Goal: Book appointment/travel/reservation

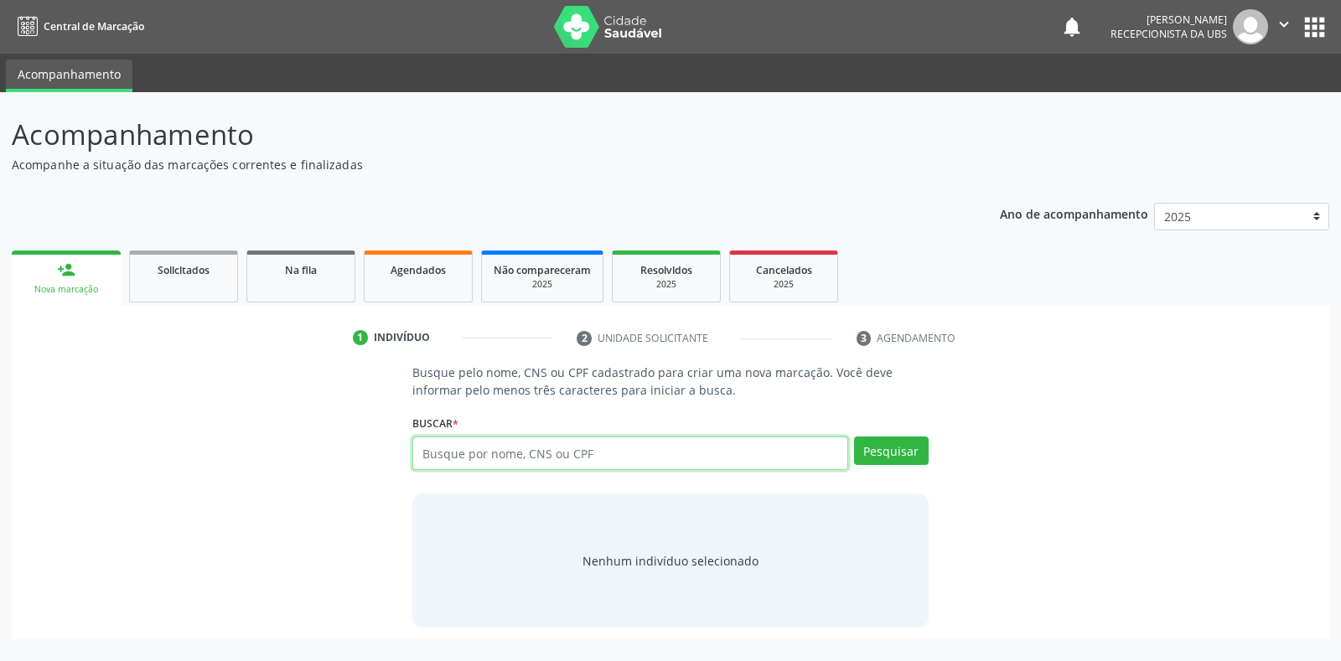
click at [473, 459] on input "text" at bounding box center [629, 454] width 435 height 34
paste input "708608067409484"
type input "708608067409484"
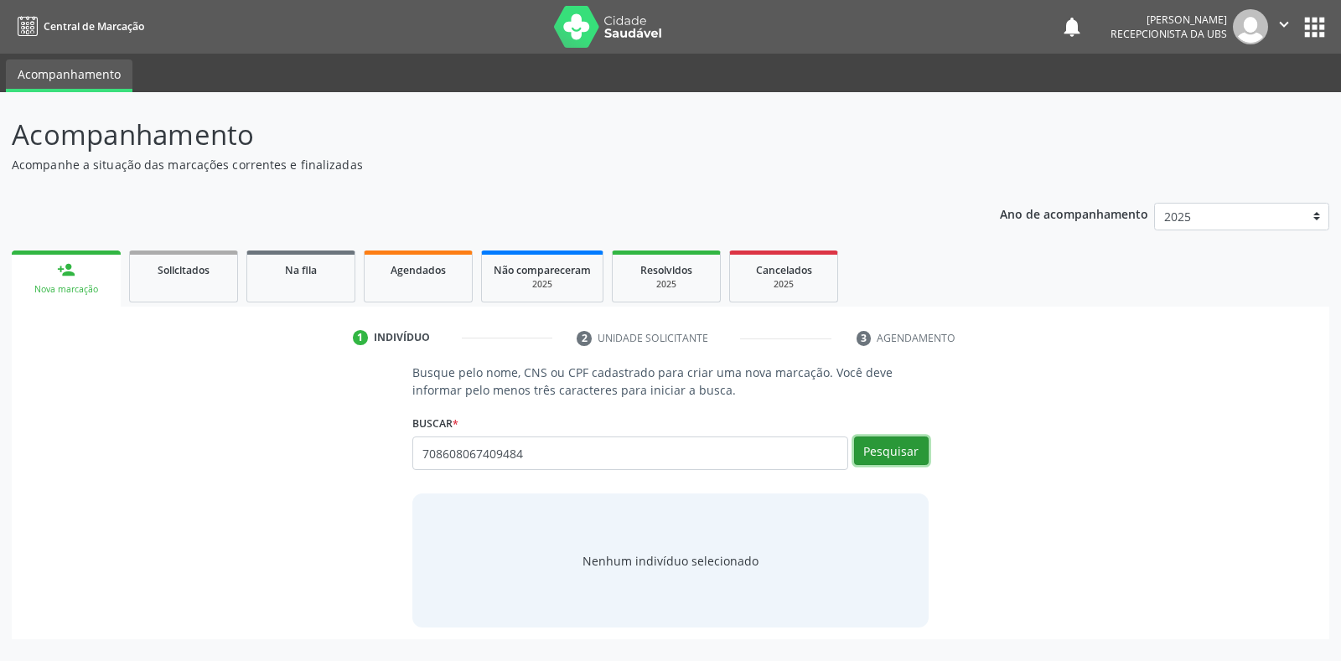
click at [882, 447] on button "Pesquisar" at bounding box center [891, 451] width 75 height 28
type input "708608067409484"
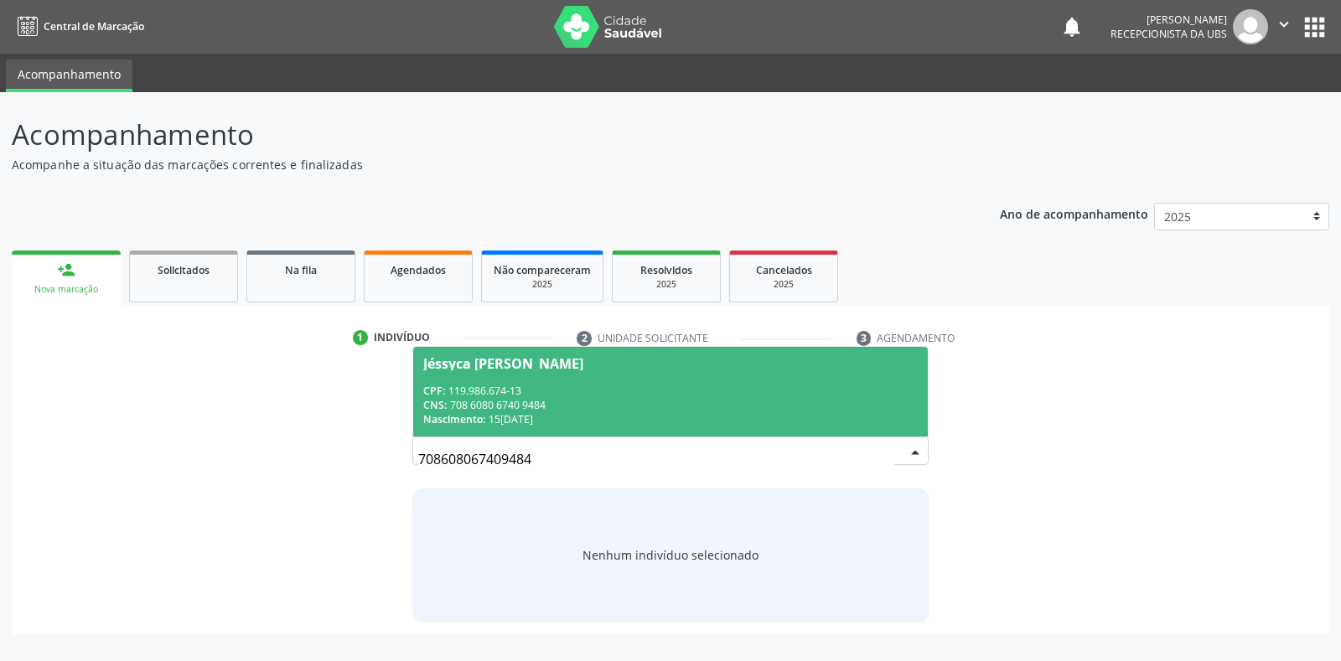
click at [653, 399] on div "CNS: 708 6080 6740 9484" at bounding box center [670, 405] width 494 height 14
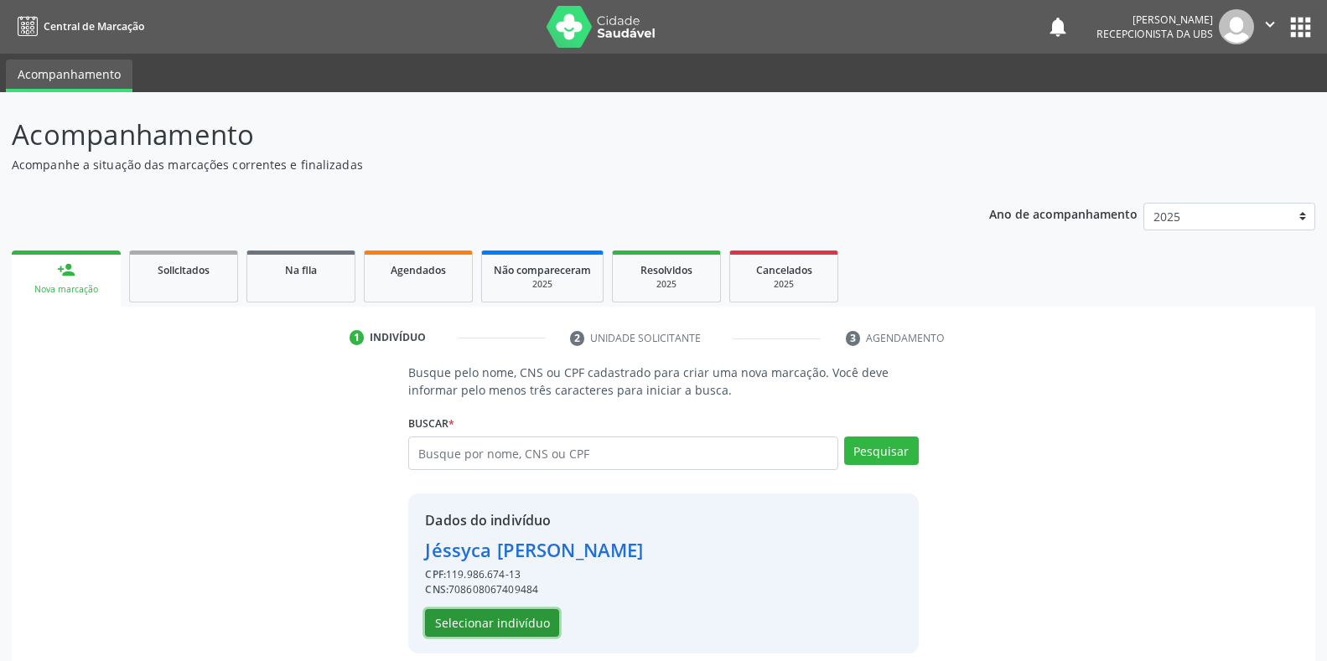
click at [510, 622] on button "Selecionar indivíduo" at bounding box center [492, 623] width 134 height 28
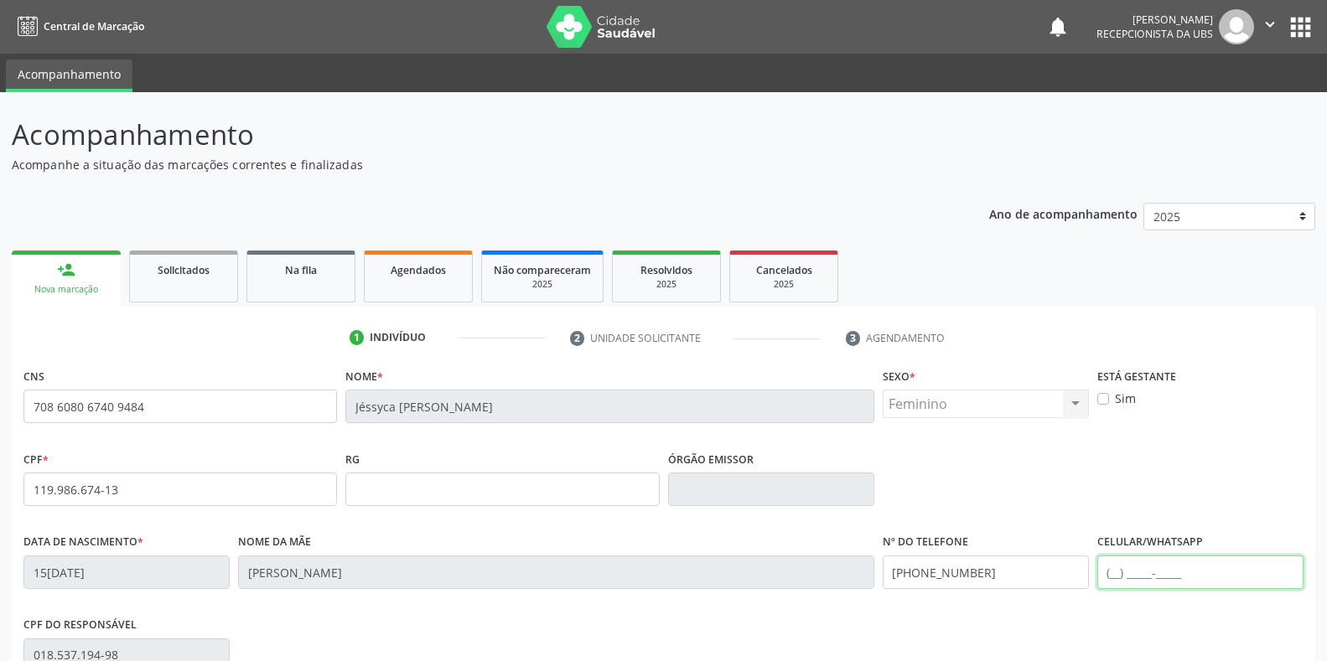
click at [1182, 575] on input "text" at bounding box center [1200, 573] width 206 height 34
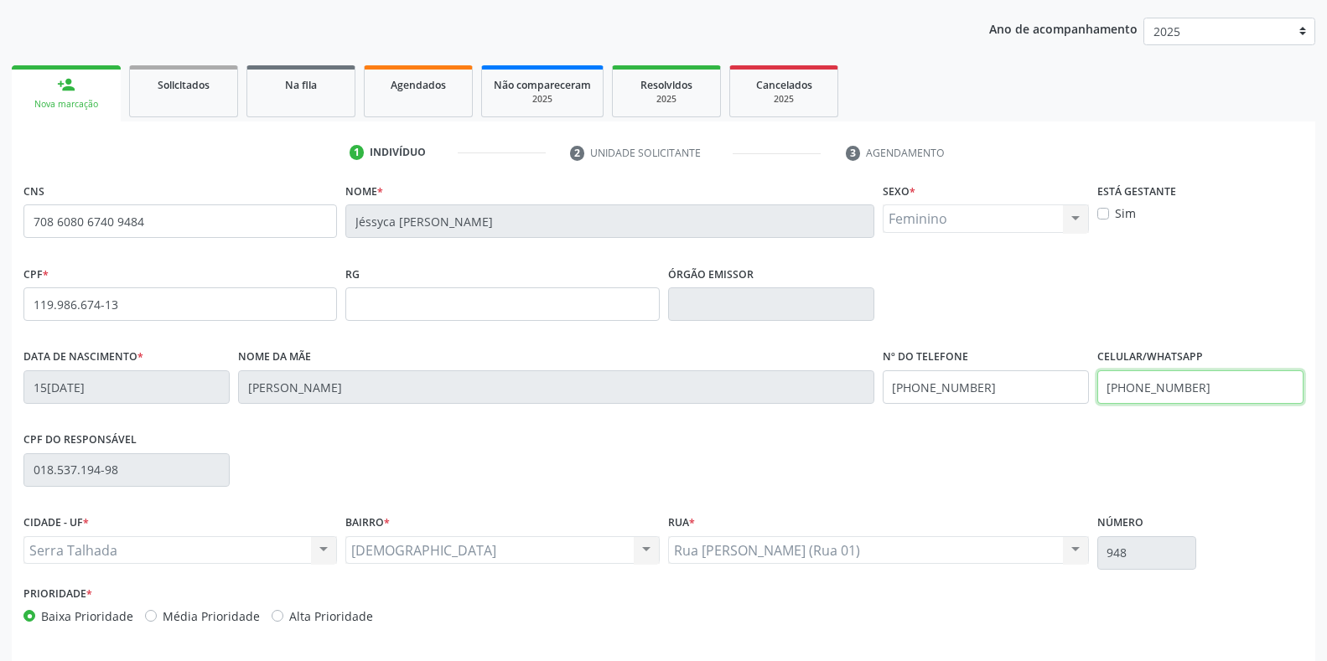
scroll to position [247, 0]
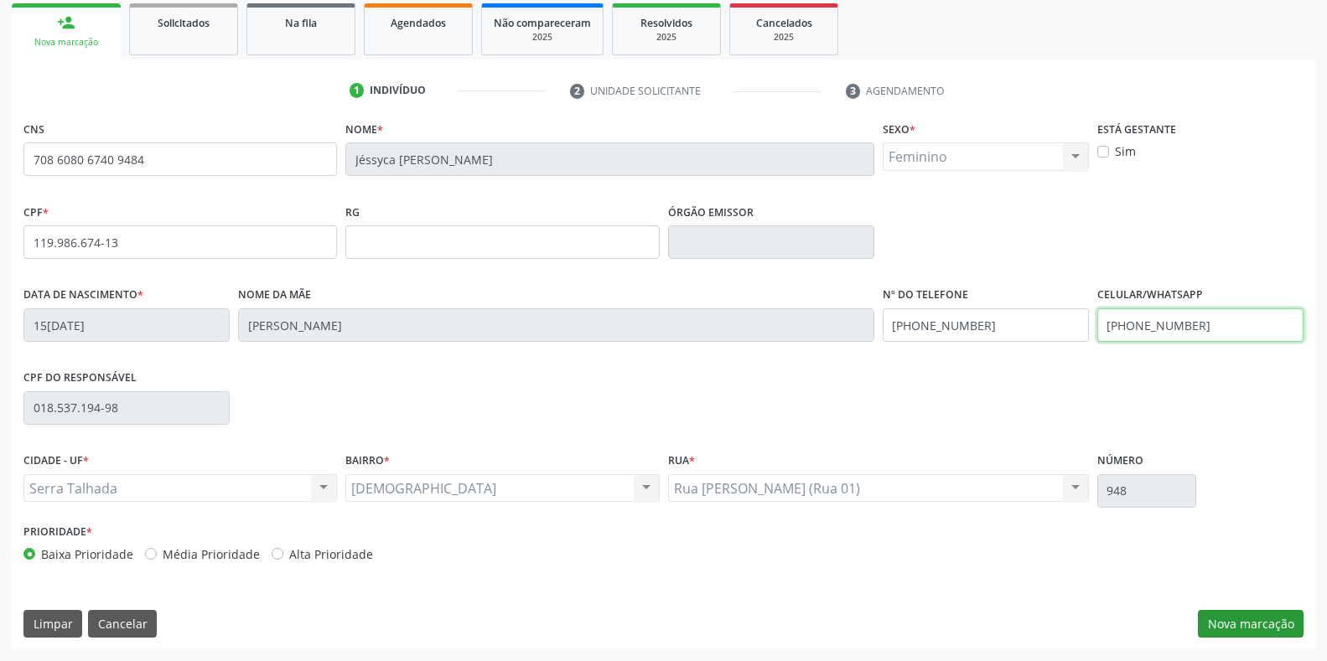
type input "[PHONE_NUMBER]"
click at [1229, 624] on button "Nova marcação" at bounding box center [1251, 624] width 106 height 28
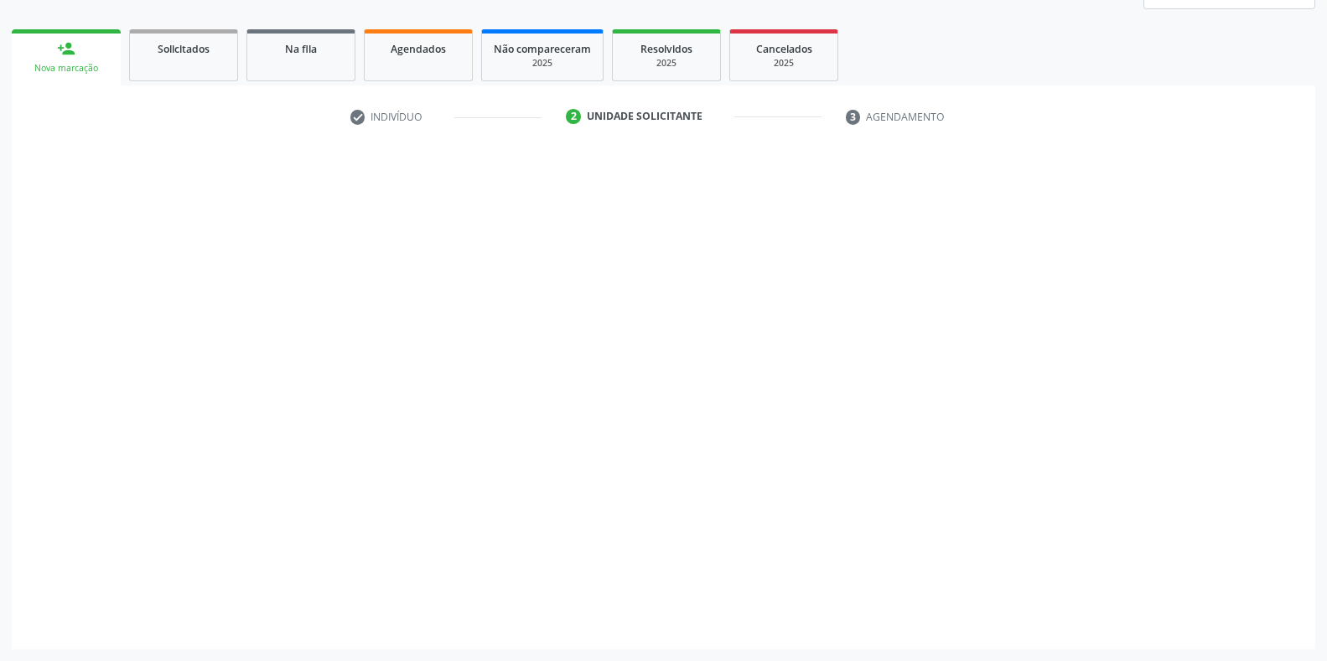
scroll to position [221, 0]
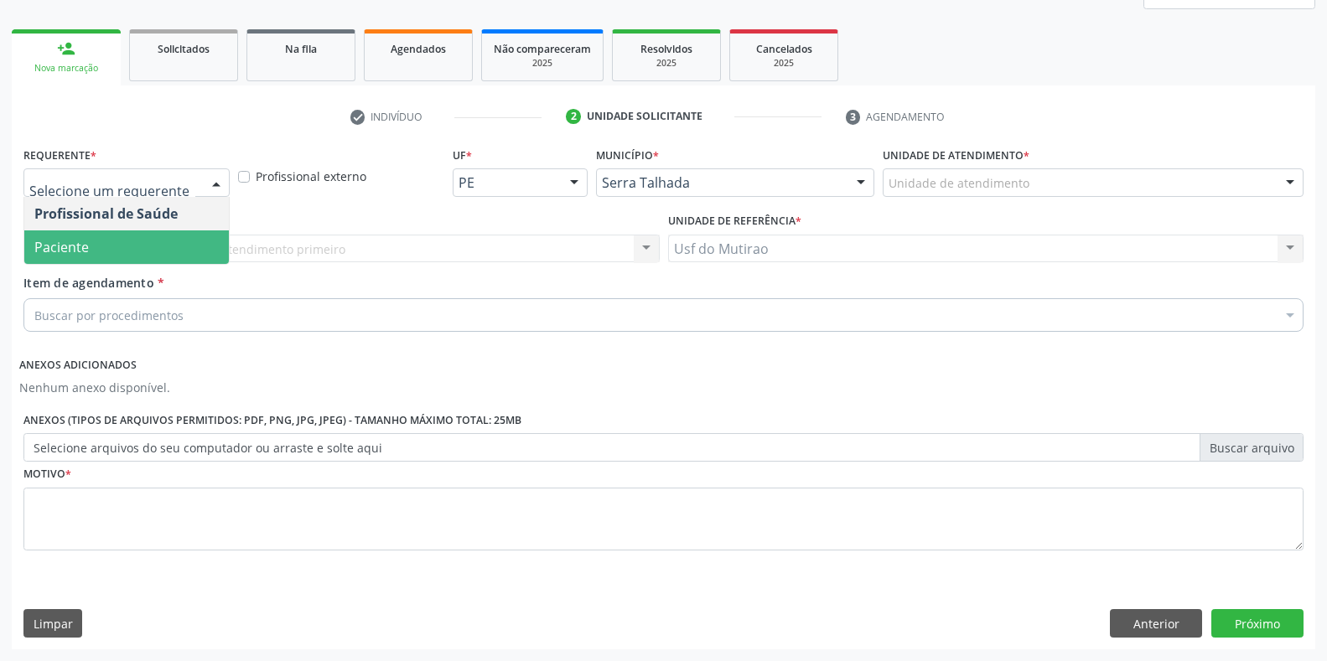
click at [72, 238] on span "Paciente" at bounding box center [61, 247] width 54 height 18
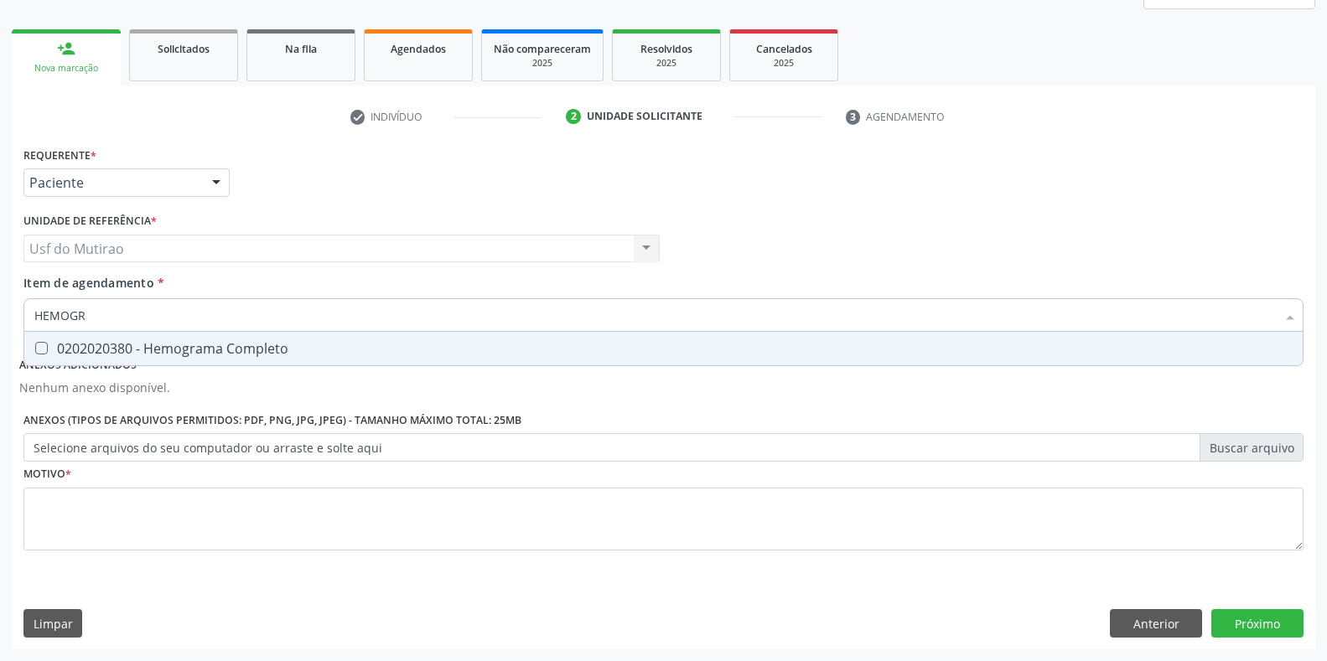
type input "HEMOGRA"
click at [86, 347] on div "0202020380 - Hemograma Completo" at bounding box center [663, 348] width 1258 height 13
checkbox Completo "true"
drag, startPoint x: 37, startPoint y: 305, endPoint x: 0, endPoint y: 296, distance: 38.0
click at [0, 296] on div "Acompanhamento Acompanhe a situação das marcações correntes e finalizadas Relat…" at bounding box center [663, 266] width 1327 height 790
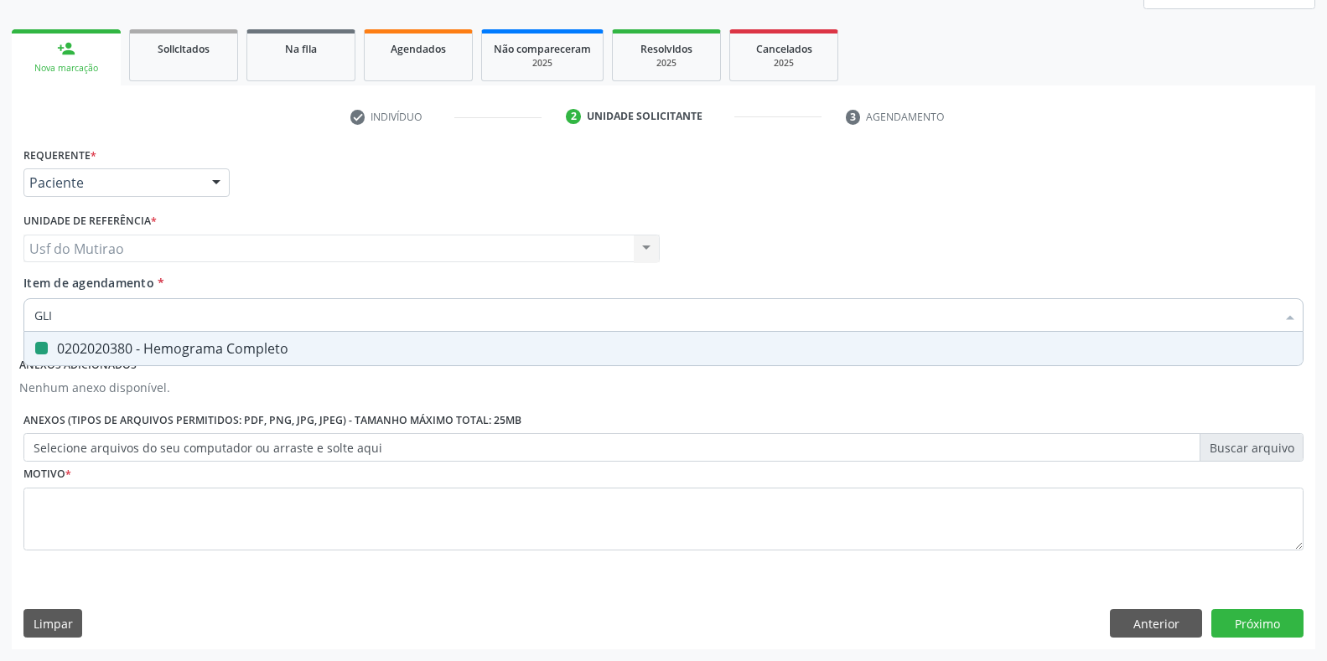
type input "GLIC"
checkbox Completo "false"
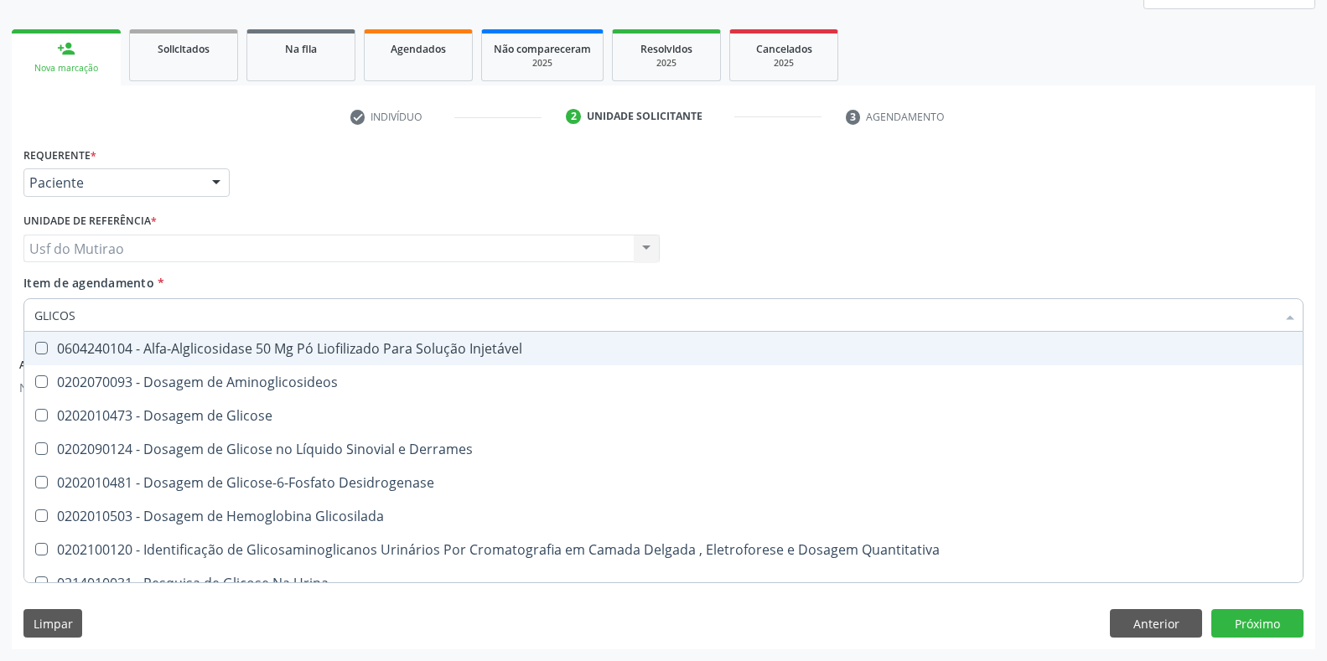
type input "GLICOSE"
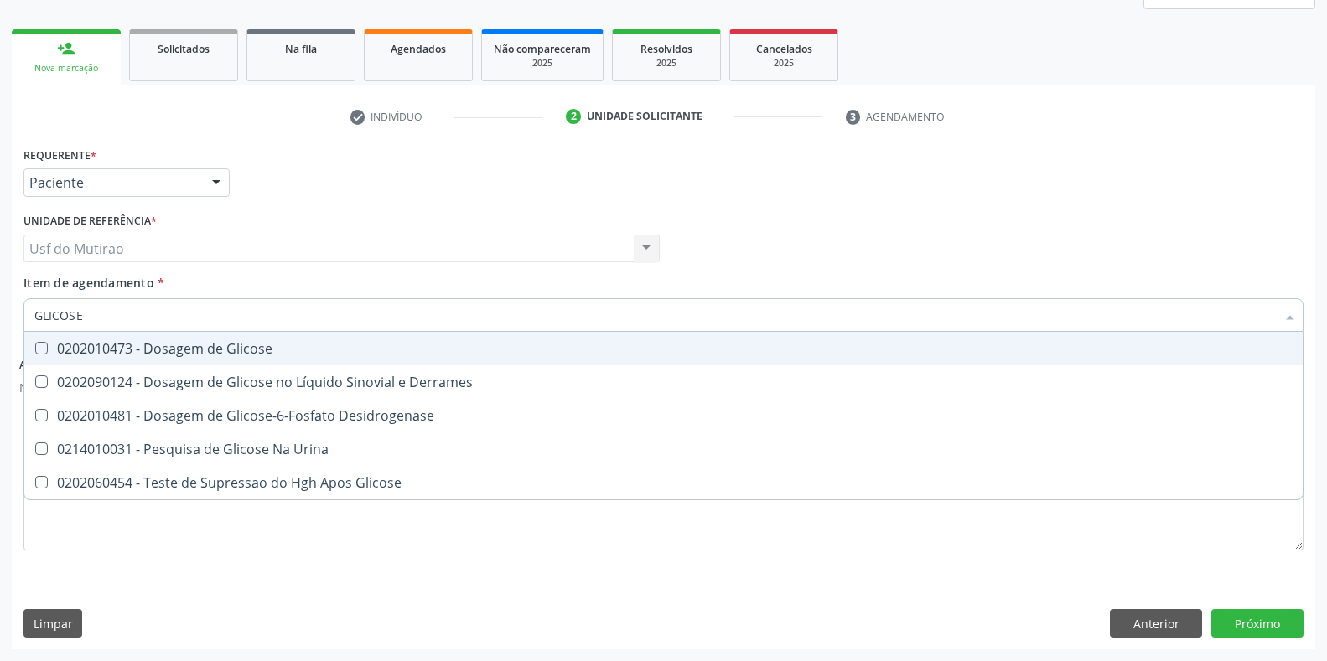
click at [96, 342] on div "0202010473 - Dosagem de Glicose" at bounding box center [663, 348] width 1258 height 13
checkbox Glicose "true"
drag, startPoint x: 115, startPoint y: 303, endPoint x: 0, endPoint y: 303, distance: 114.8
click at [0, 303] on div "Acompanhamento Acompanhe a situação das marcações correntes e finalizadas Relat…" at bounding box center [663, 266] width 1327 height 790
type input "GRU"
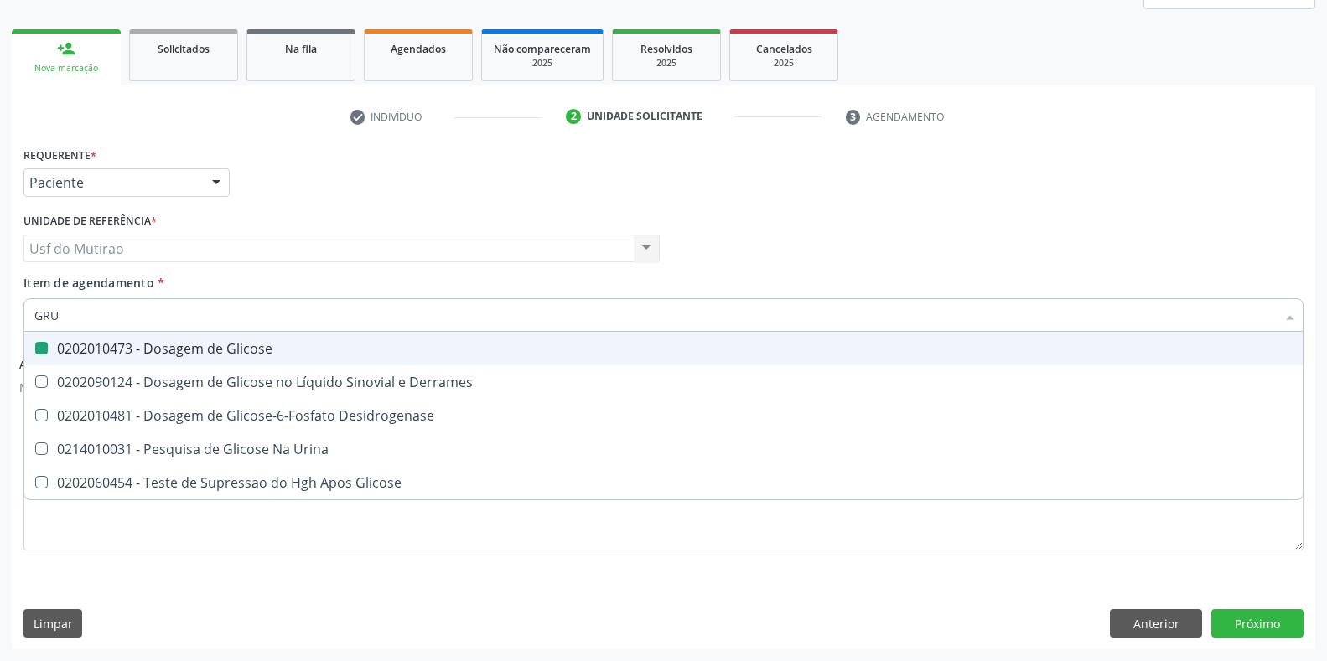
checkbox Glicose "false"
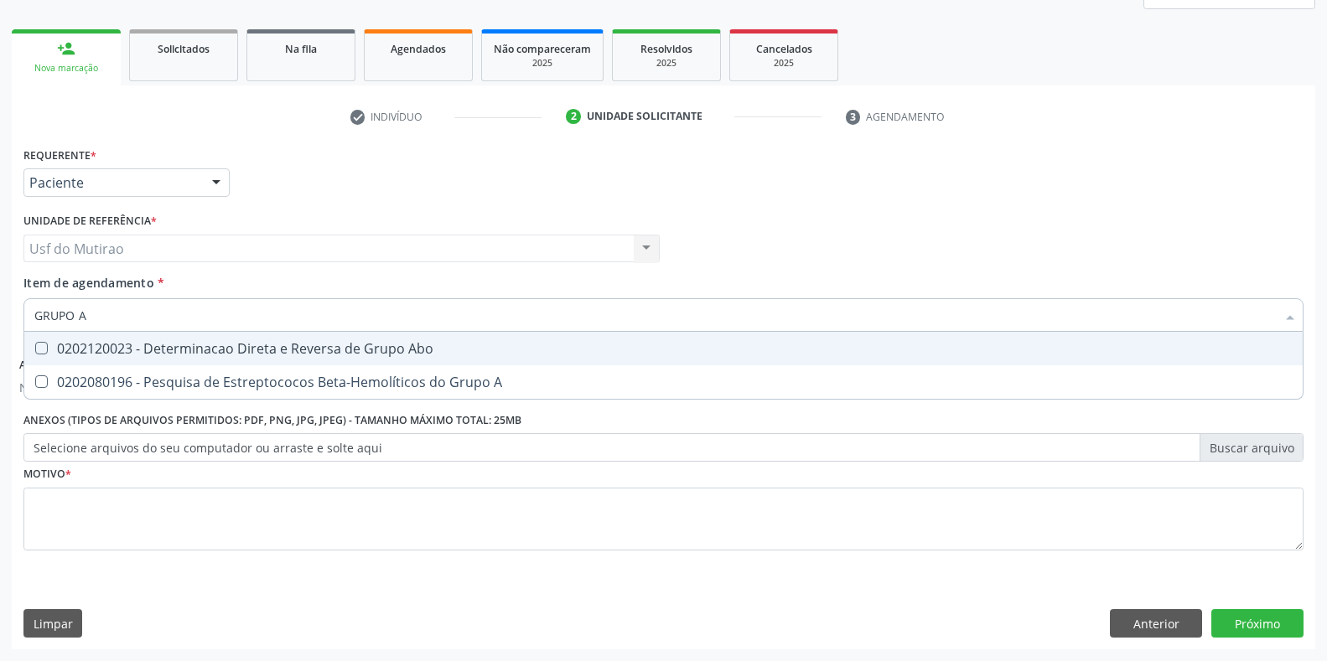
type input "GRUPO AB"
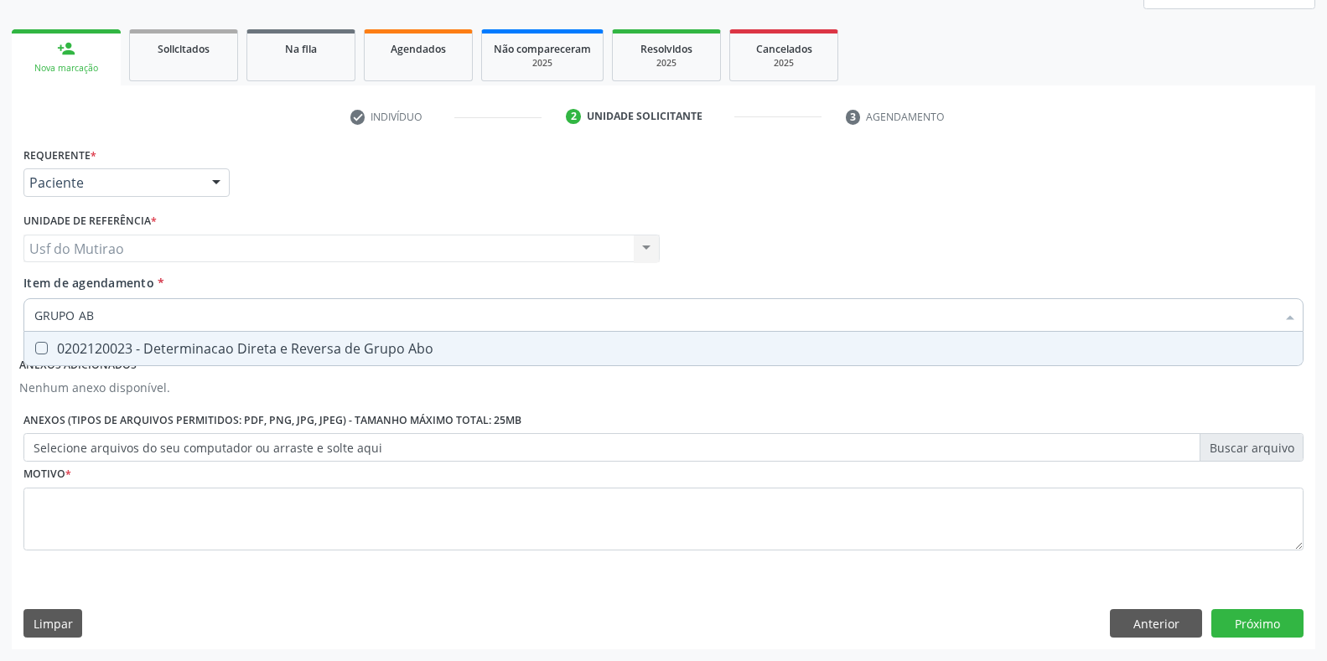
click at [122, 355] on div "0202120023 - Determinacao Direta e Reversa de Grupo Abo" at bounding box center [663, 348] width 1258 height 13
checkbox Abo "true"
drag, startPoint x: 135, startPoint y: 322, endPoint x: 0, endPoint y: 323, distance: 134.9
click at [0, 323] on div "Acompanhamento Acompanhe a situação das marcações correntes e finalizadas Relat…" at bounding box center [663, 266] width 1327 height 790
type input "[PERSON_NAME]"
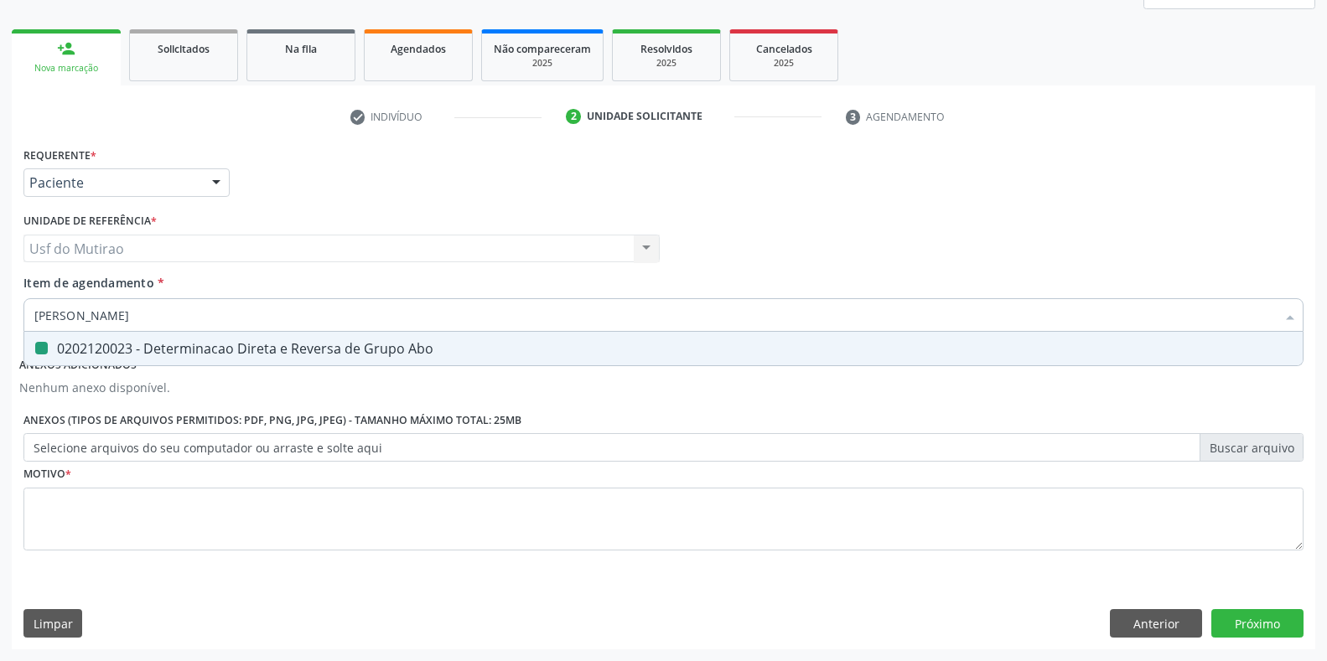
checkbox Abo "false"
type input "FATOR RH"
click at [96, 342] on div "0202120082 - Pesquisa de Fator Rh (Inclui D Fraco)" at bounding box center [663, 348] width 1258 height 13
checkbox Fraco\) "true"
drag, startPoint x: 101, startPoint y: 319, endPoint x: 15, endPoint y: 308, distance: 86.3
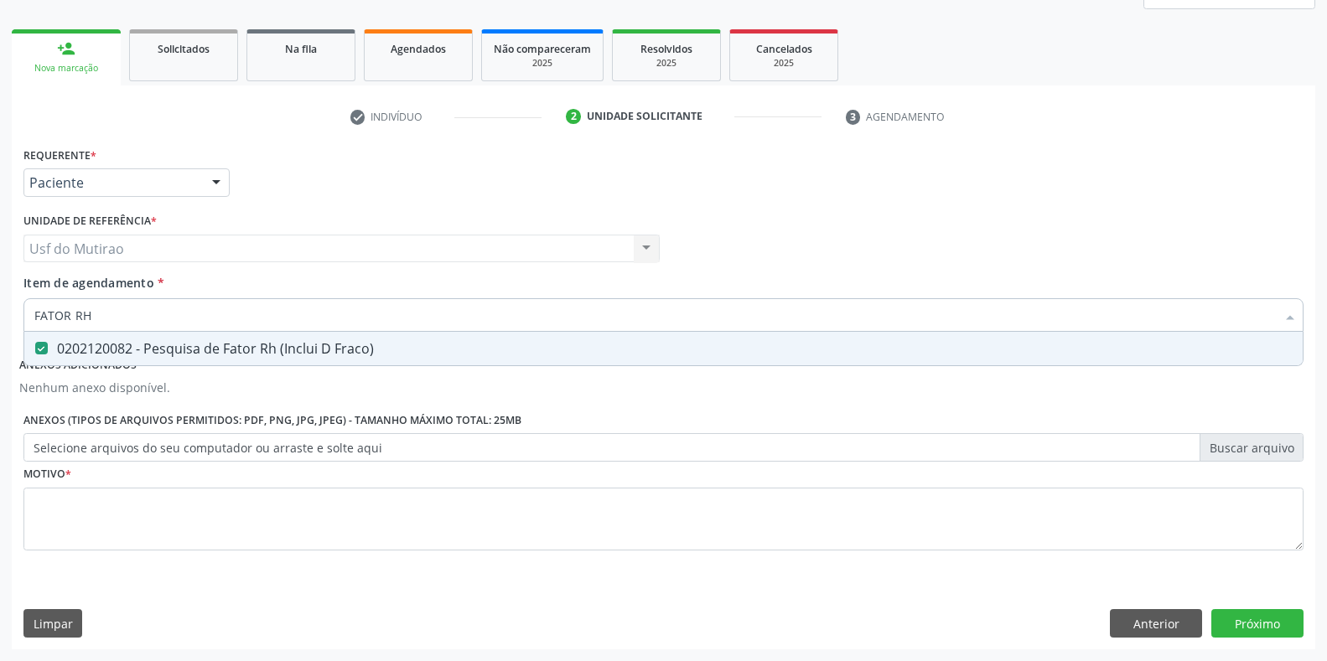
click at [15, 308] on div "Requerente * Paciente Profissional de Saúde Paciente Nenhum resultado encontrad…" at bounding box center [663, 395] width 1303 height 506
checkbox Fraco\) "false"
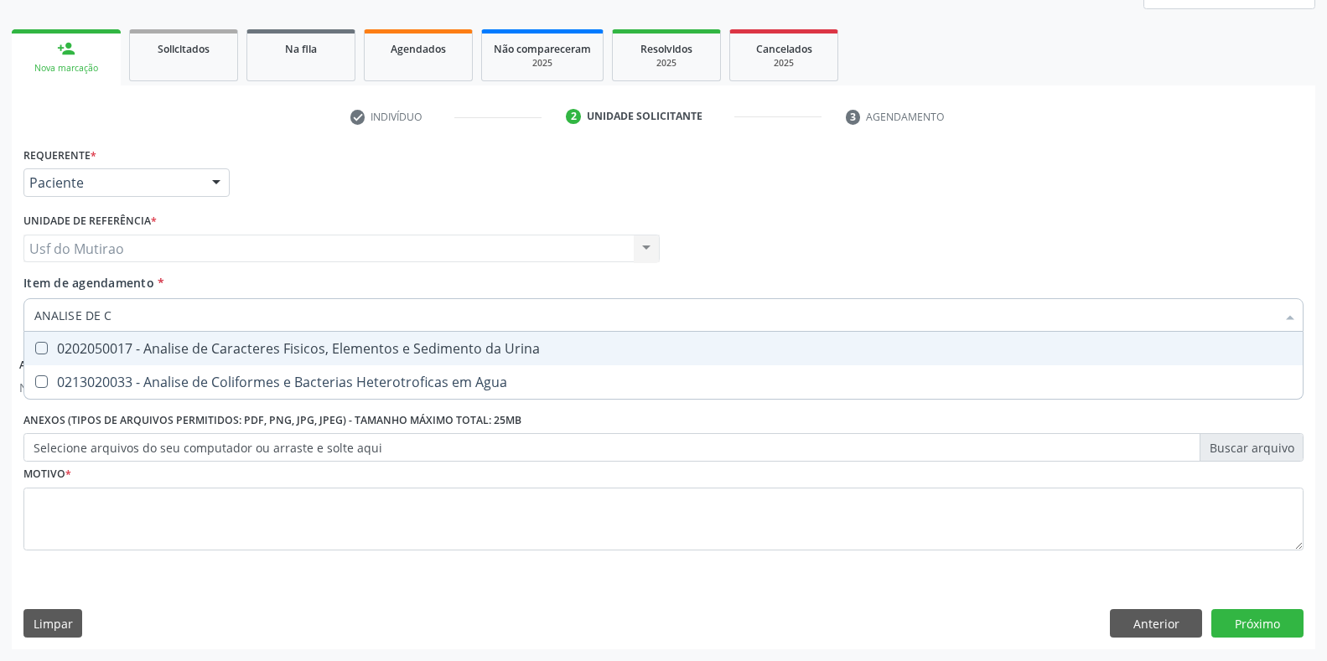
type input "ANALISE DE CA"
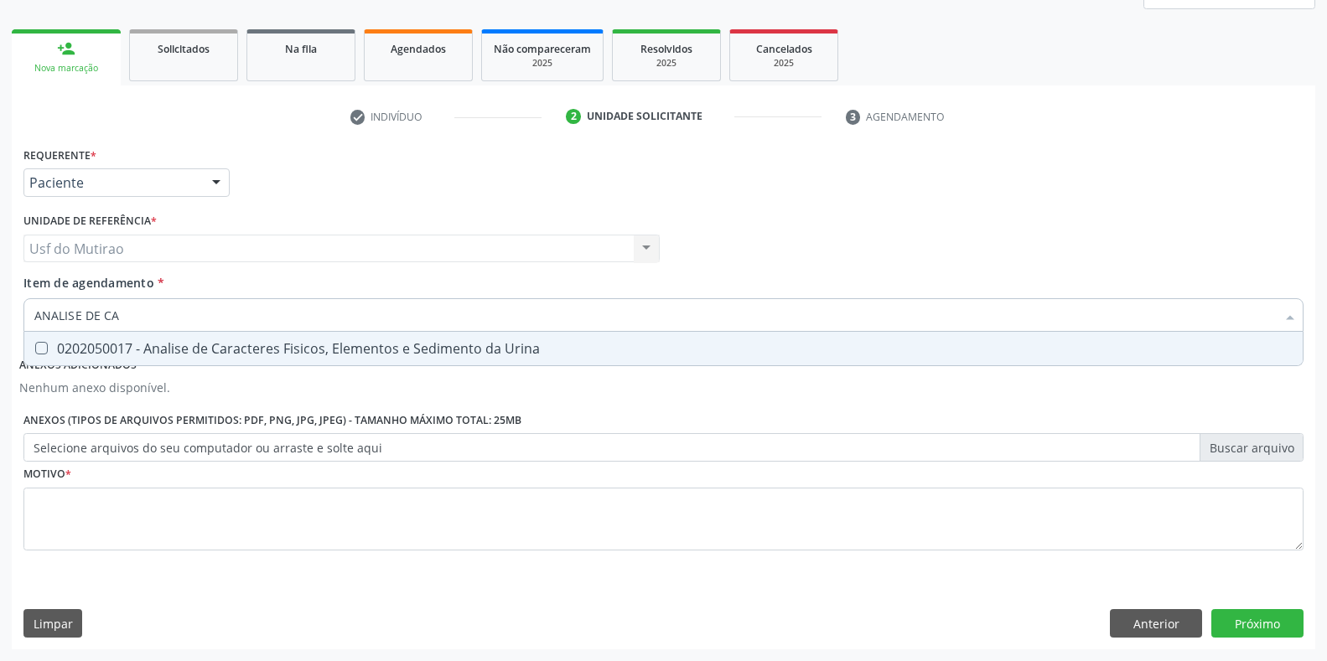
click at [201, 351] on div "0202050017 - Analise de Caracteres Fisicos, Elementos e Sedimento da Urina" at bounding box center [663, 348] width 1258 height 13
checkbox Urina "true"
drag, startPoint x: 186, startPoint y: 316, endPoint x: 0, endPoint y: 327, distance: 186.4
click at [0, 327] on div "Acompanhamento Acompanhe a situação das marcações correntes e finalizadas Relat…" at bounding box center [663, 266] width 1327 height 790
type input "0202"
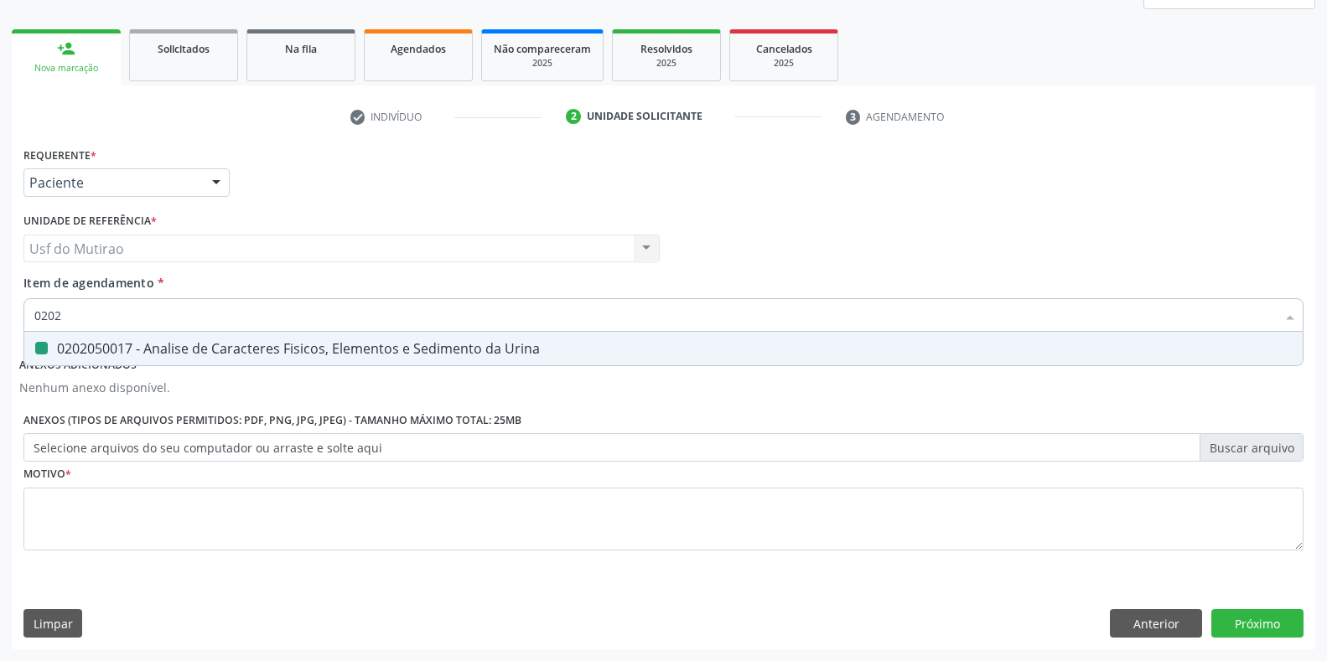
checkbox Urina "false"
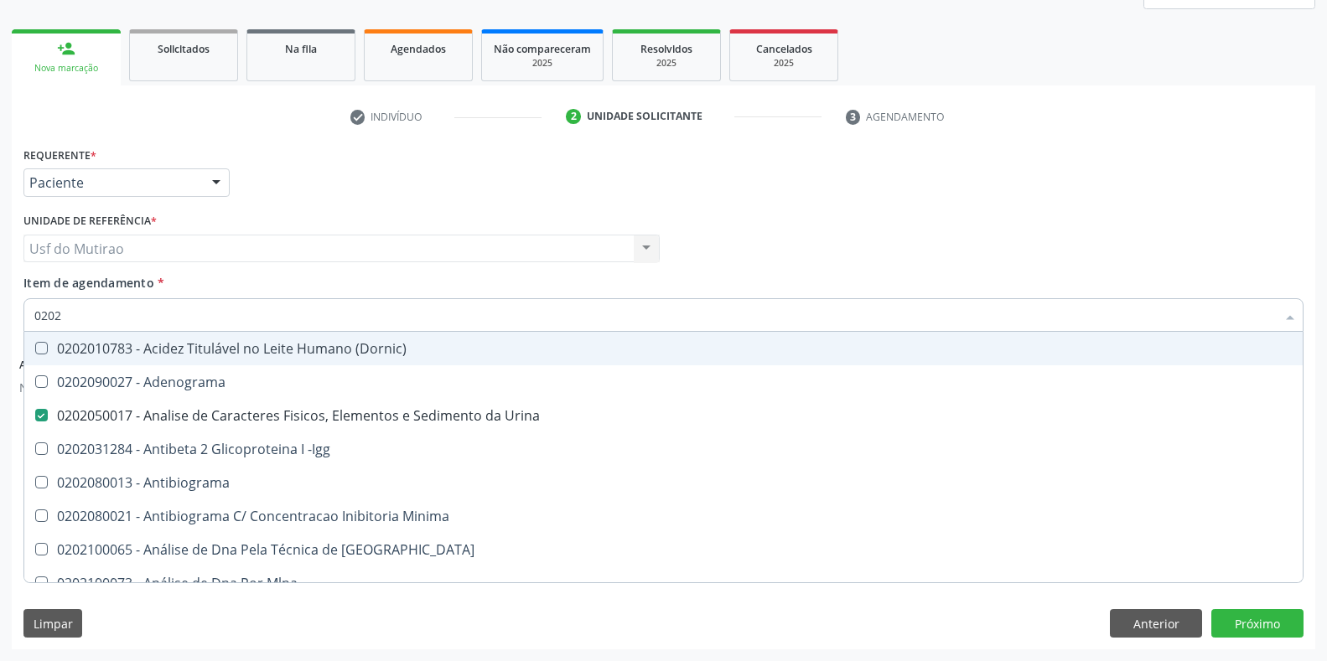
type input "02020"
checkbox Abo "false"
checkbox Xi "true"
checkbox Glicose "false"
checkbox Zinco "true"
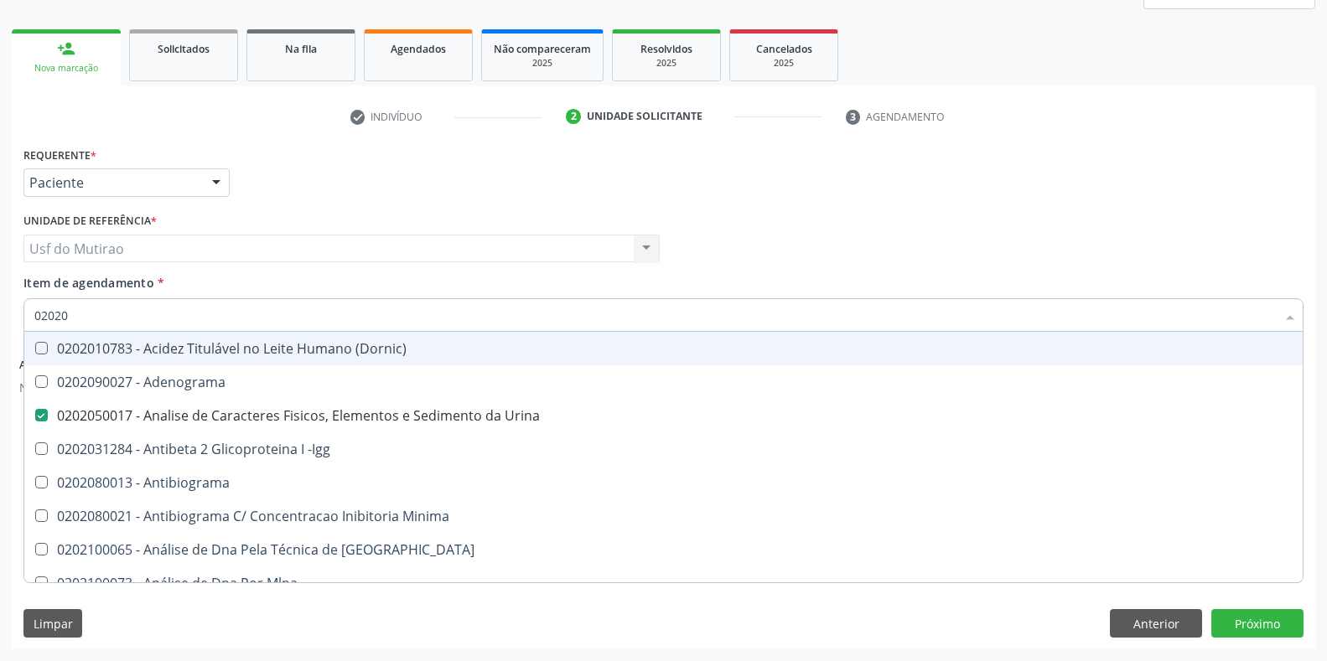
checkbox Completo "false"
checkbox Fraco\) "false"
type input "020202"
checkbox Urina "false"
checkbox Molecular "true"
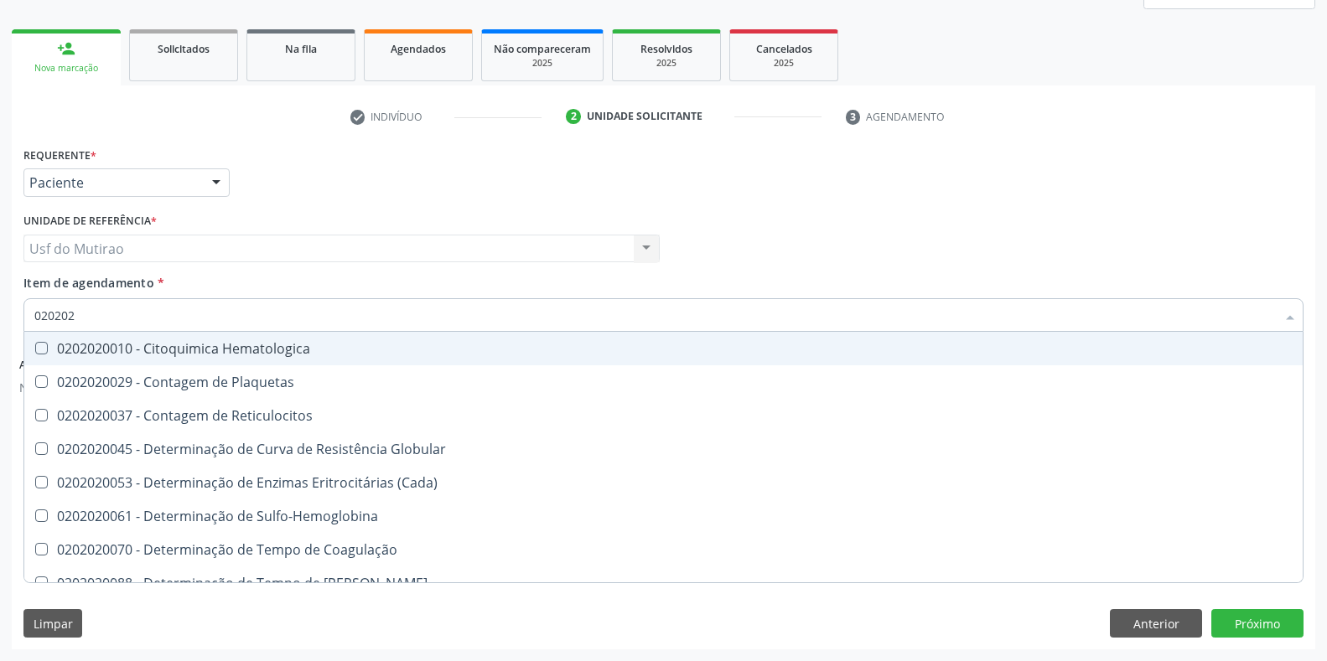
type input "0202020"
checkbox Hematocrito "true"
checkbox Completo "false"
type input "02020203"
checkbox -Duke "true"
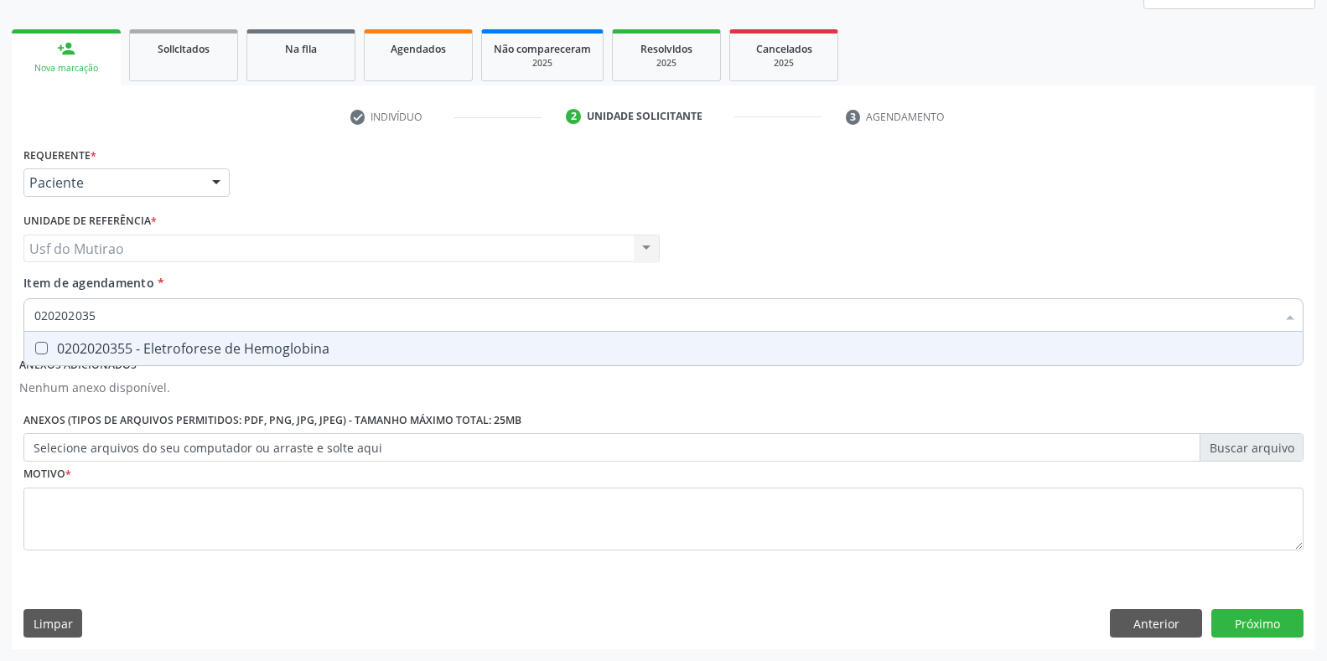
type input "0202020355"
click at [252, 350] on div "0202020355 - Eletroforese de Hemoglobina" at bounding box center [663, 348] width 1258 height 13
checkbox Hemoglobina "true"
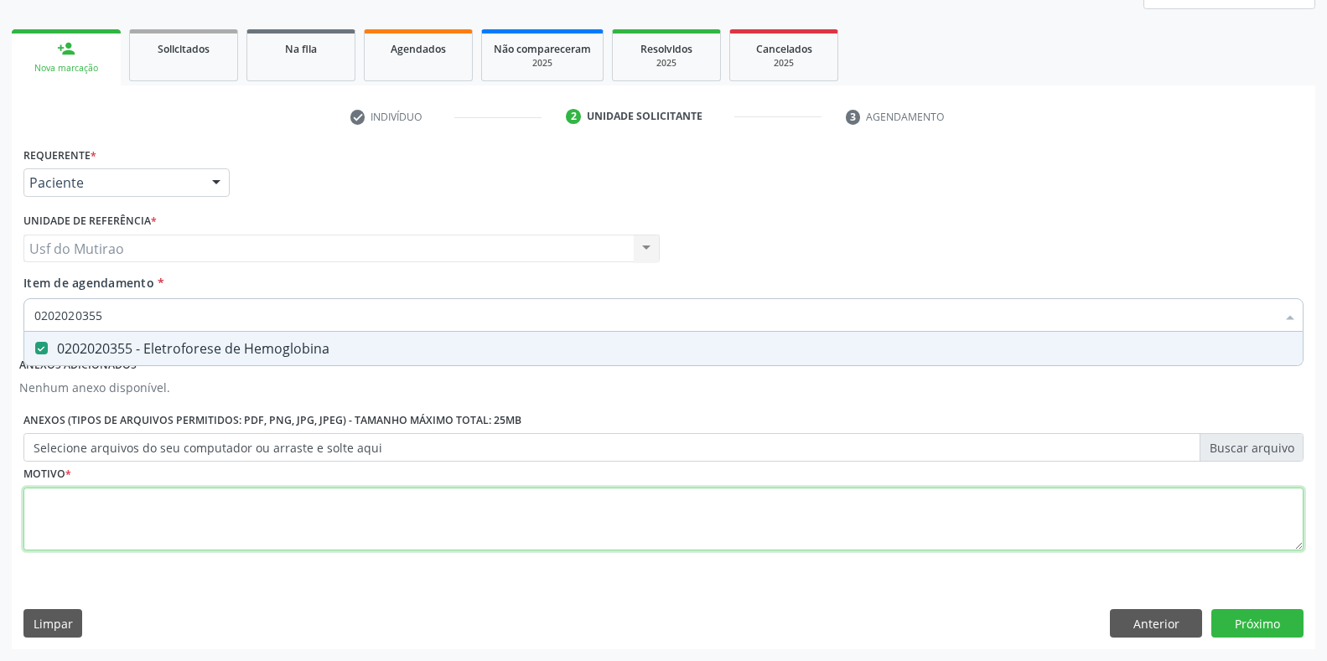
click at [223, 515] on div "Requerente * Paciente Profissional de Saúde Paciente Nenhum resultado encontrad…" at bounding box center [663, 358] width 1280 height 432
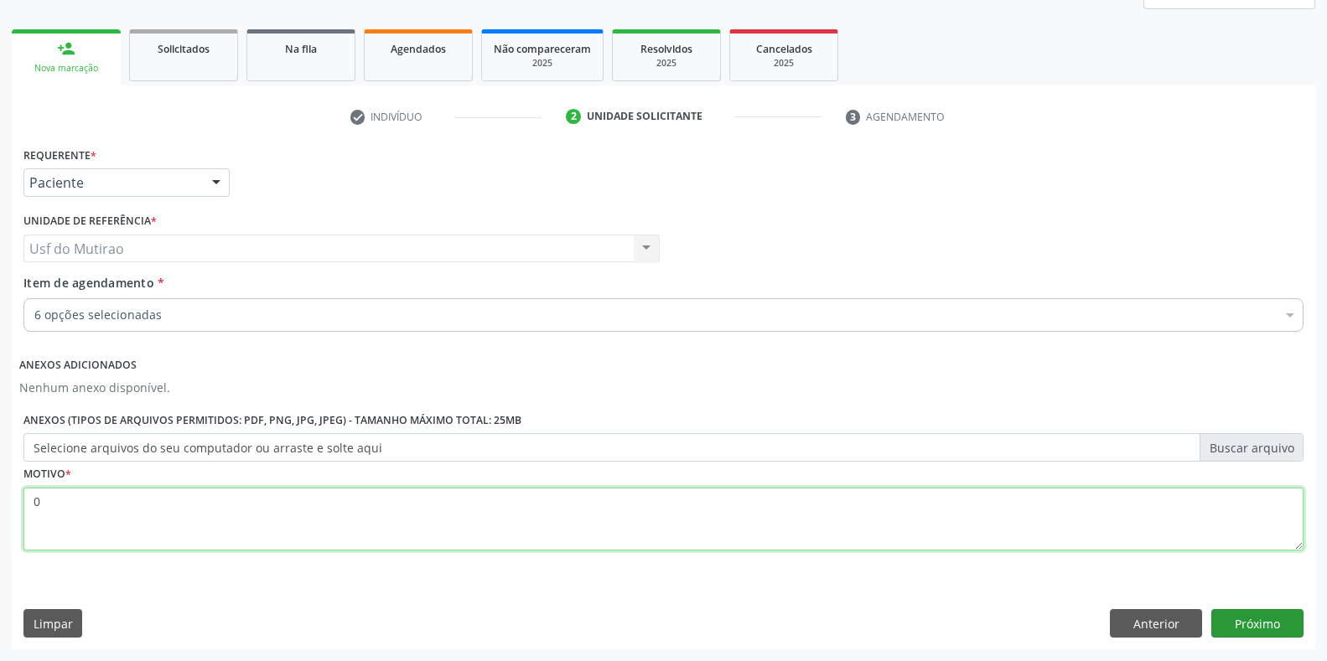
type textarea "0"
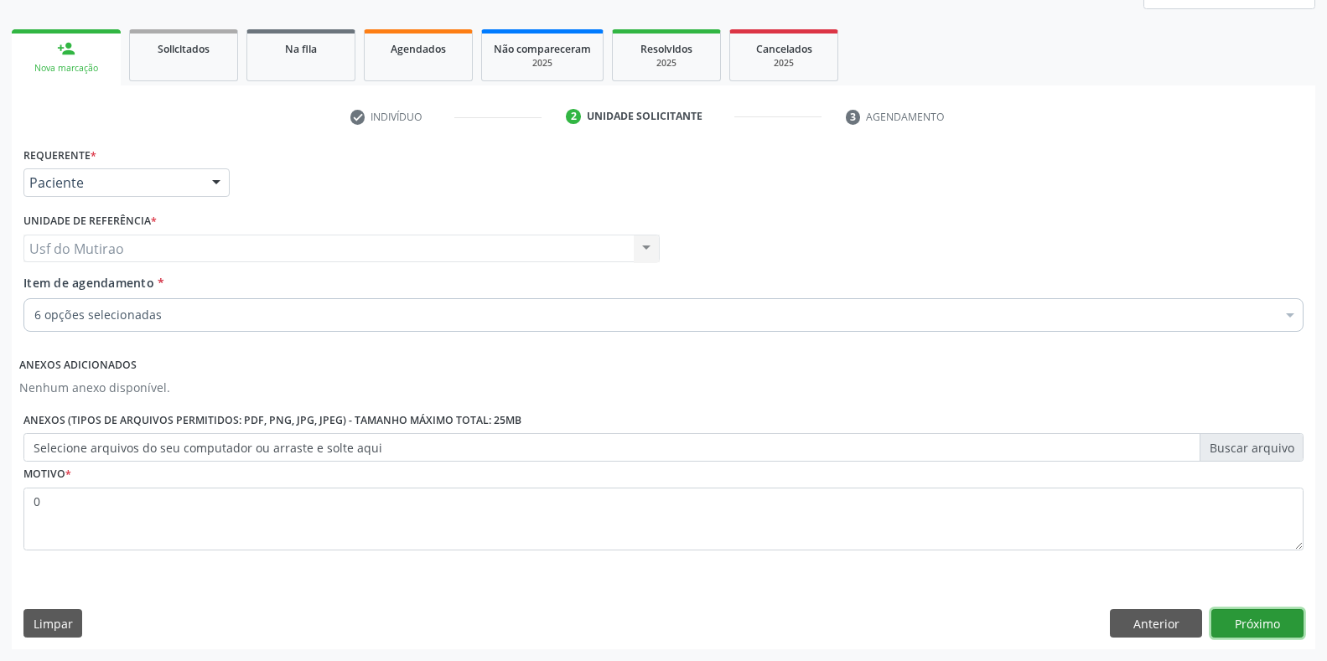
click at [1256, 620] on button "Próximo" at bounding box center [1257, 623] width 92 height 28
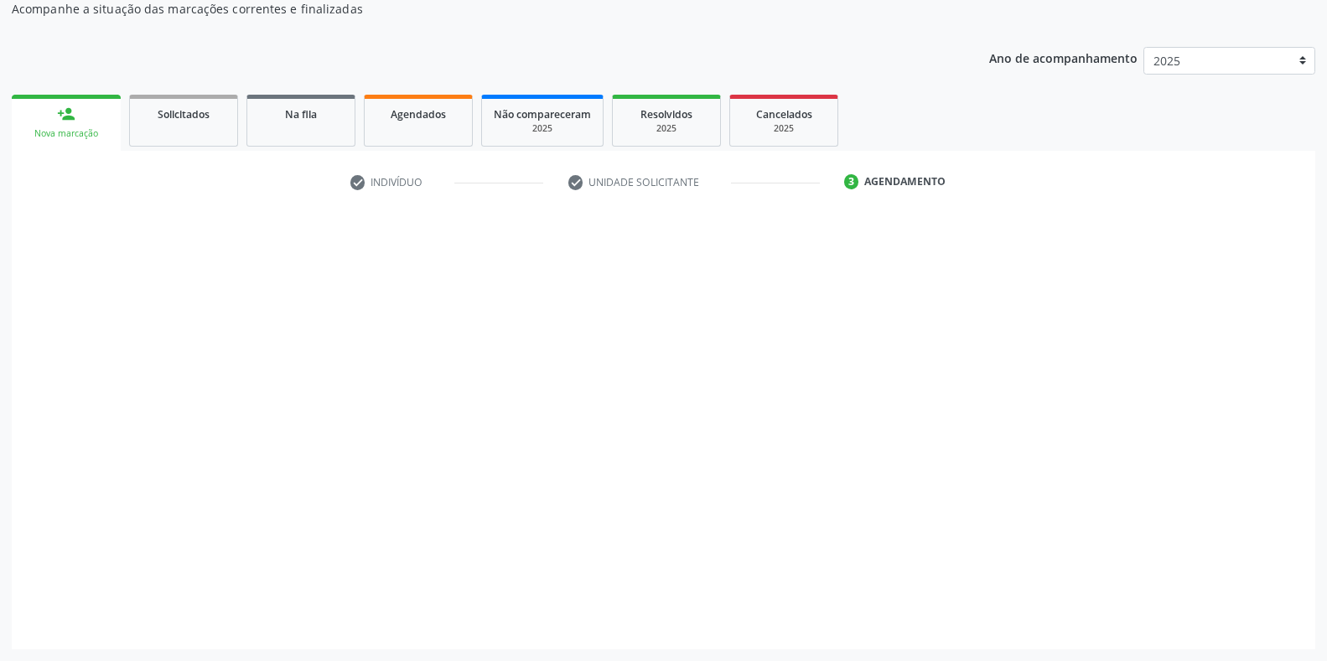
scroll to position [156, 0]
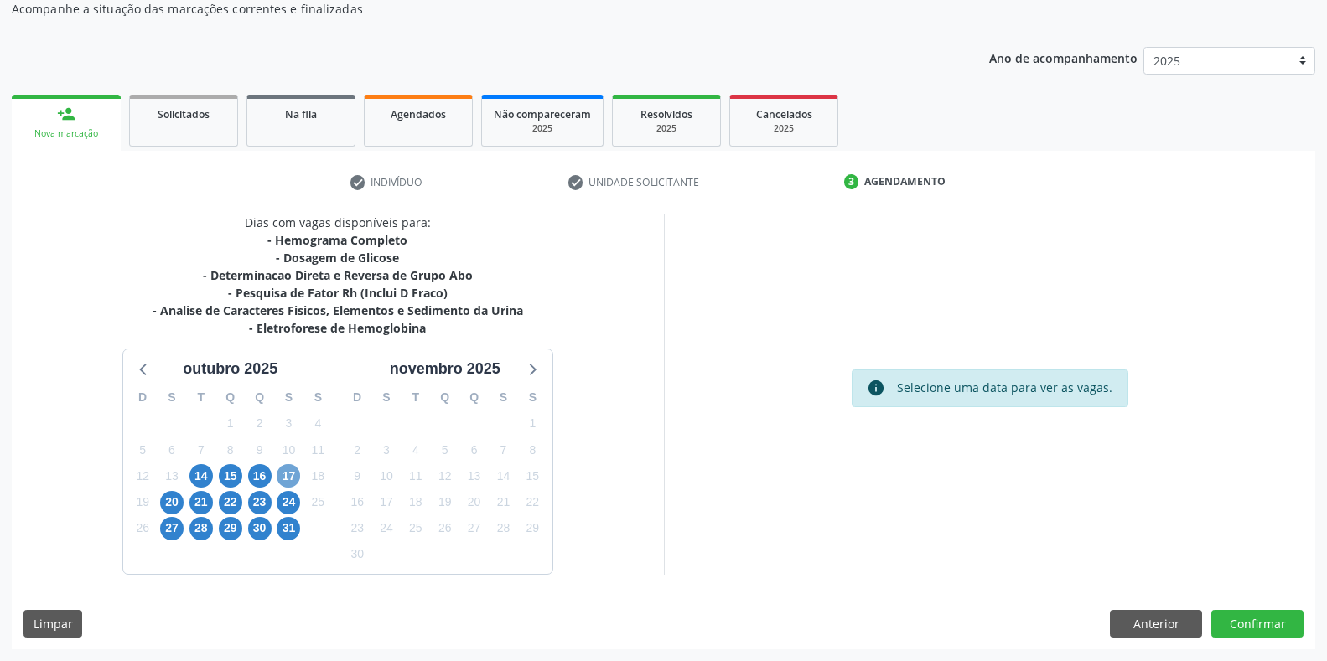
click at [279, 474] on span "17" at bounding box center [288, 475] width 23 height 23
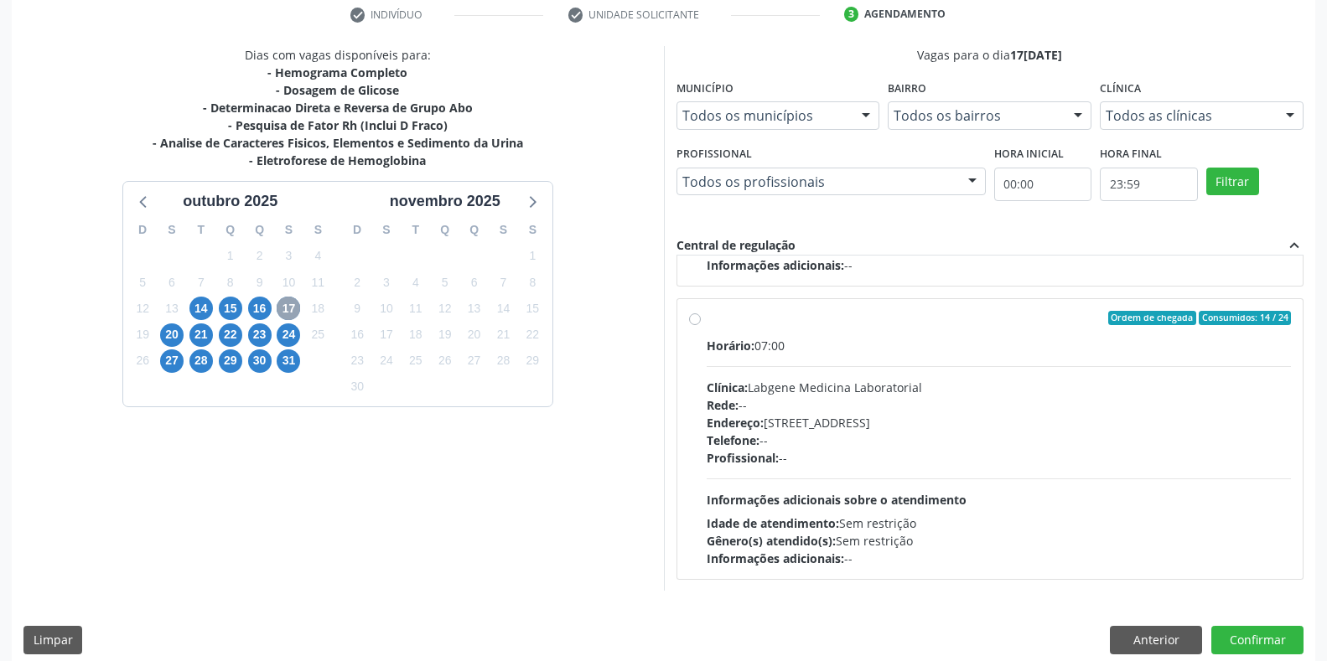
scroll to position [264, 0]
click at [1150, 653] on button "Anterior" at bounding box center [1156, 640] width 92 height 28
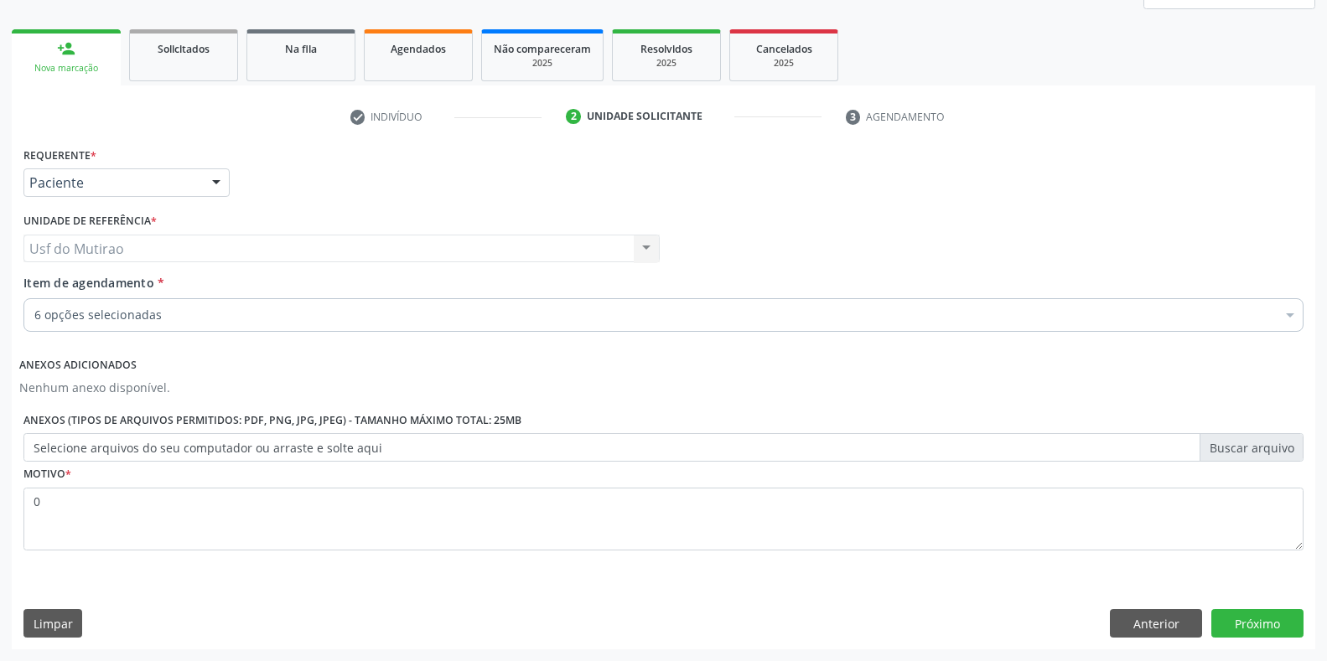
scroll to position [221, 0]
click at [344, 303] on div "6 opções selecionadas" at bounding box center [663, 315] width 1280 height 34
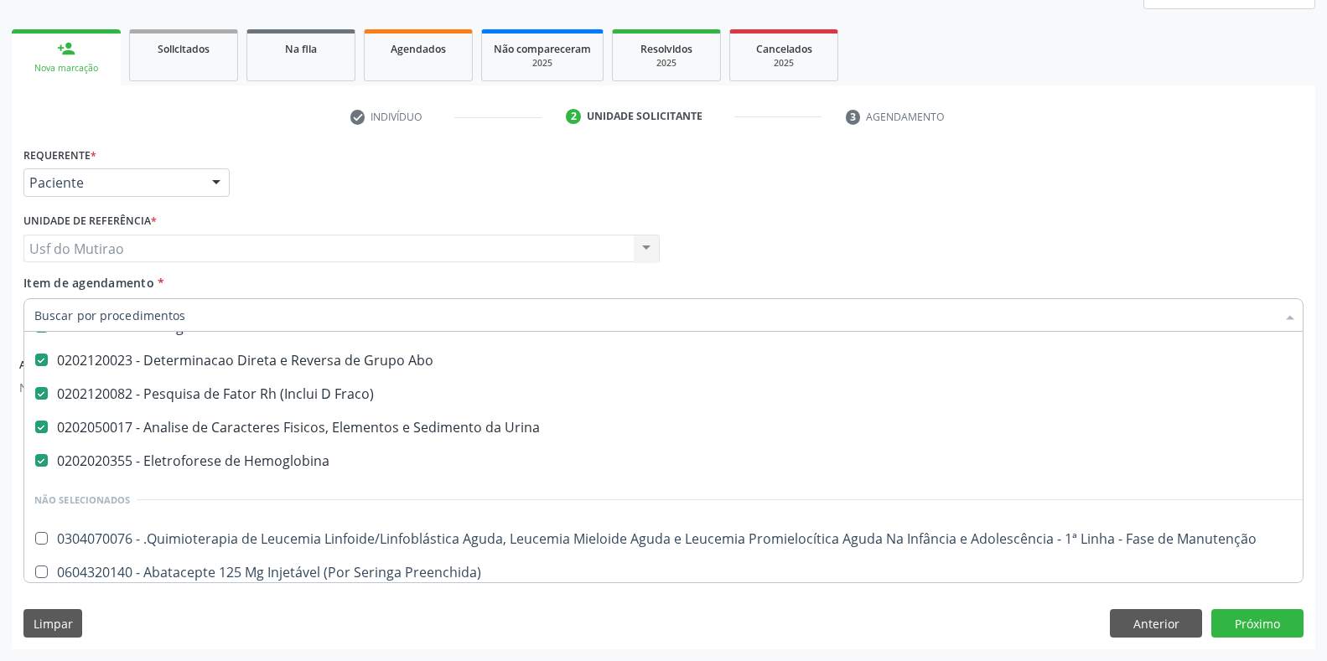
scroll to position [168, 0]
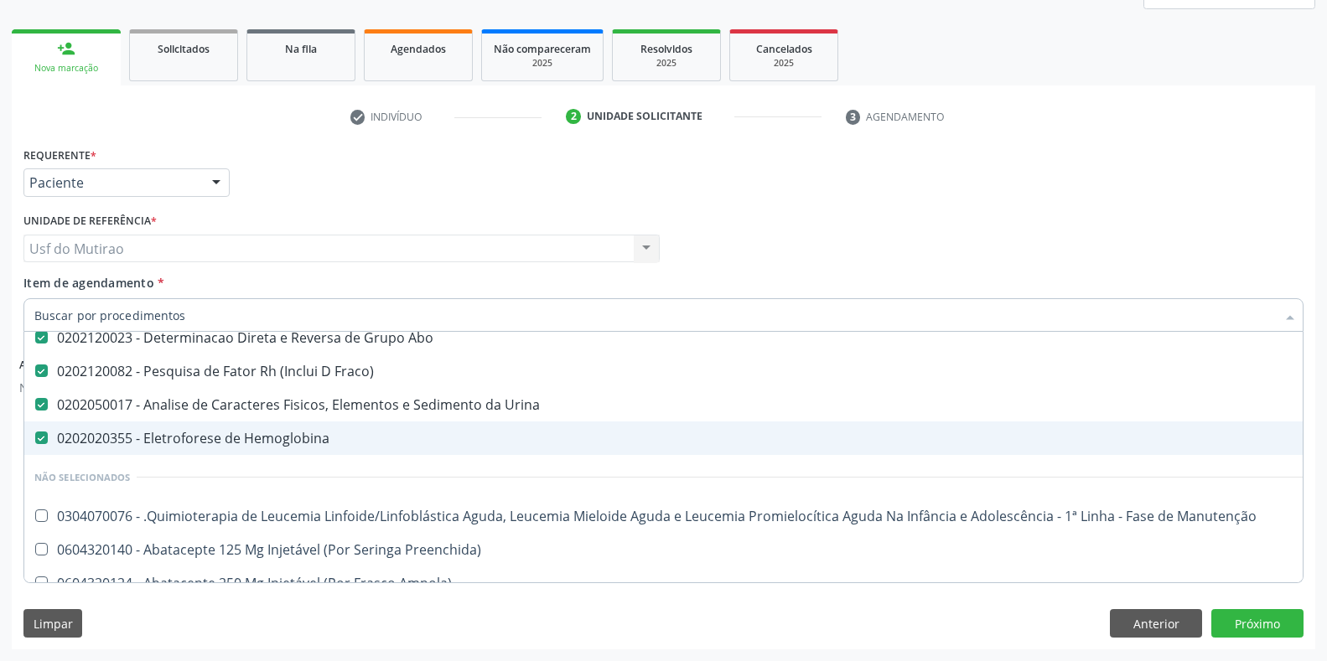
click at [218, 445] on div "0202020355 - Eletroforese de Hemoglobina" at bounding box center [686, 438] width 1305 height 13
checkbox Hemoglobina "false"
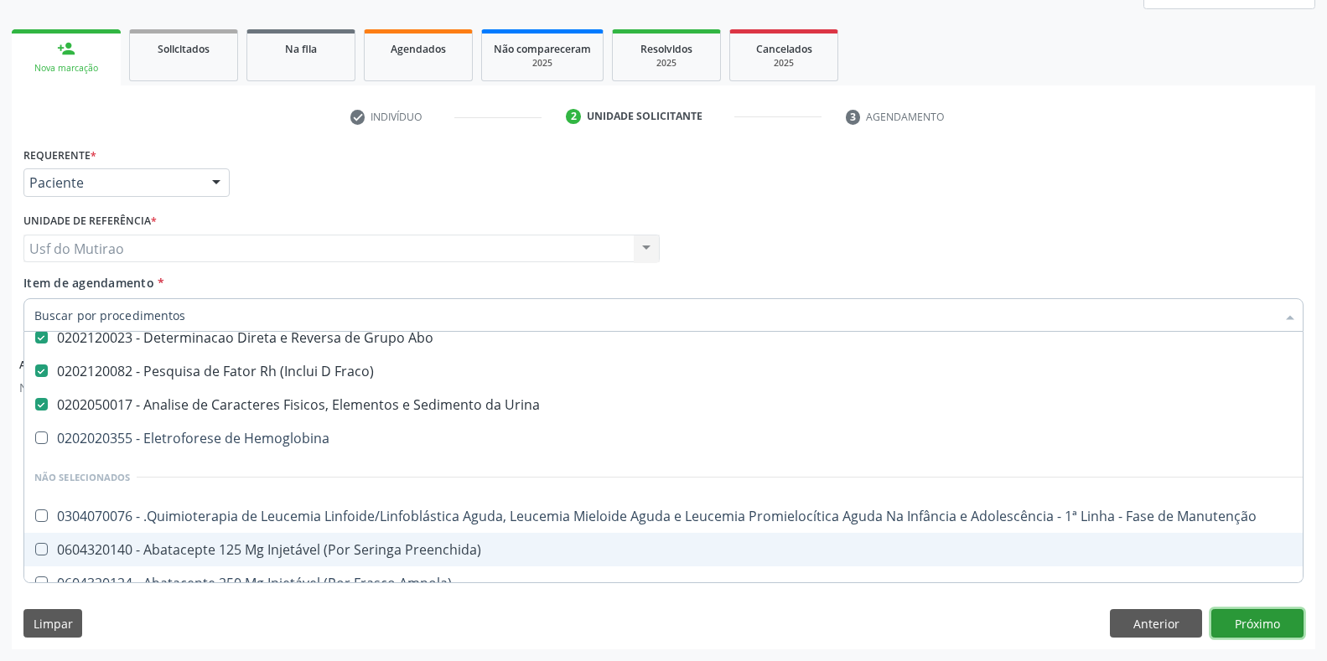
click at [1258, 630] on button "Próximo" at bounding box center [1257, 623] width 92 height 28
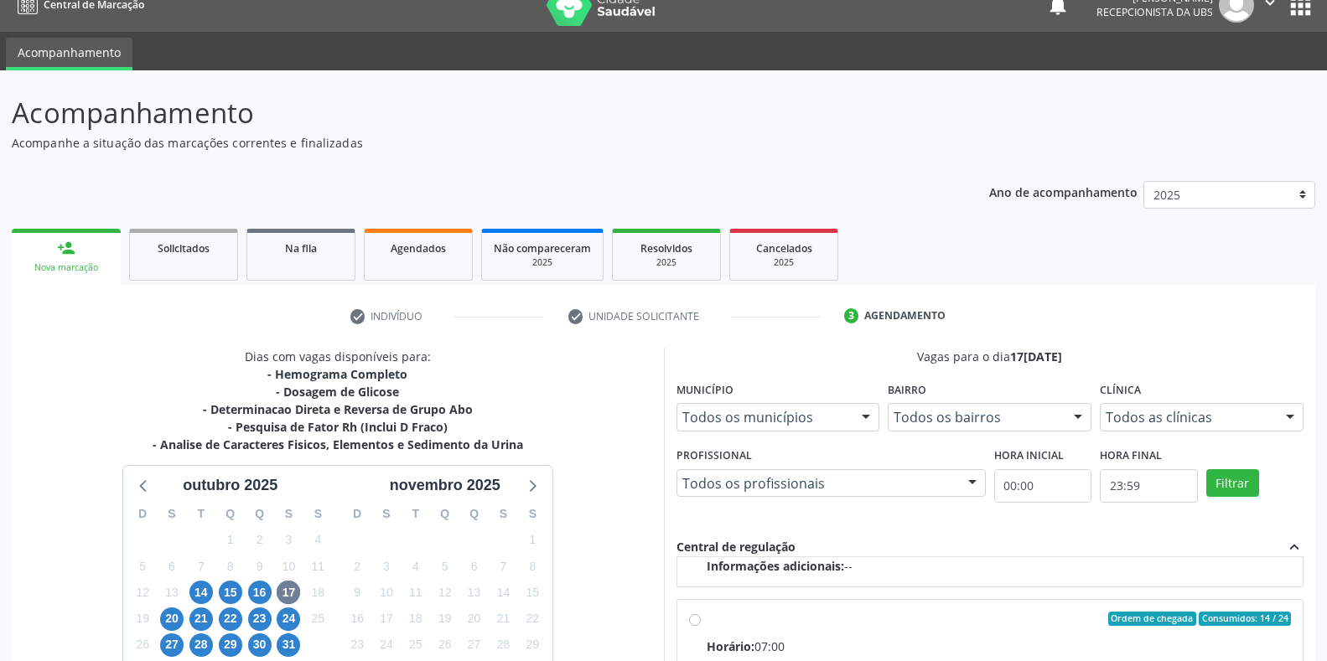
scroll to position [0, 0]
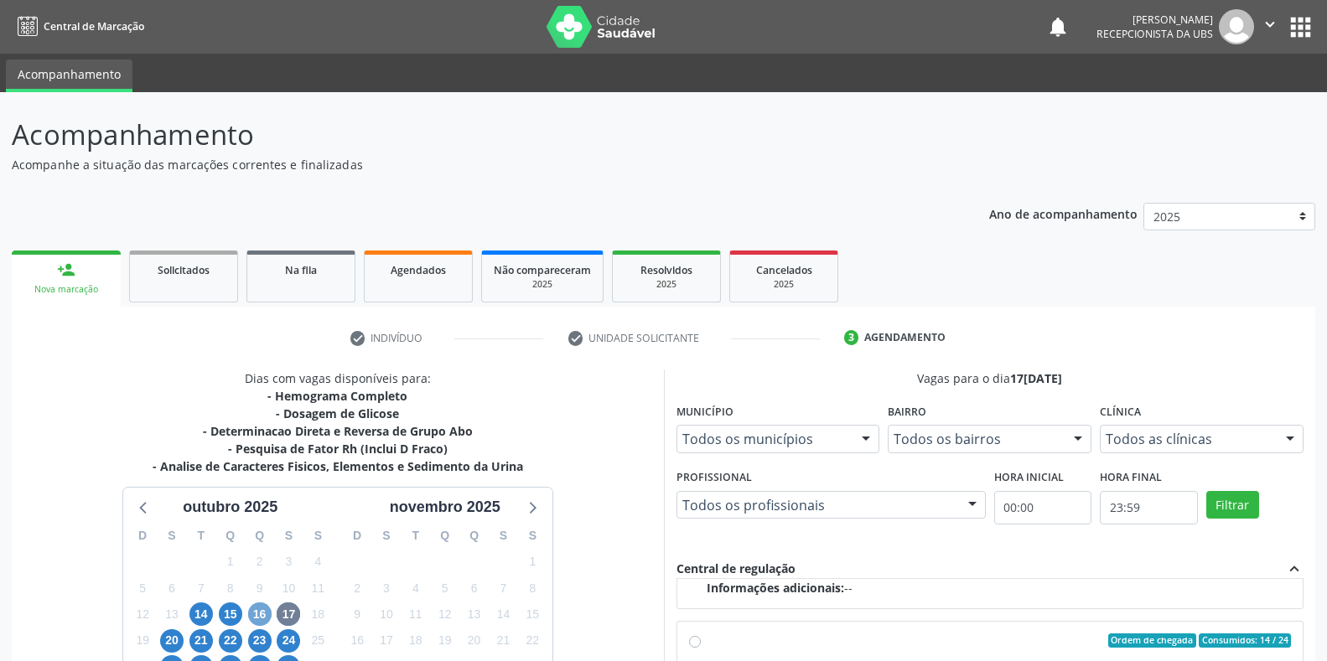
click at [255, 614] on span "16" at bounding box center [259, 614] width 23 height 23
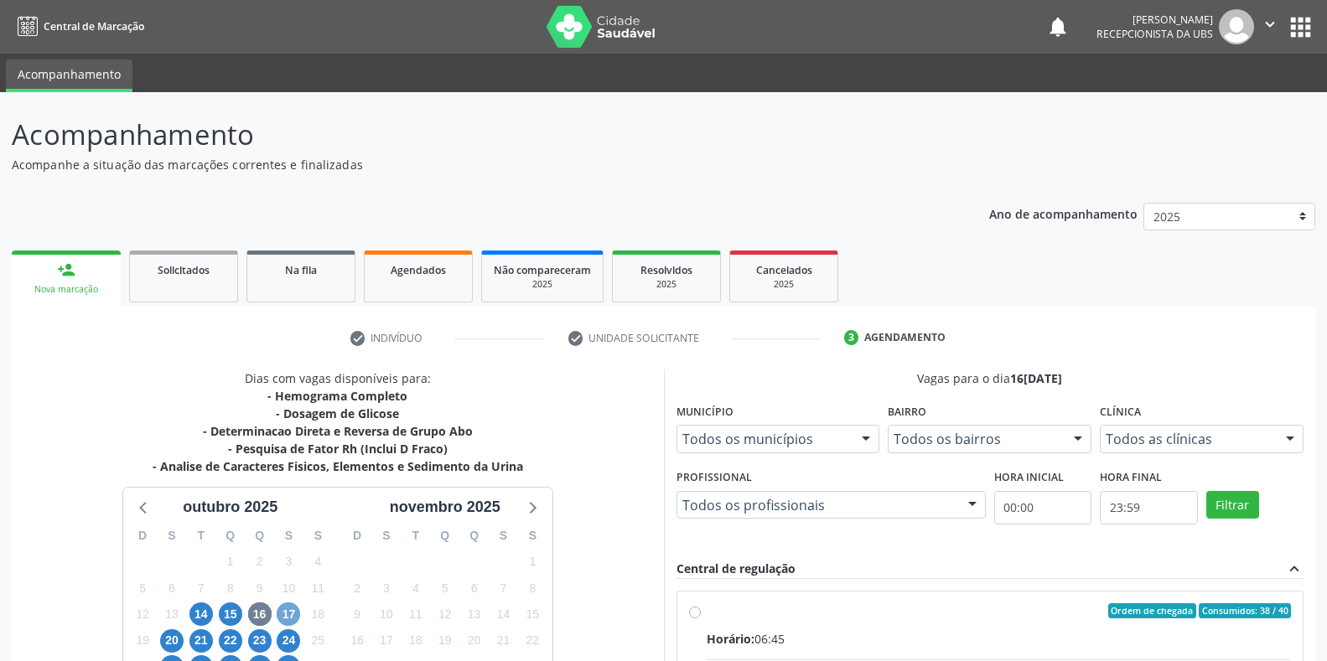
click at [294, 616] on span "17" at bounding box center [288, 614] width 23 height 23
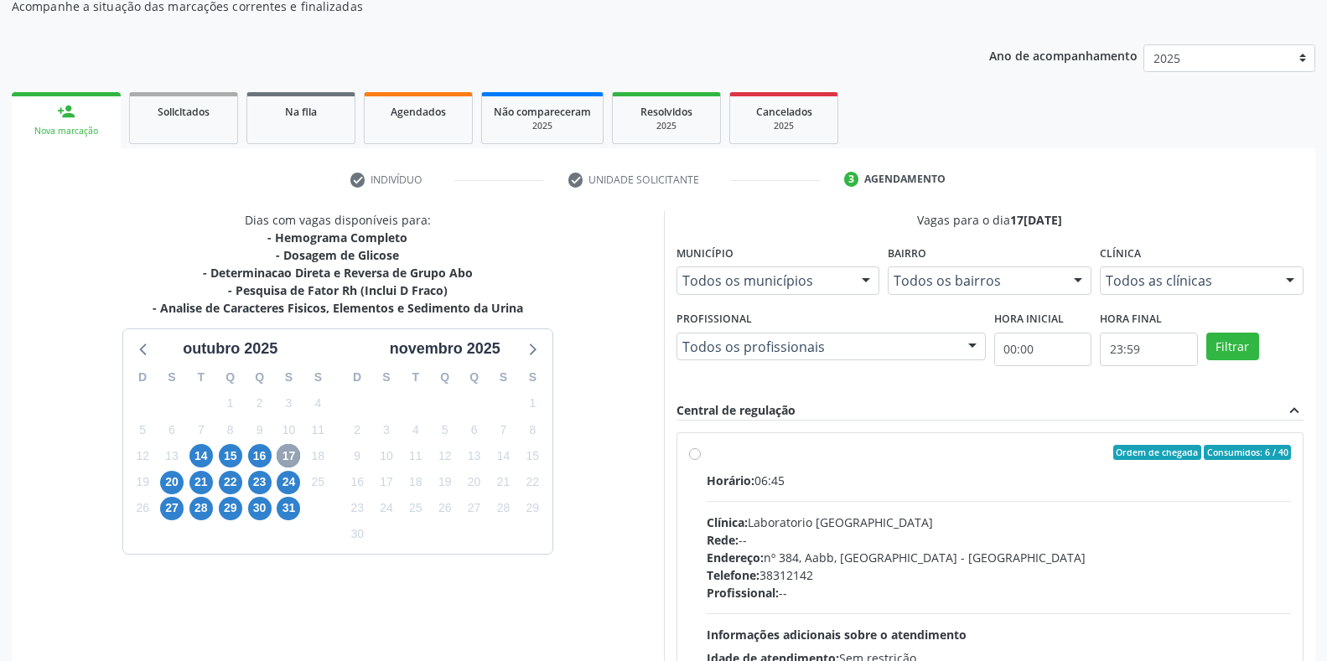
scroll to position [168, 0]
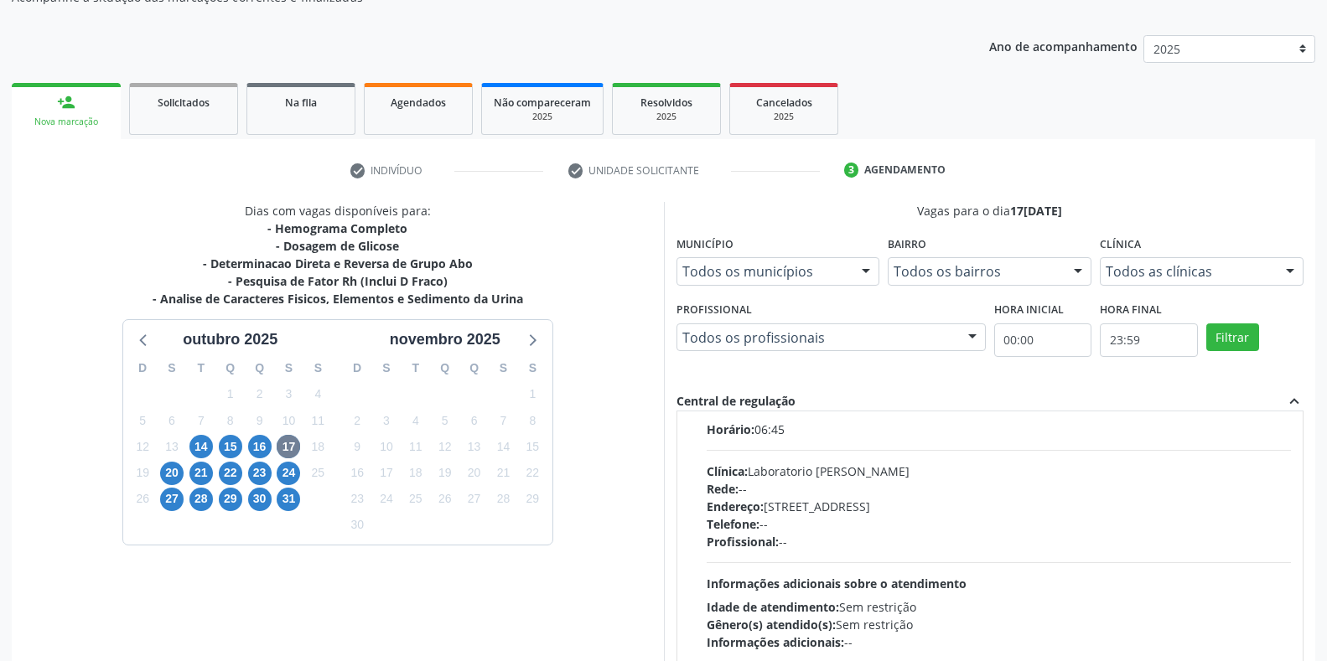
click at [852, 495] on div "Rede: --" at bounding box center [999, 489] width 585 height 18
click at [701, 410] on input "Ordem de chegada Consumidos: 15 / 40 Horário: 06:45 Clínica: Laboratorio [PERSO…" at bounding box center [695, 402] width 12 height 15
radio input "true"
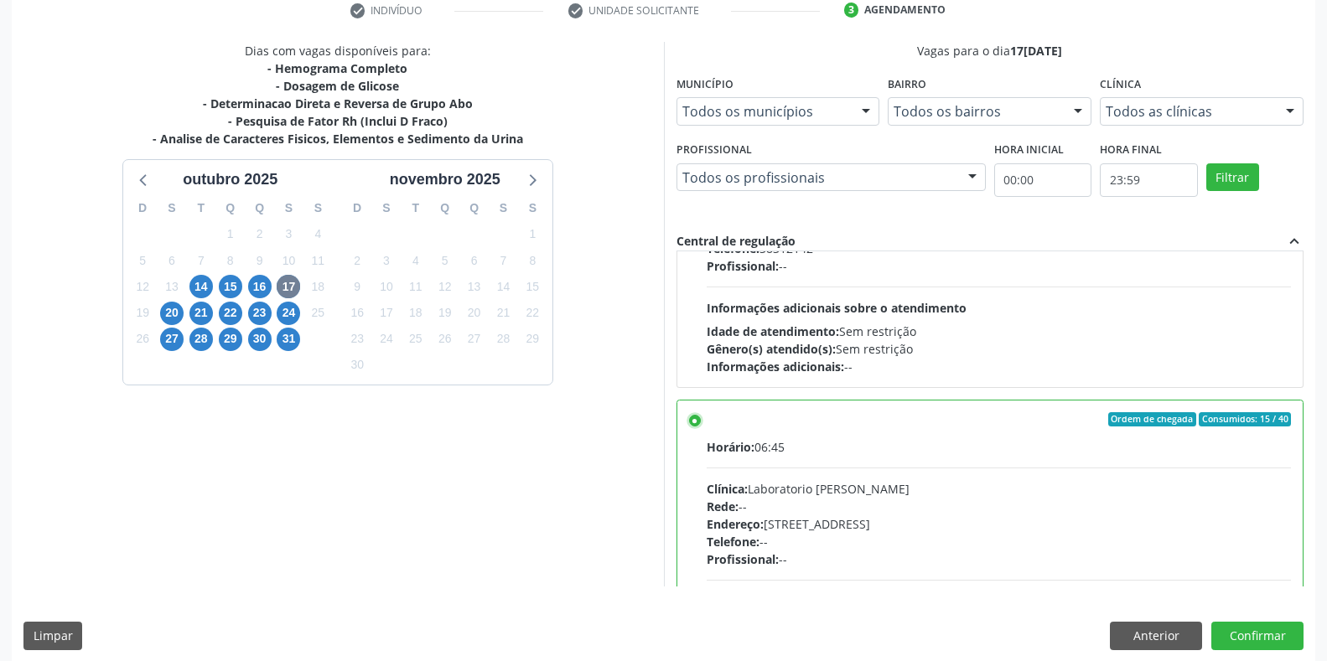
scroll to position [340, 0]
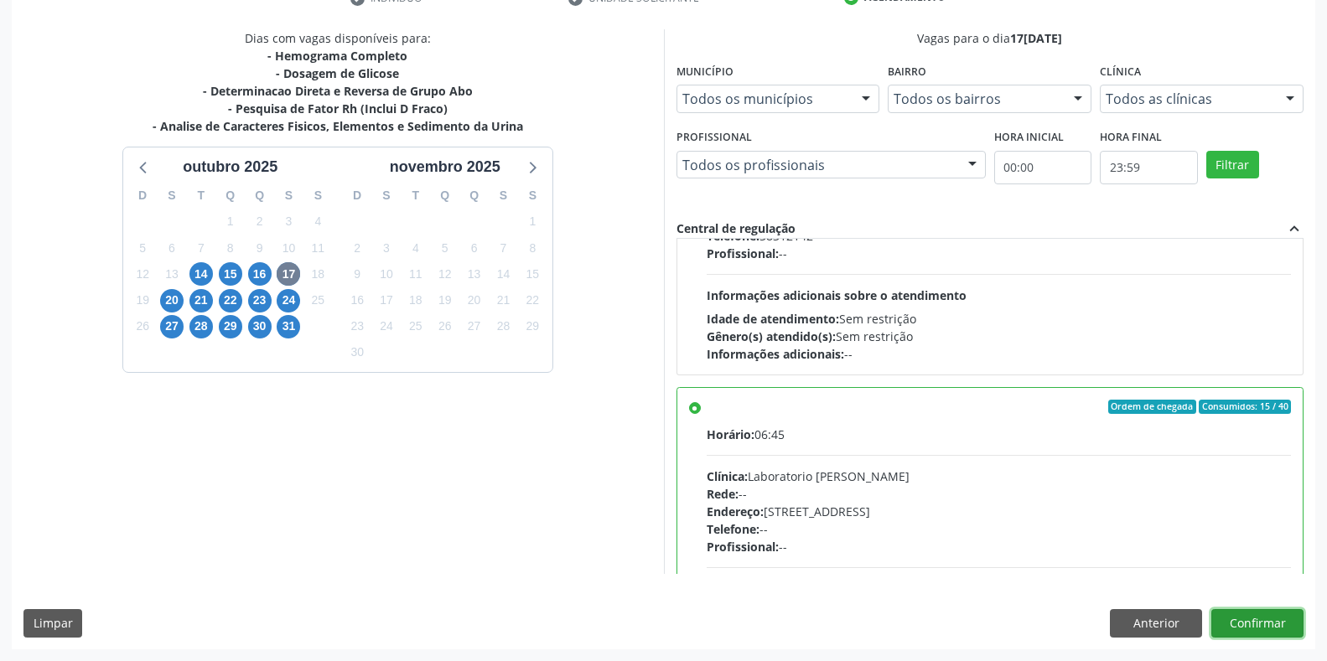
click at [1241, 624] on button "Confirmar" at bounding box center [1257, 623] width 92 height 28
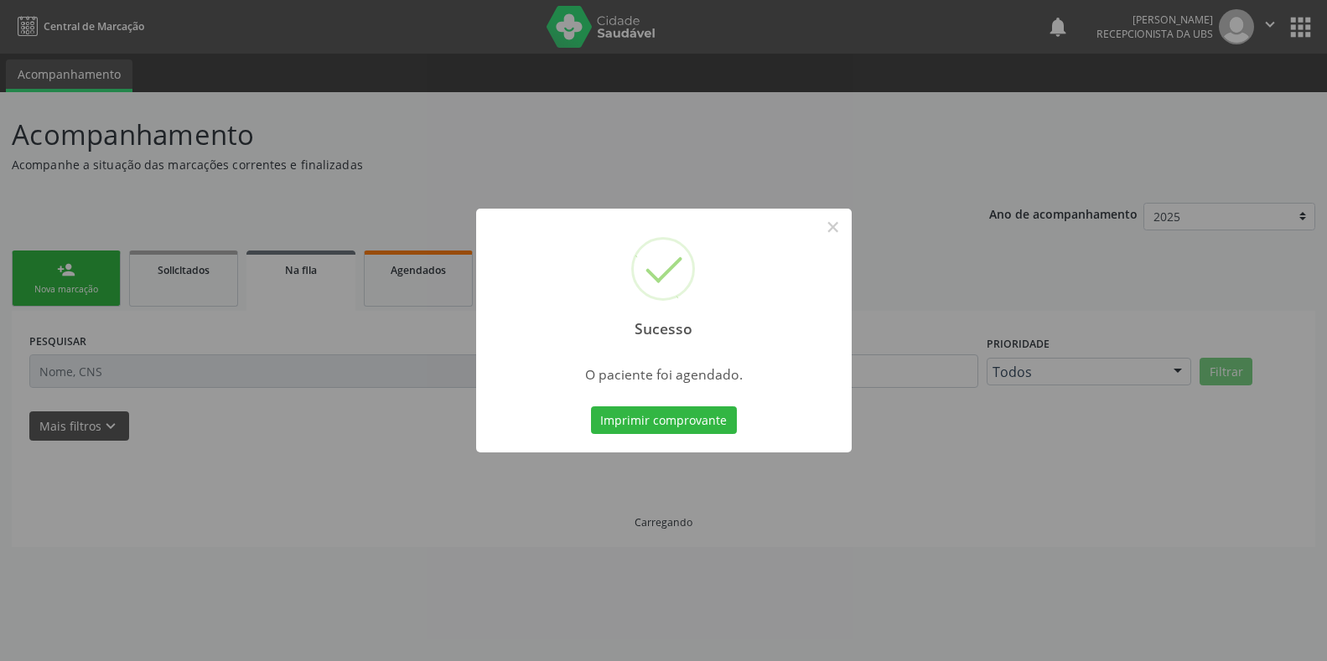
scroll to position [0, 0]
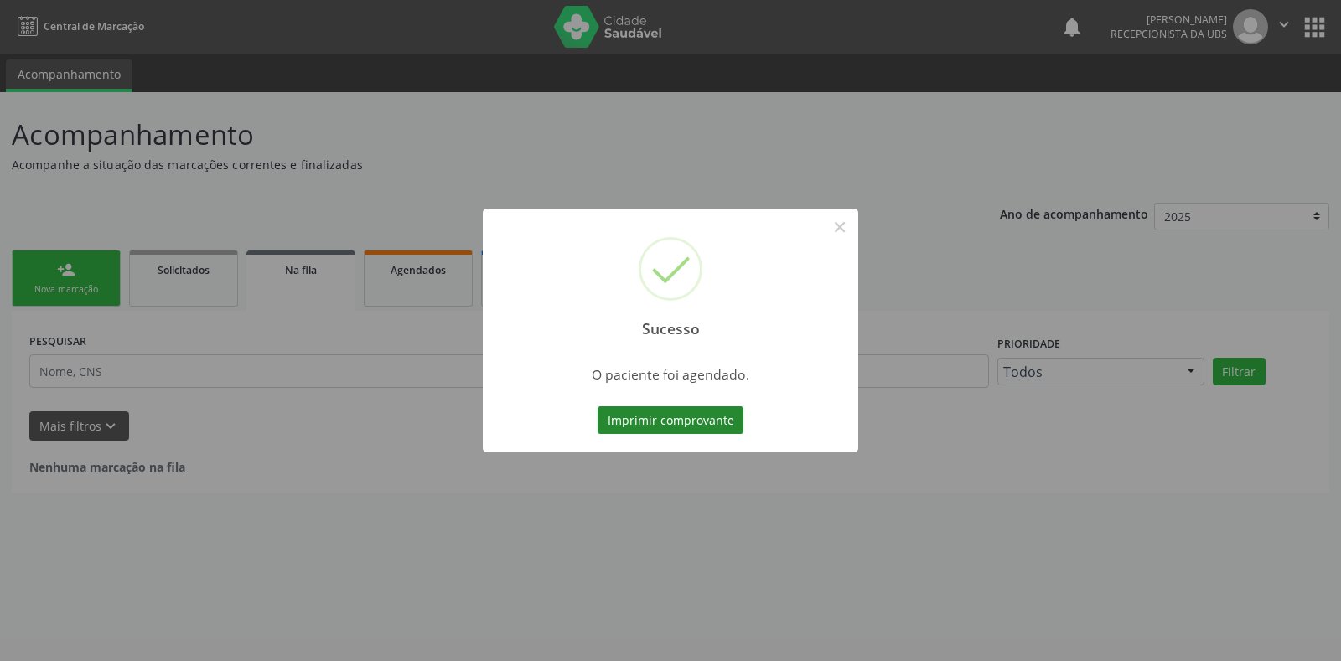
click at [655, 427] on button "Imprimir comprovante" at bounding box center [671, 421] width 146 height 28
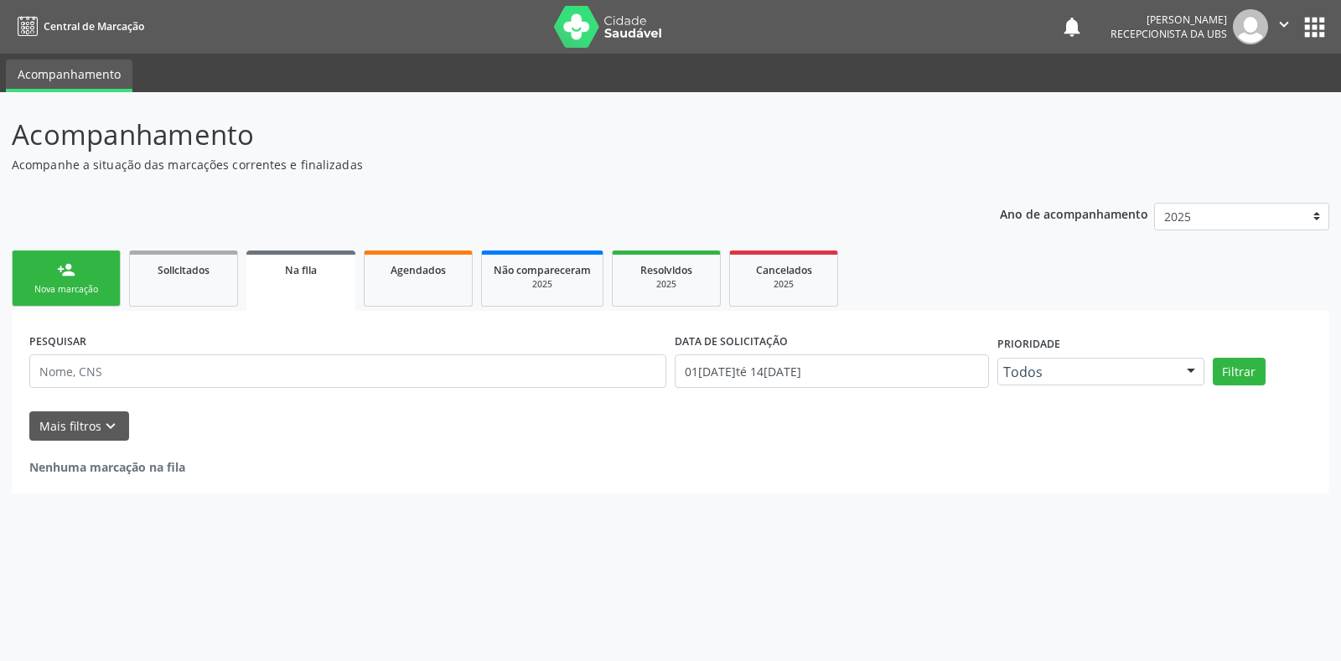
click at [68, 270] on div "person_add" at bounding box center [66, 270] width 18 height 18
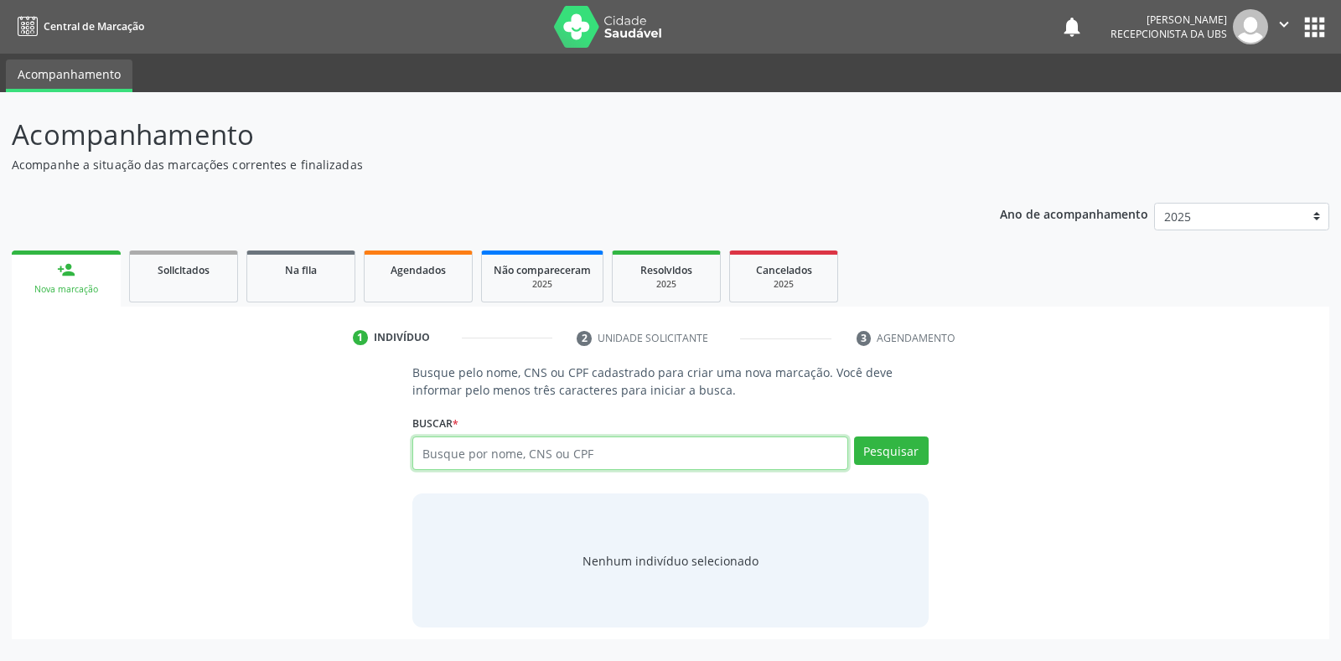
click at [445, 459] on input "text" at bounding box center [629, 454] width 435 height 34
paste input "708608067409484"
type input "708608067409484"
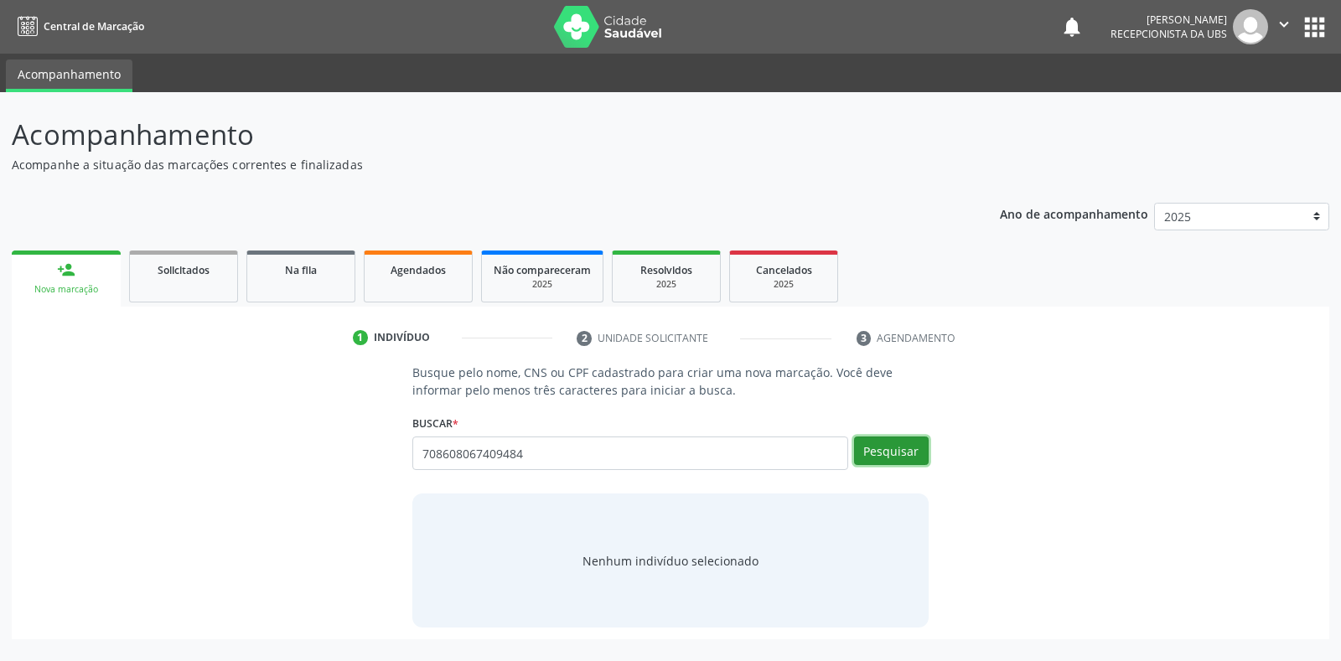
click at [901, 453] on button "Pesquisar" at bounding box center [891, 451] width 75 height 28
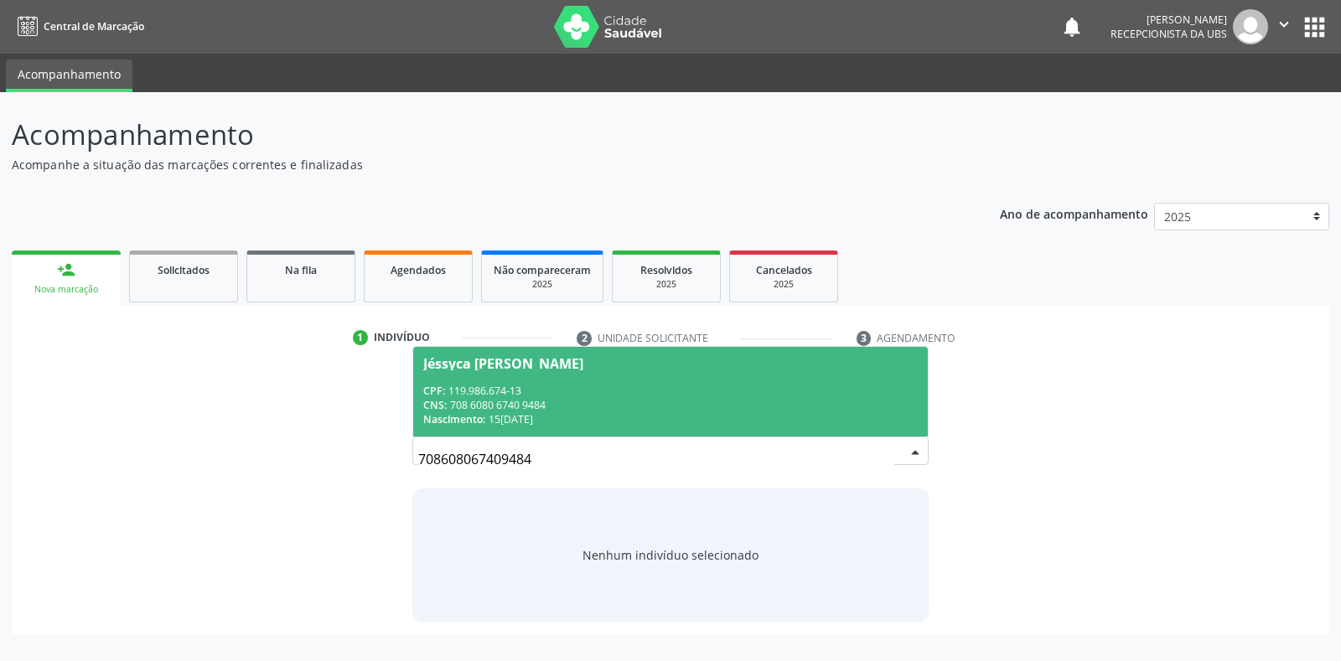
click at [616, 385] on div "CPF: 119.986.674-13" at bounding box center [670, 391] width 494 height 14
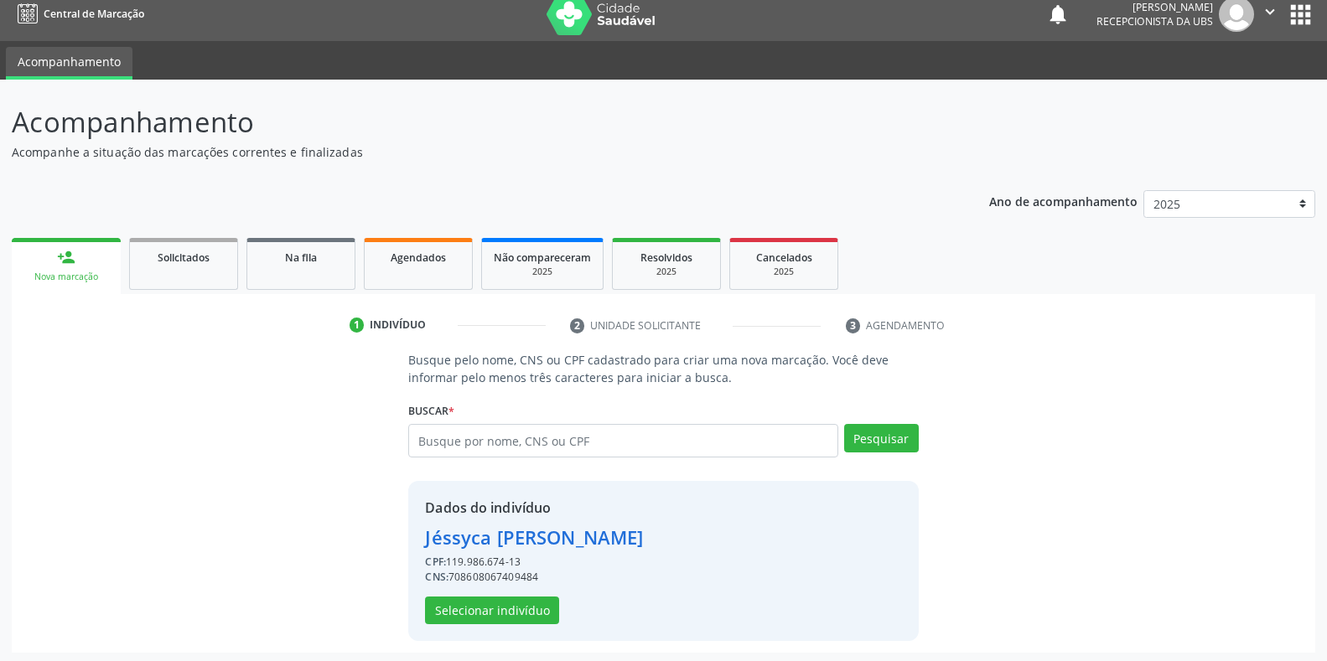
scroll to position [16, 0]
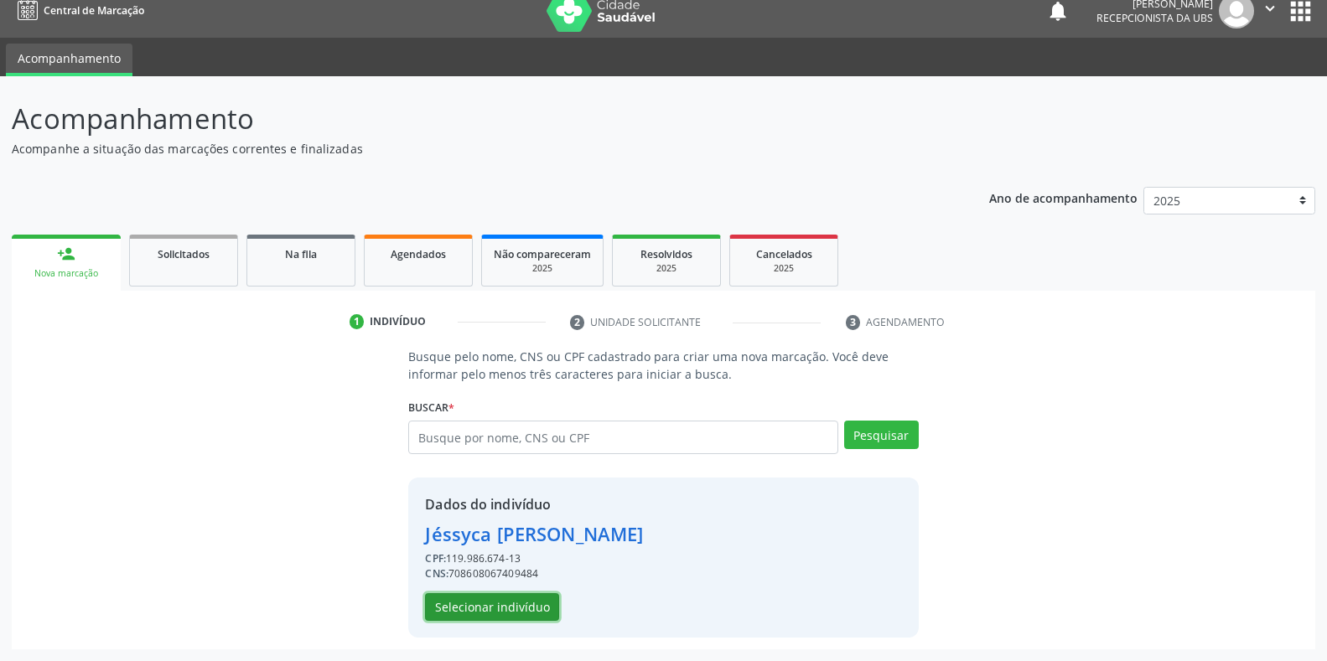
click at [528, 608] on button "Selecionar indivíduo" at bounding box center [492, 607] width 134 height 28
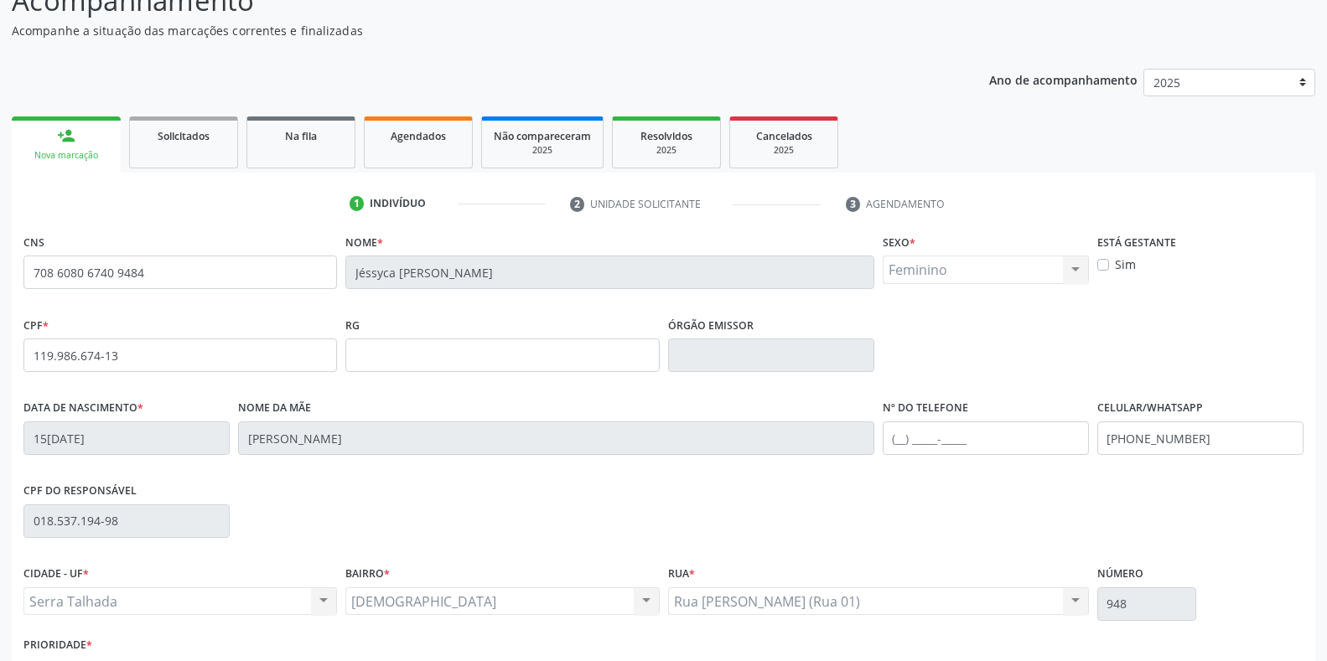
scroll to position [184, 0]
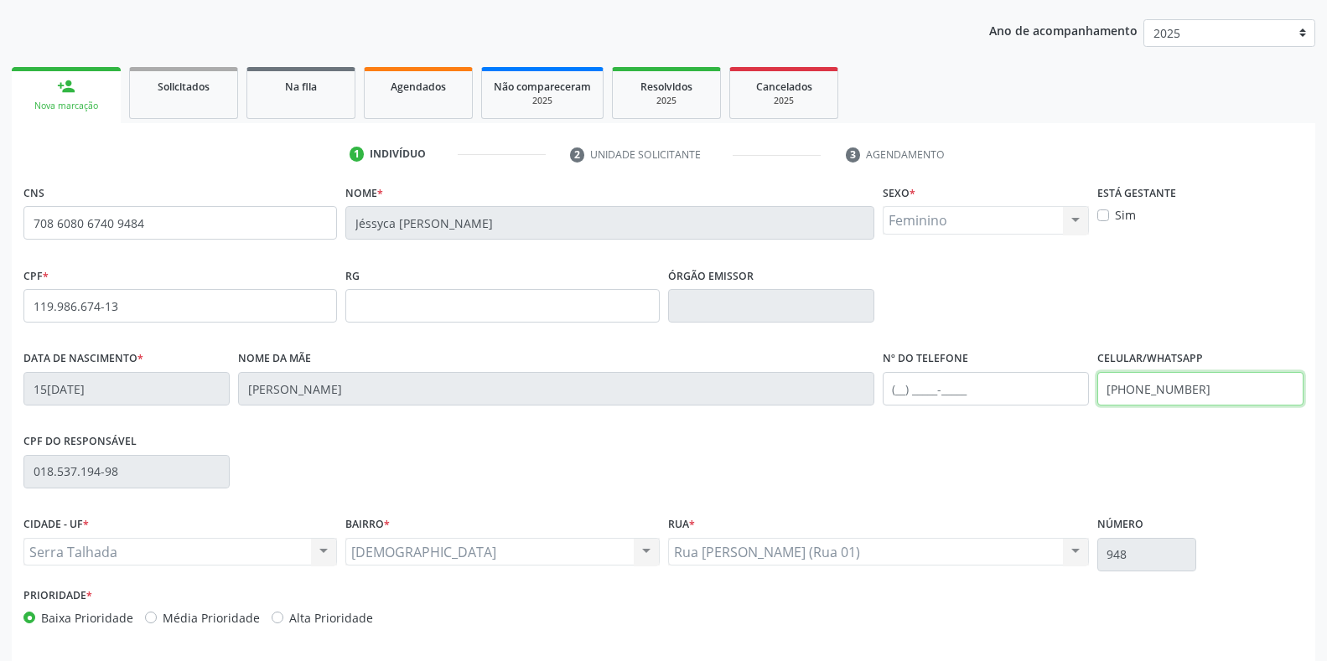
drag, startPoint x: 1201, startPoint y: 385, endPoint x: 1032, endPoint y: 385, distance: 169.3
click at [1032, 385] on div "Data de nascimento * 15[DATE] Nome da mãe [PERSON_NAME] Nº do Telefone Celular/…" at bounding box center [663, 387] width 1288 height 83
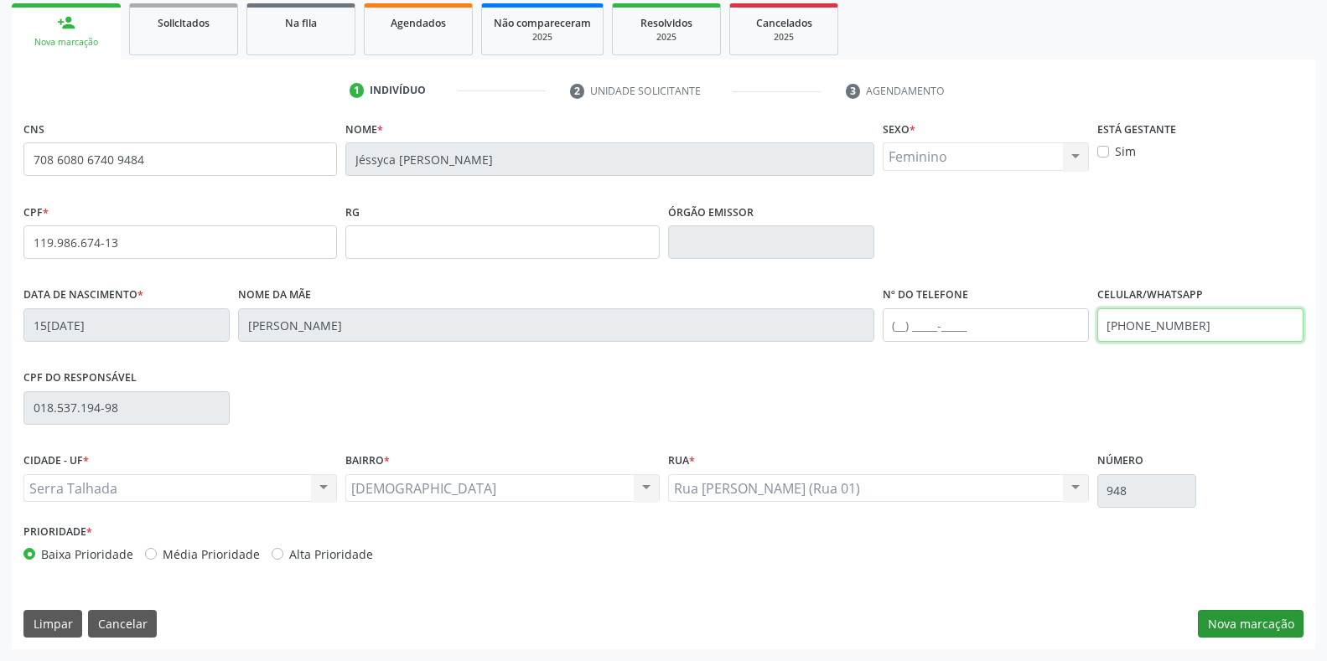
type input "[PHONE_NUMBER]"
click at [1218, 628] on button "Nova marcação" at bounding box center [1251, 624] width 106 height 28
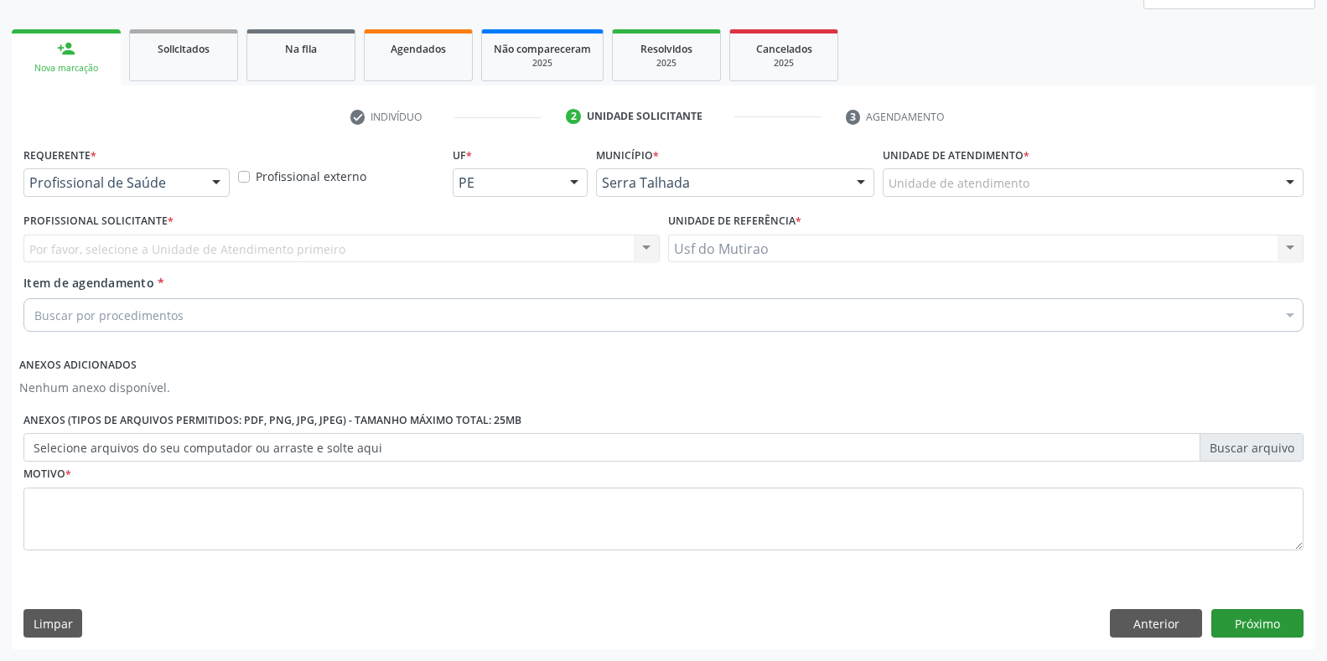
scroll to position [221, 0]
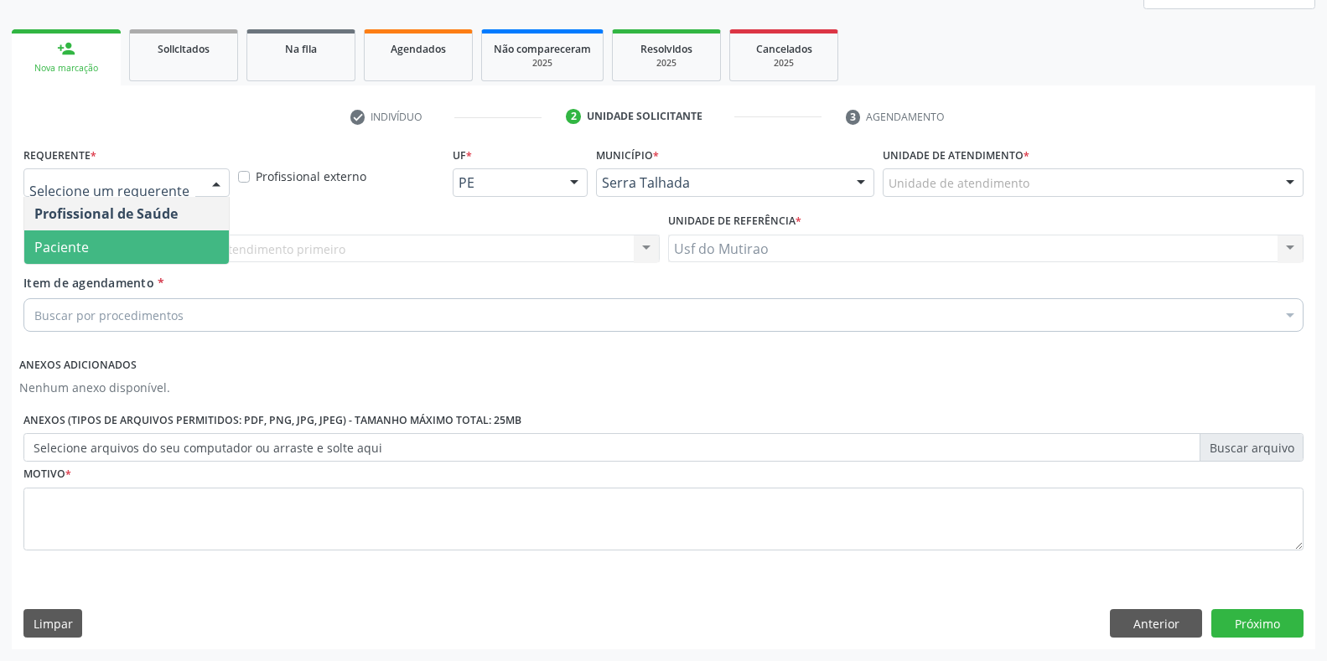
click at [125, 241] on span "Paciente" at bounding box center [126, 247] width 205 height 34
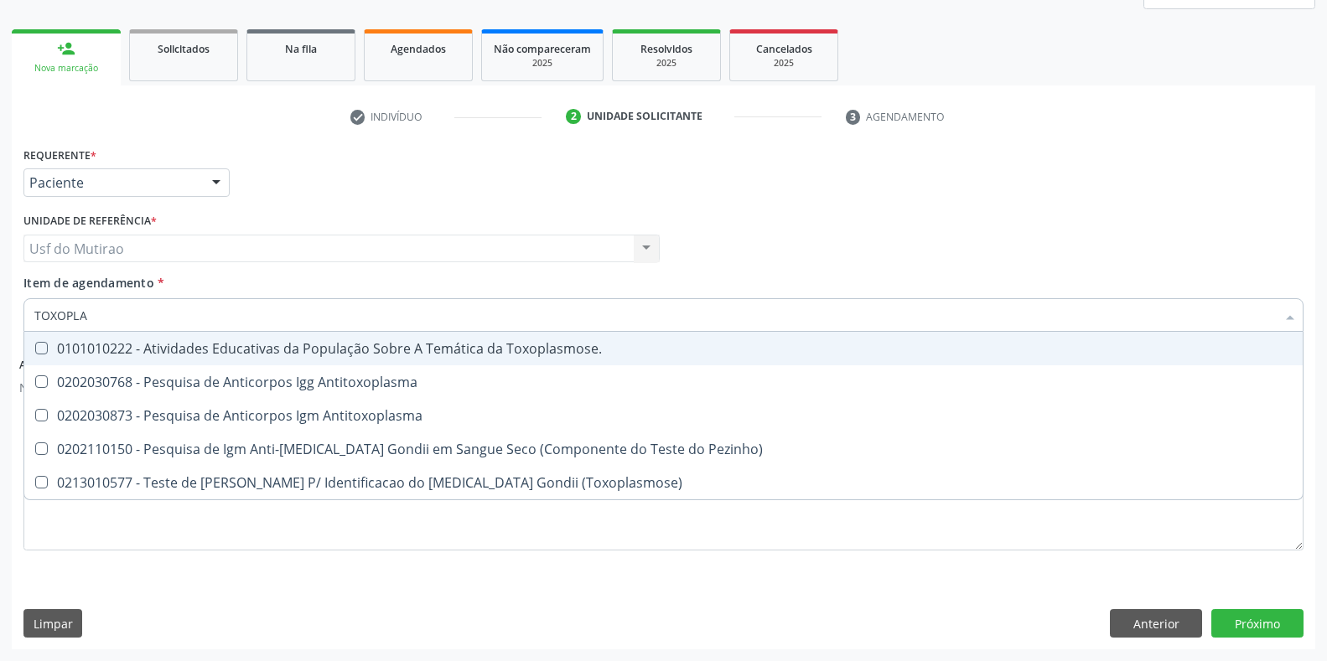
type input "TOXOPLAS"
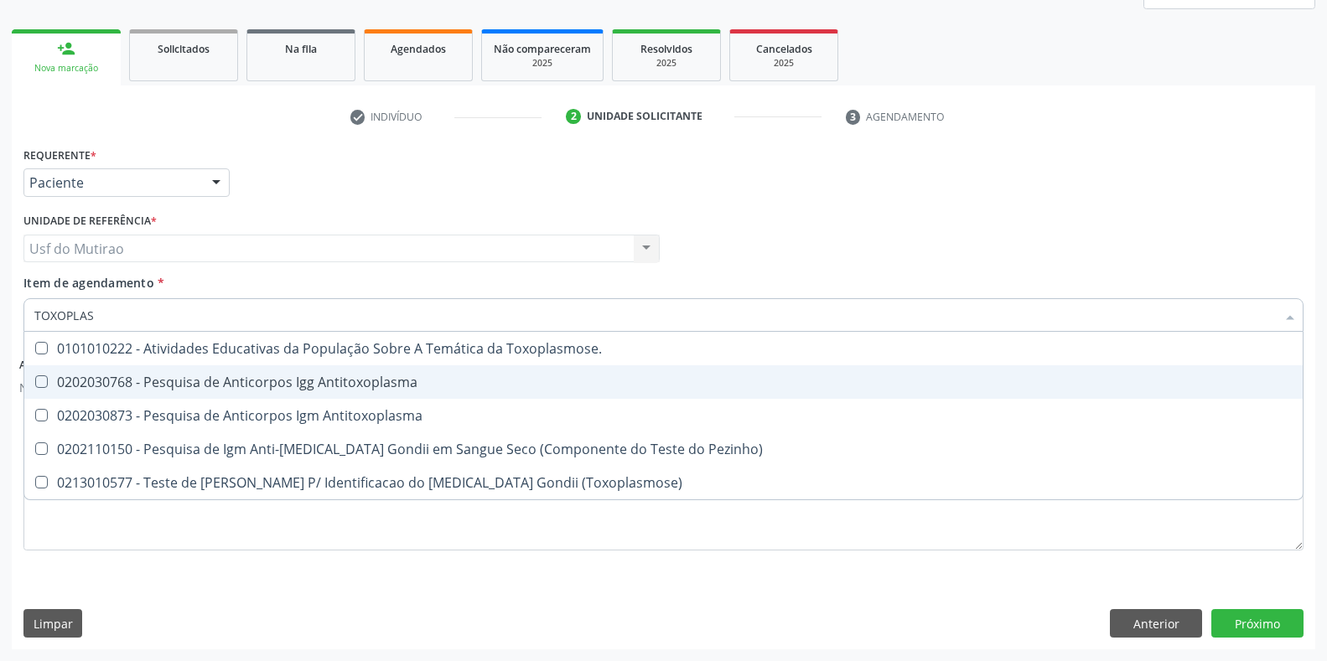
drag, startPoint x: 252, startPoint y: 388, endPoint x: 252, endPoint y: 417, distance: 29.3
click at [252, 391] on span "0202030768 - Pesquisa de Anticorpos Igg Antitoxoplasma" at bounding box center [663, 382] width 1278 height 34
checkbox Antitoxoplasma "true"
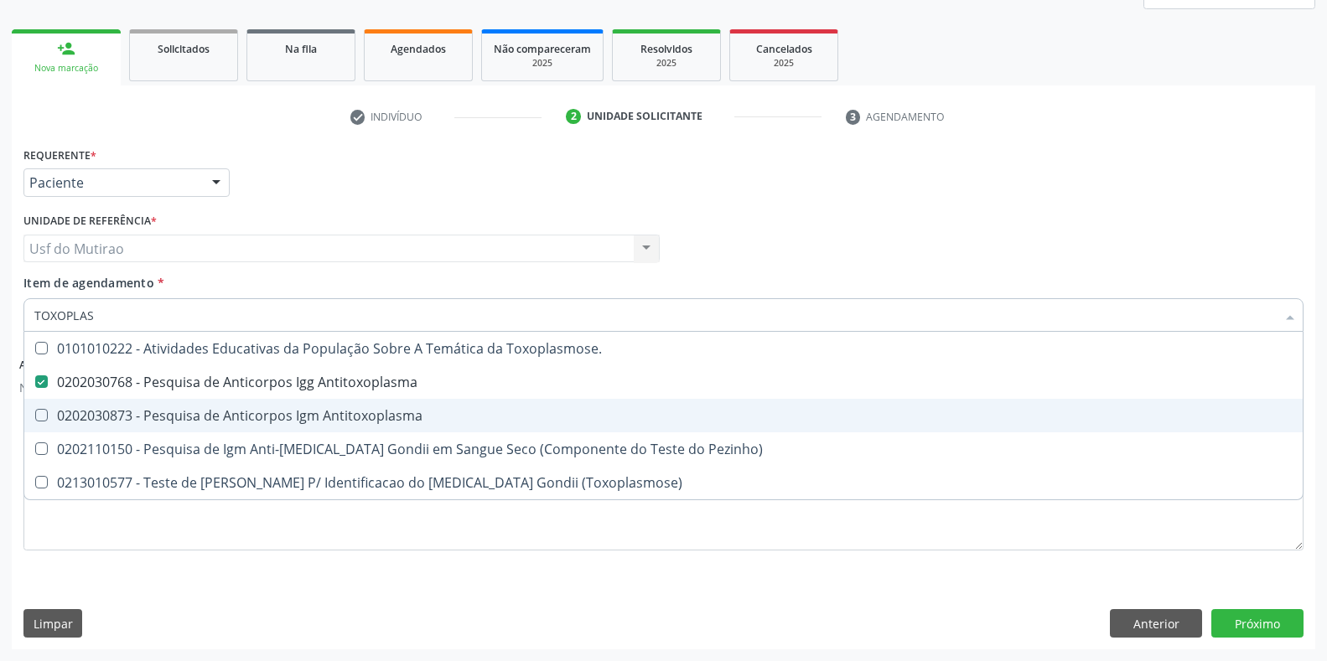
click at [252, 419] on div "0202030873 - Pesquisa de Anticorpos Igm Antitoxoplasma" at bounding box center [663, 415] width 1258 height 13
checkbox Antitoxoplasma "true"
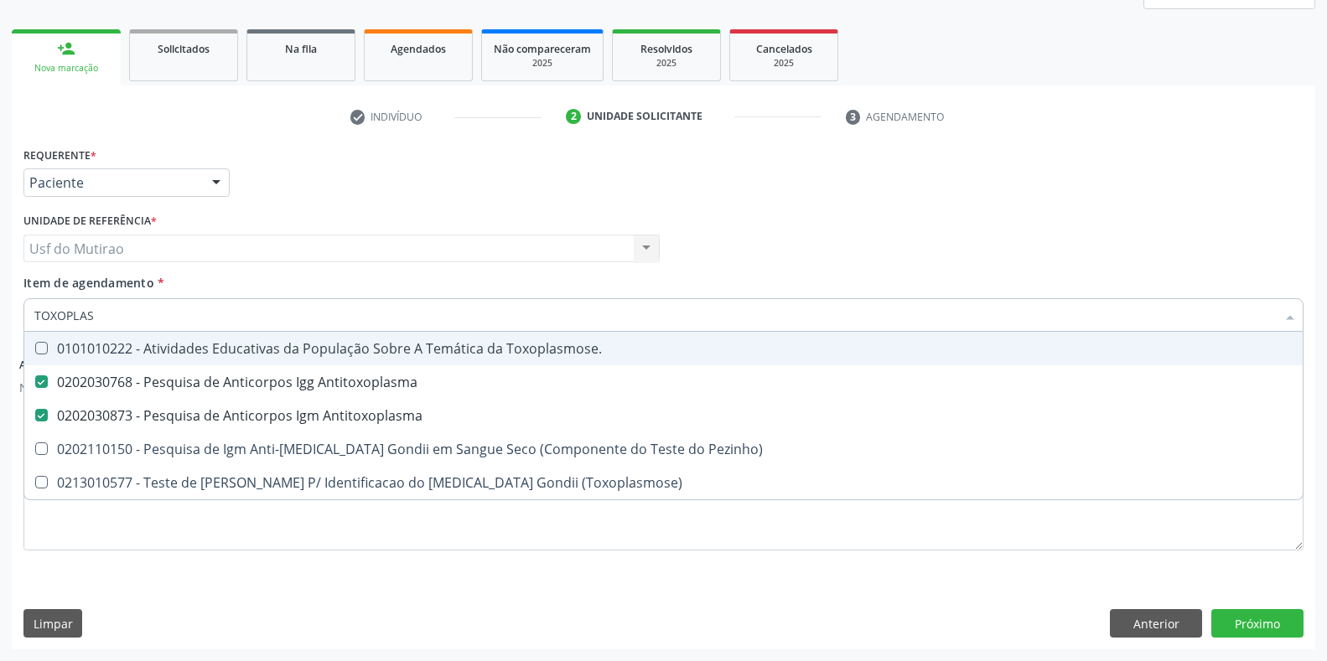
drag, startPoint x: 252, startPoint y: 316, endPoint x: 0, endPoint y: 308, distance: 252.4
click at [0, 308] on div "Acompanhamento Acompanhe a situação das marcações correntes e finalizadas Relat…" at bounding box center [663, 266] width 1327 height 790
type input "TESTE"
checkbox Antitoxoplasma "false"
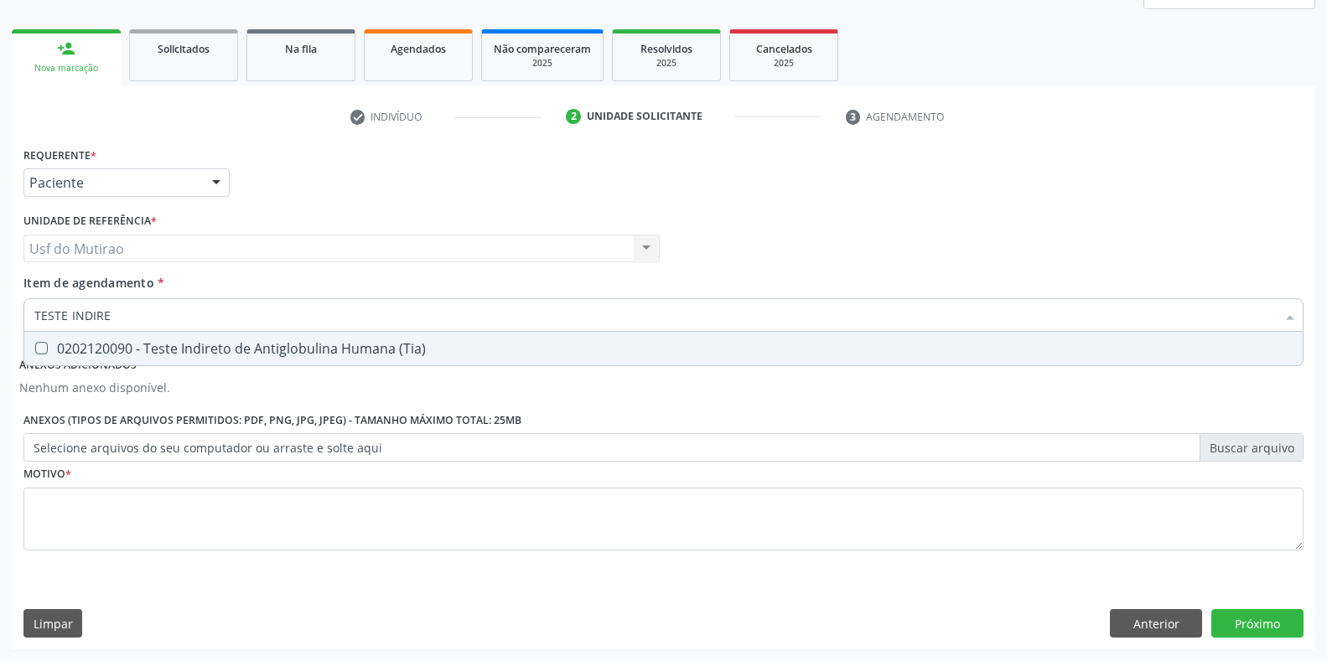
type input "TESTE INDIRET"
click at [79, 352] on div "0202120090 - Teste Indireto de Antiglobulina Humana (Tia)" at bounding box center [663, 348] width 1258 height 13
checkbox \(Tia\) "true"
drag, startPoint x: 163, startPoint y: 318, endPoint x: 0, endPoint y: 307, distance: 163.8
click at [0, 307] on div "Acompanhamento Acompanhe a situação das marcações correntes e finalizadas Relat…" at bounding box center [663, 266] width 1327 height 790
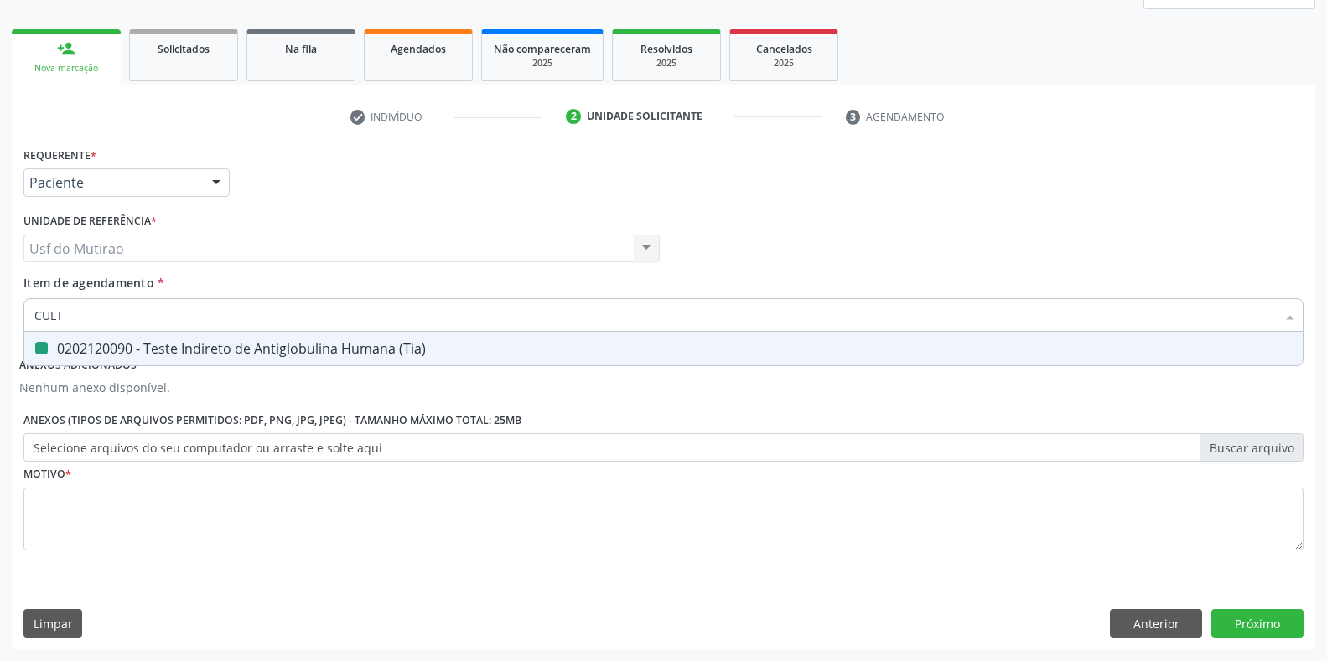
type input "CULTU"
checkbox \(Tia\) "false"
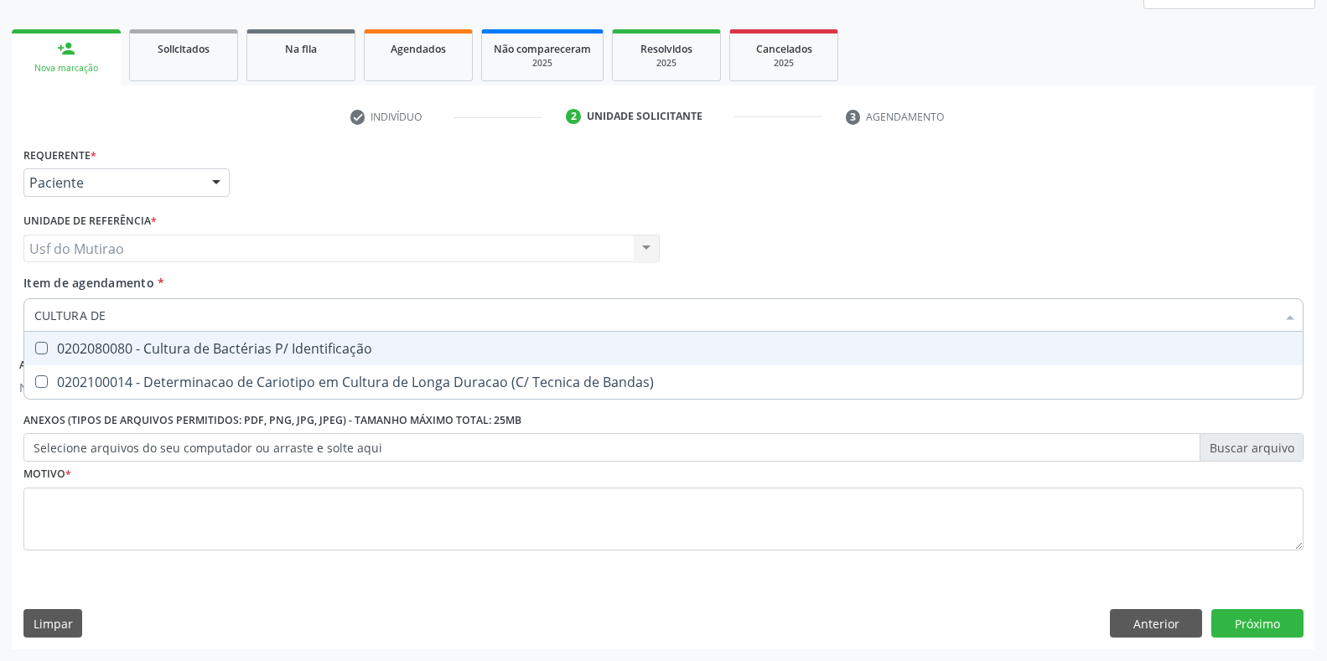
type input "CULTURA DE B"
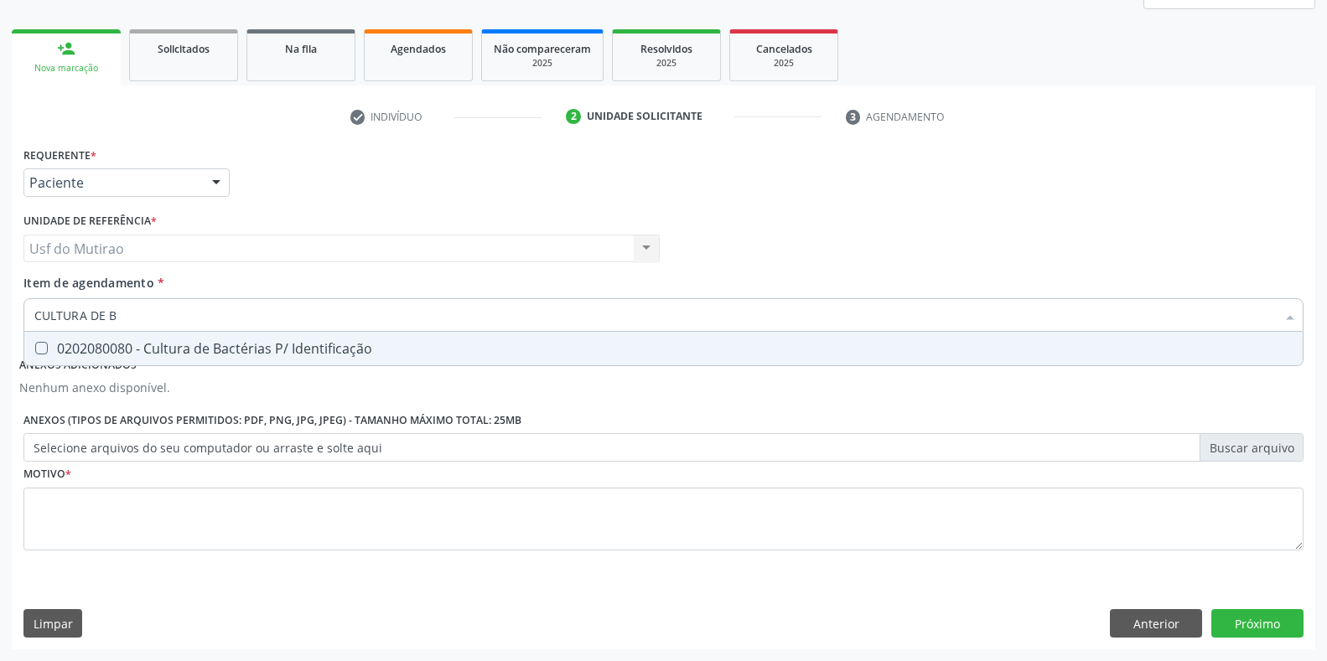
click at [123, 346] on div "0202080080 - Cultura de Bactérias P/ Identificação" at bounding box center [663, 348] width 1258 height 13
checkbox Identificação "true"
drag, startPoint x: 150, startPoint y: 324, endPoint x: 0, endPoint y: 311, distance: 150.6
click at [0, 311] on div "Acompanhamento Acompanhe a situação das marcações correntes e finalizadas Relat…" at bounding box center [663, 266] width 1327 height 790
type input "ELETR"
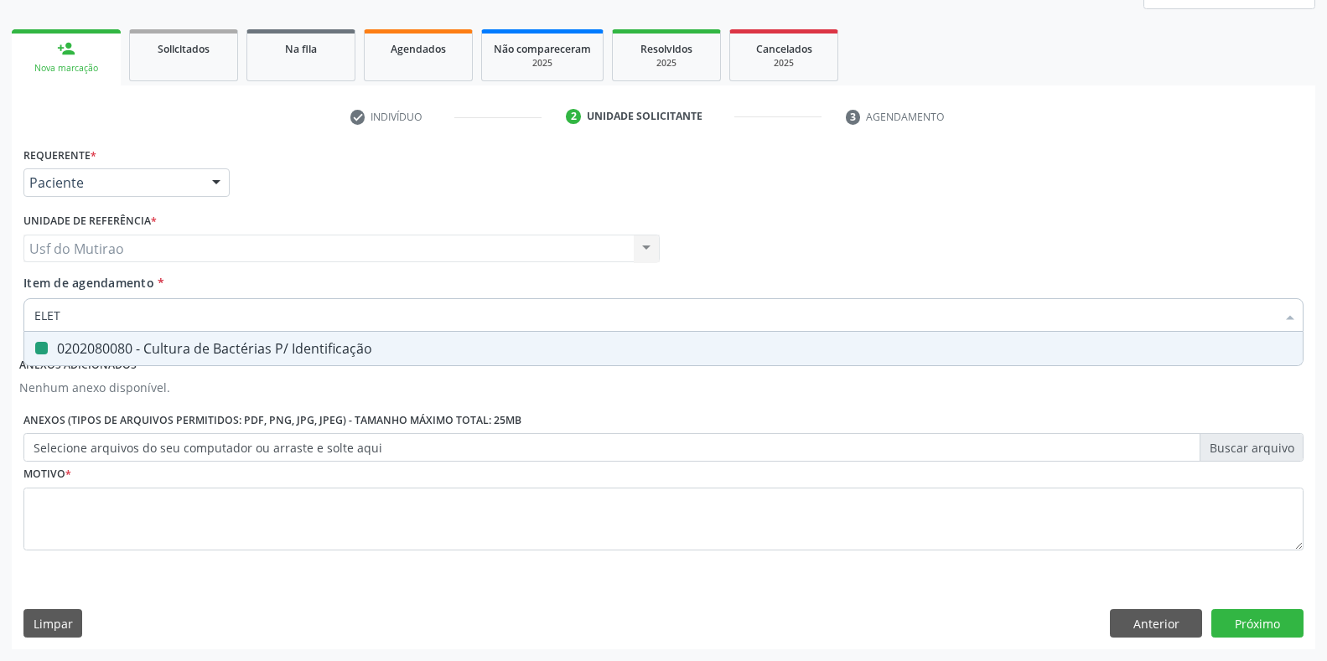
checkbox Identificação "false"
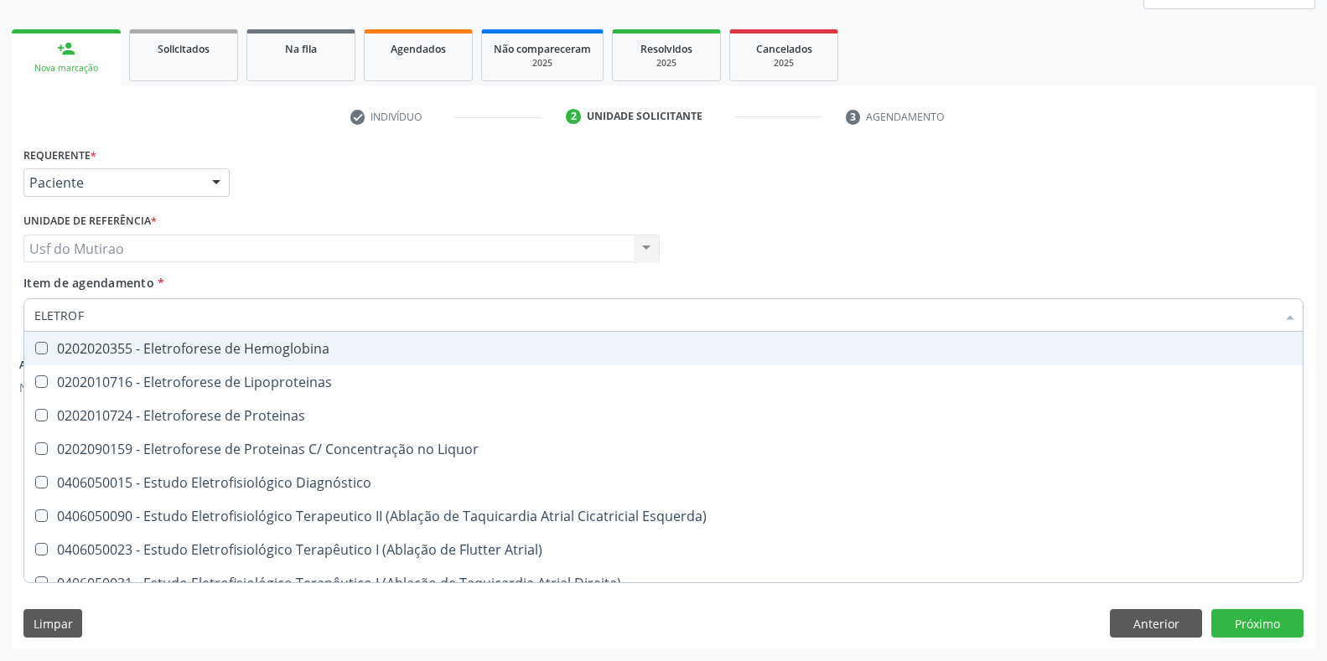
type input "ELETROFO"
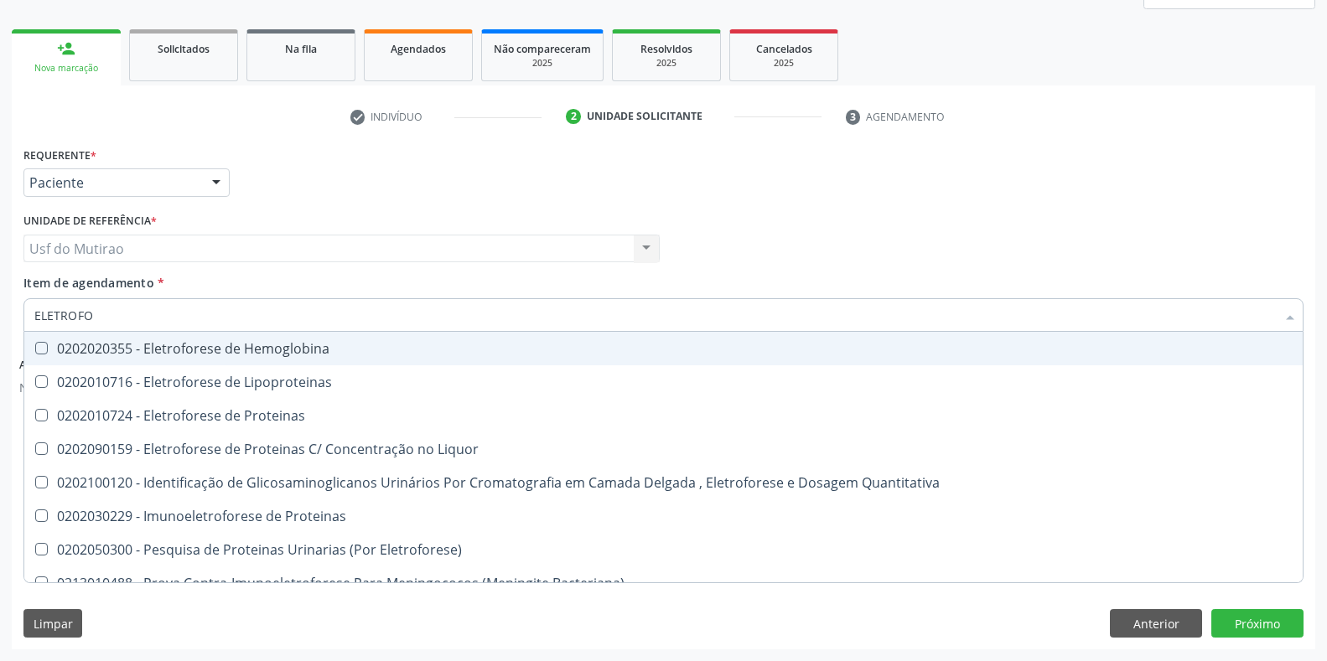
click at [236, 351] on div "0202020355 - Eletroforese de Hemoglobina" at bounding box center [663, 348] width 1258 height 13
checkbox Hemoglobina "true"
click at [884, 232] on div "Profissional Solicitante Por favor, selecione a Unidade de Atendimento primeiro…" at bounding box center [663, 241] width 1288 height 65
checkbox Lipoproteinas "true"
checkbox Proteinas "true"
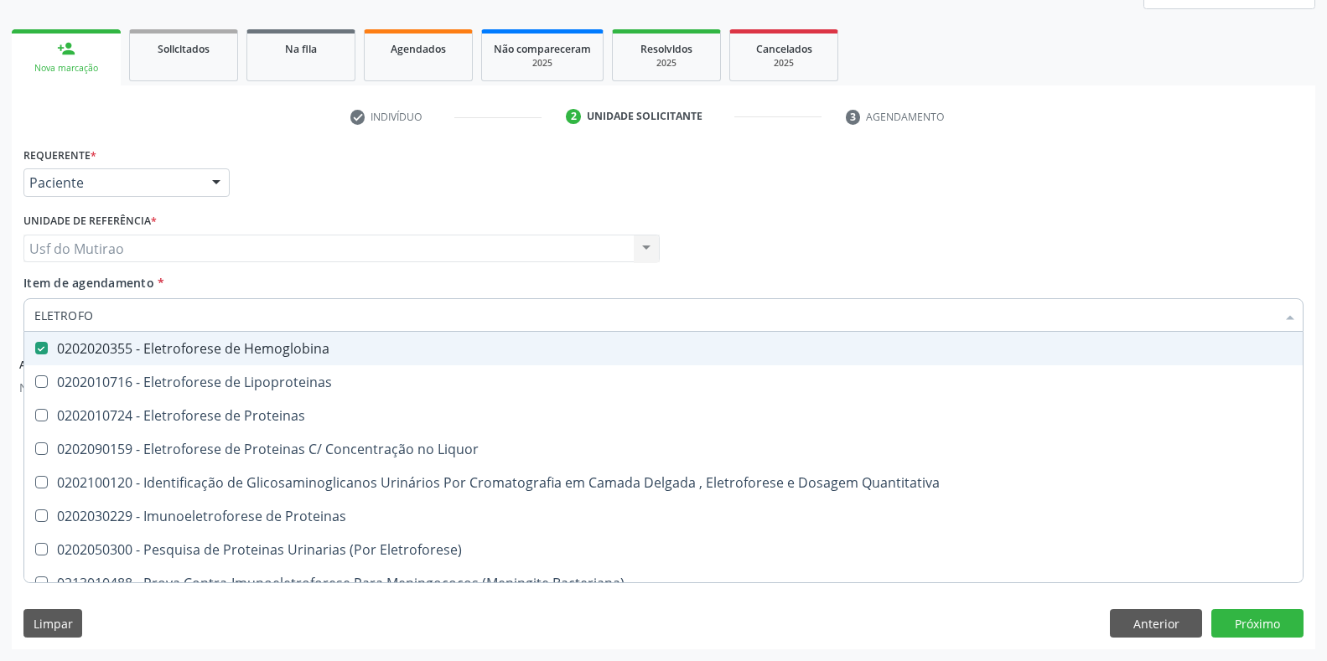
checkbox Liquor "true"
checkbox Quantitativa "true"
checkbox Proteinas "true"
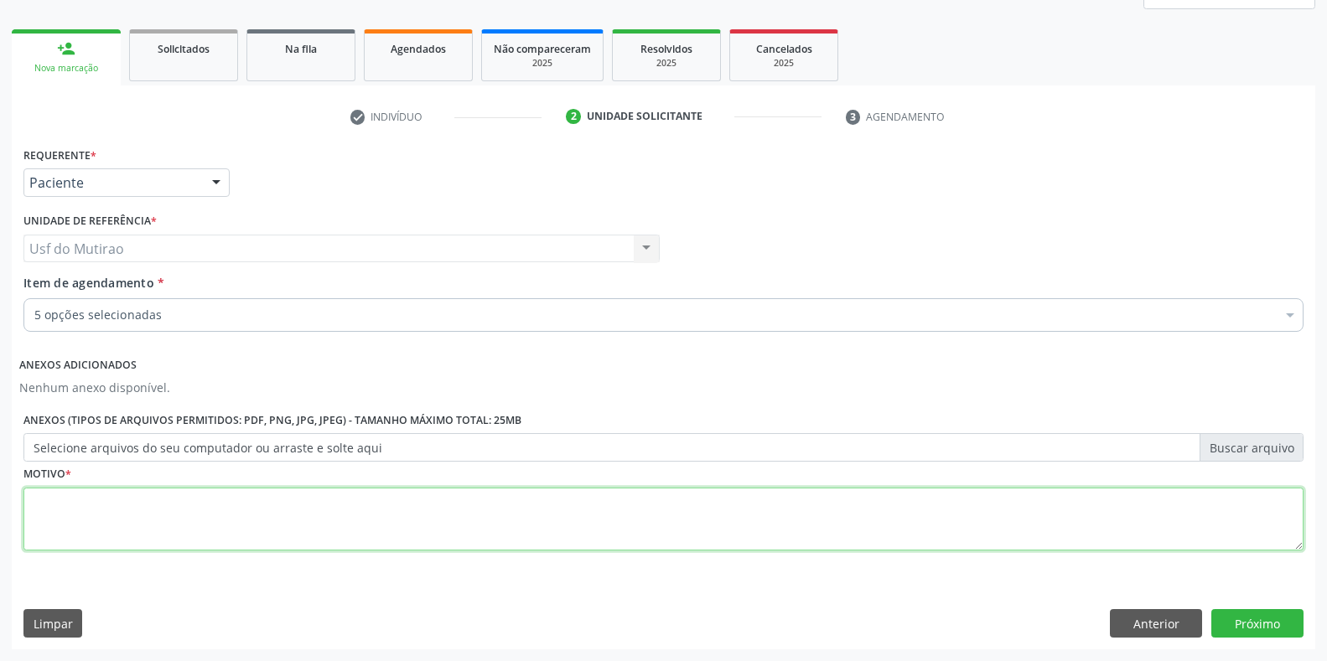
click at [279, 527] on textarea at bounding box center [663, 520] width 1280 height 64
type textarea "."
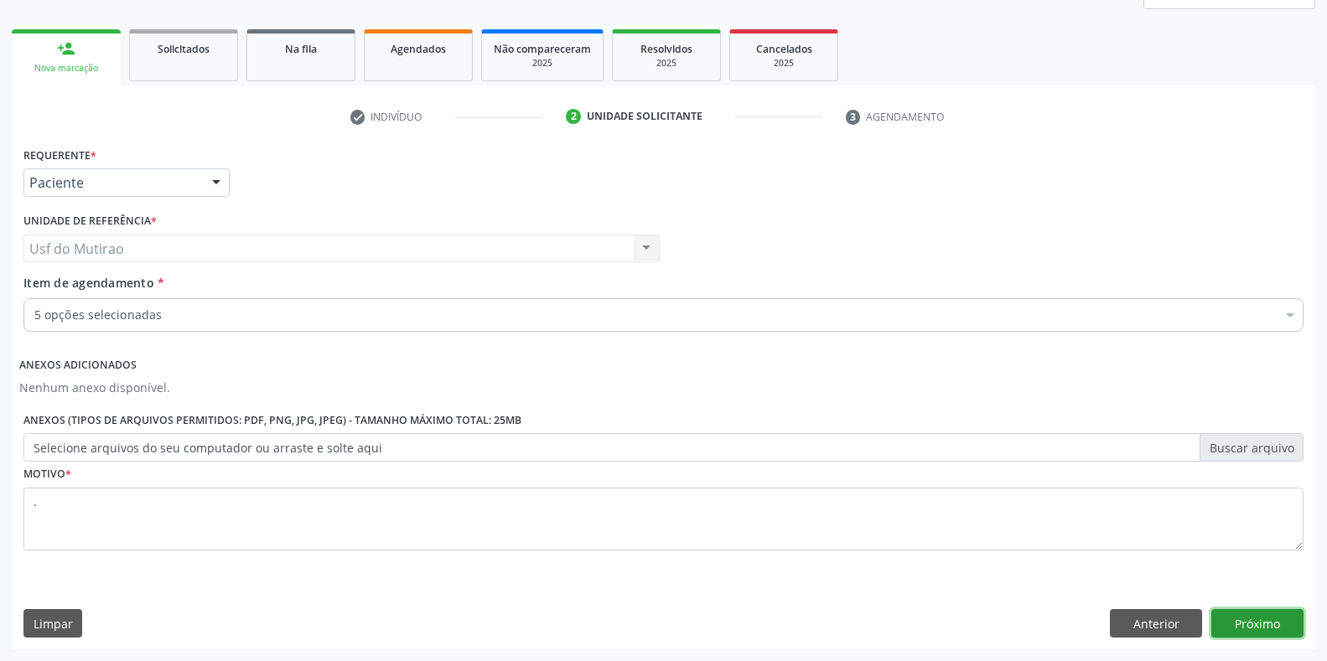
click at [1220, 612] on button "Próximo" at bounding box center [1257, 623] width 92 height 28
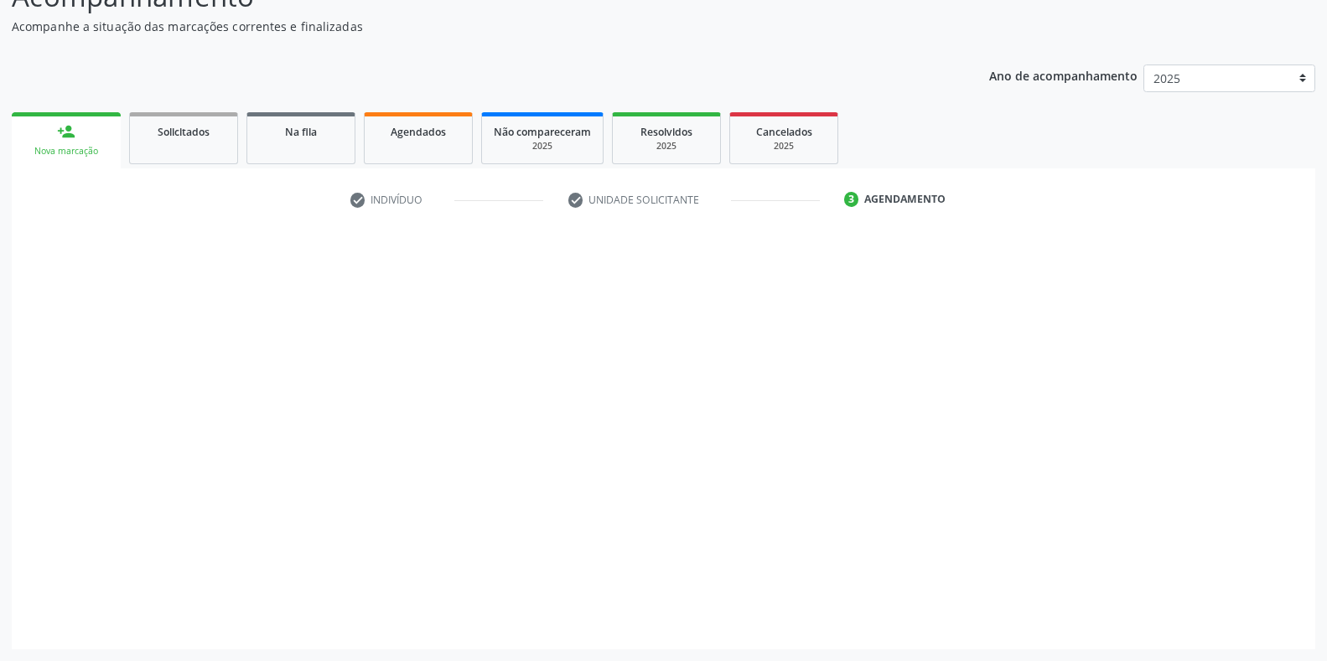
scroll to position [138, 0]
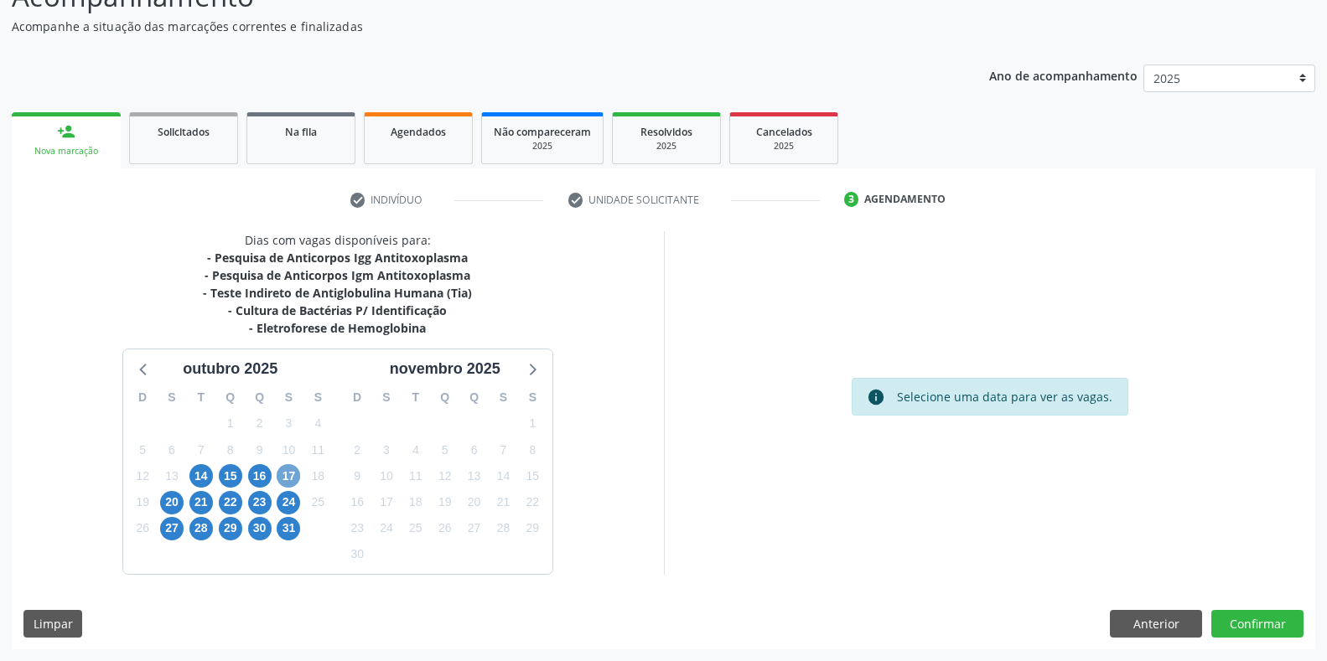
click at [287, 481] on span "17" at bounding box center [288, 475] width 23 height 23
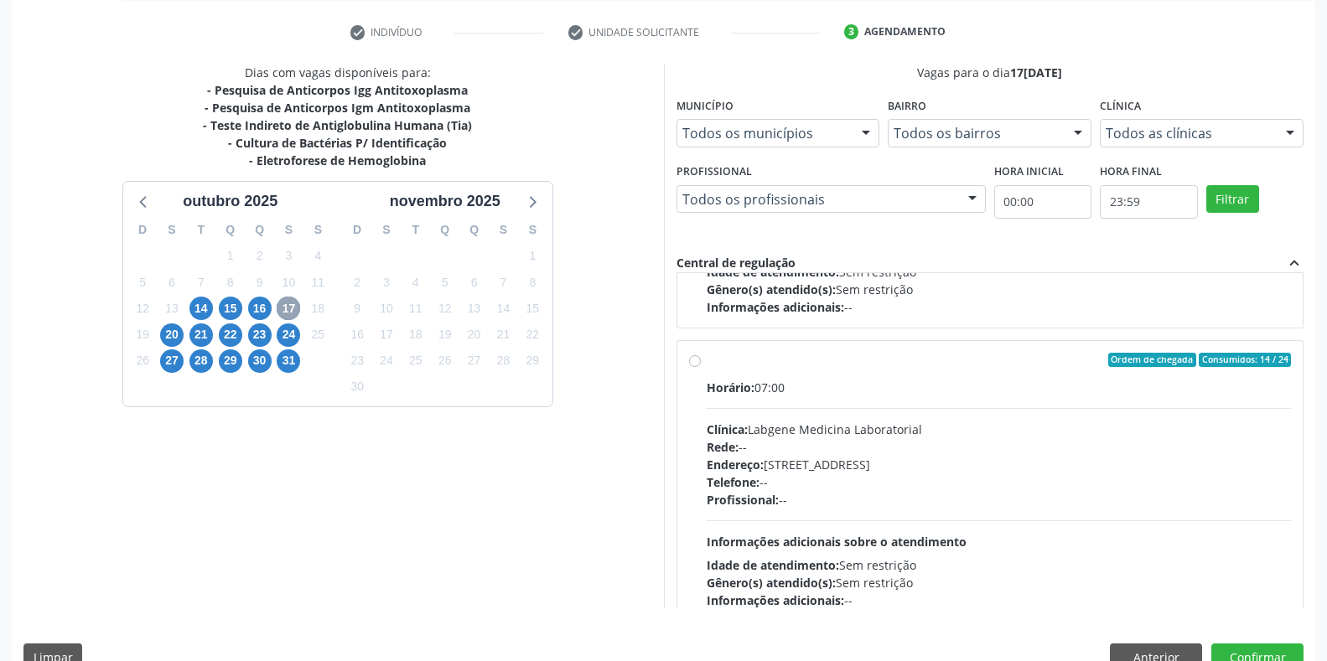
scroll to position [251, 0]
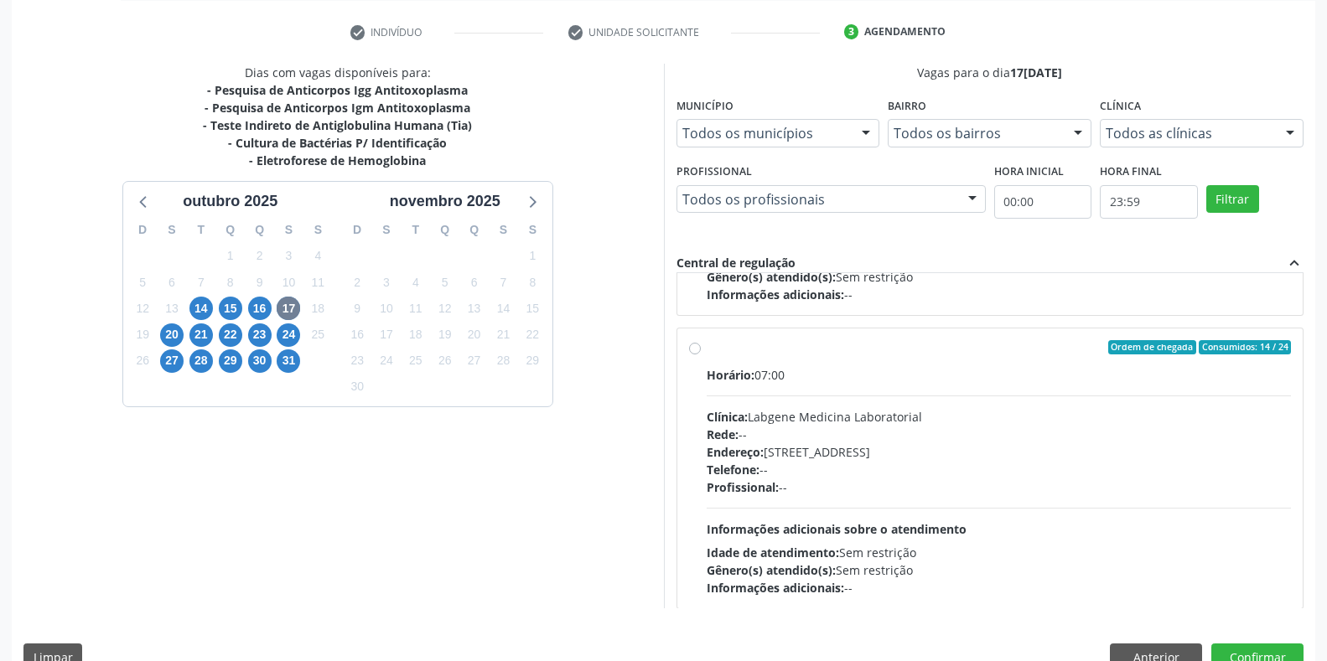
click at [878, 435] on div "Rede: --" at bounding box center [999, 435] width 585 height 18
click at [701, 355] on input "Ordem de chegada Consumidos: 14 / 24 Horário: 07:00 Clínica: Labgene Medicina L…" at bounding box center [695, 347] width 12 height 15
radio input "true"
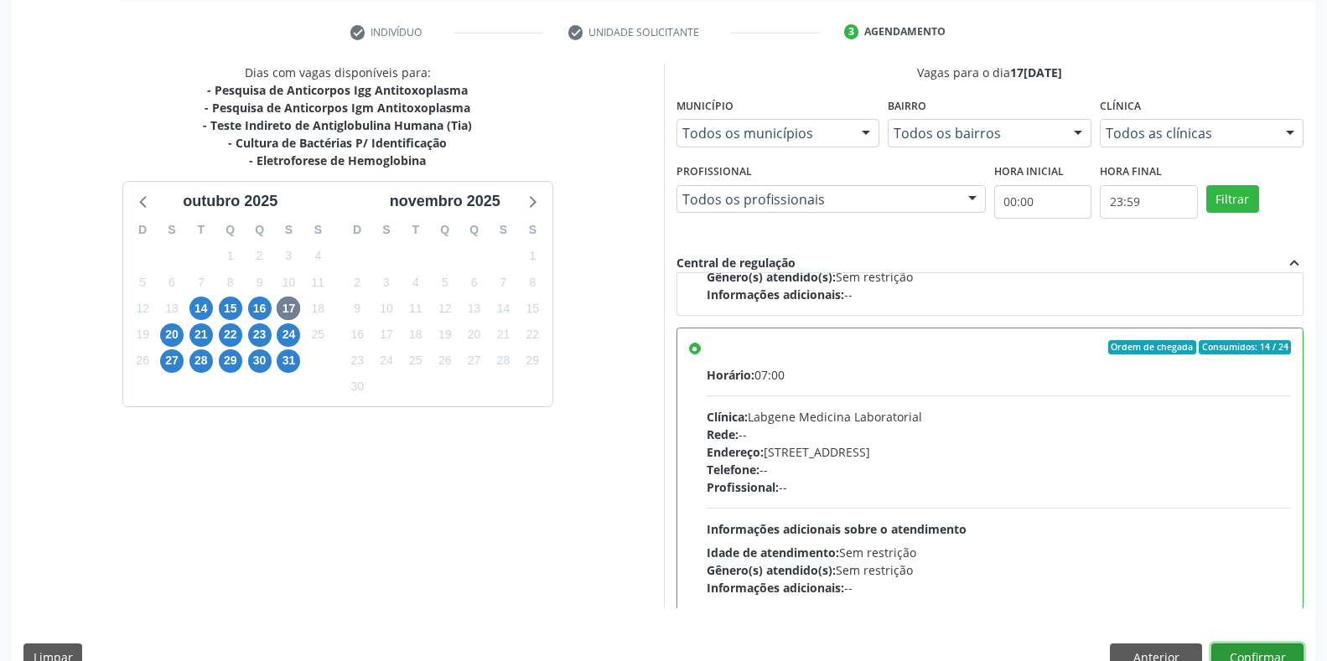
click at [1266, 654] on button "Confirmar" at bounding box center [1257, 658] width 92 height 28
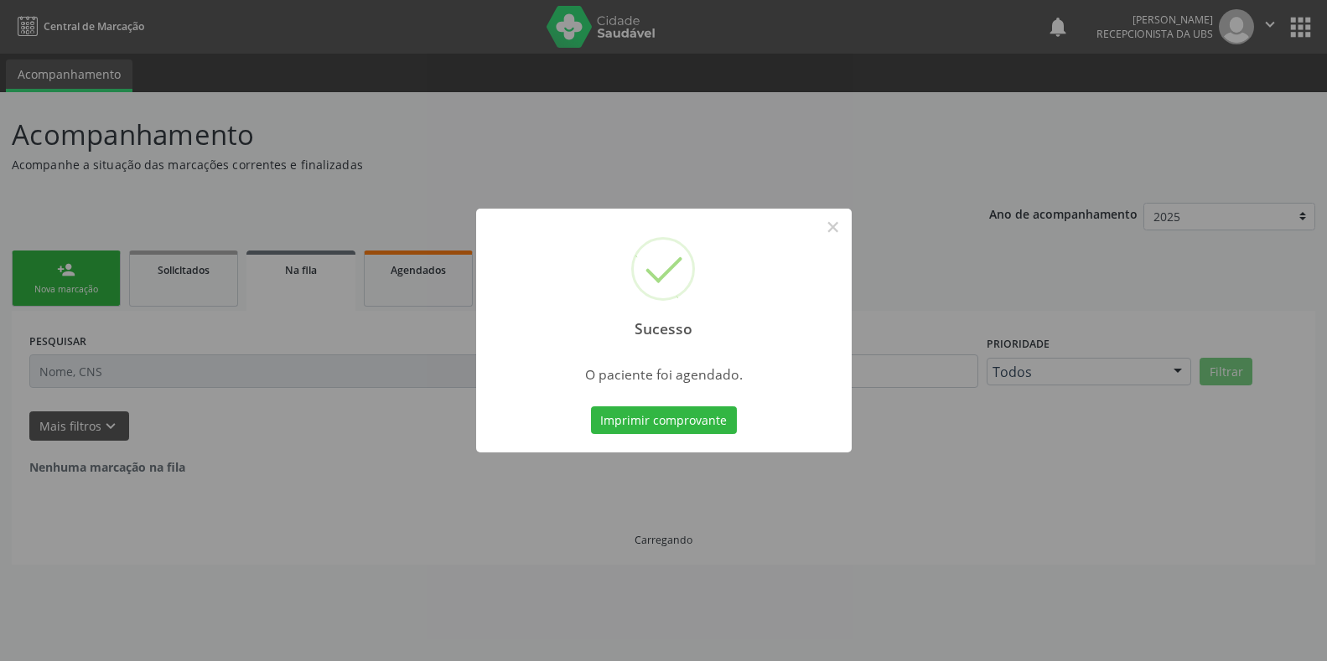
scroll to position [0, 0]
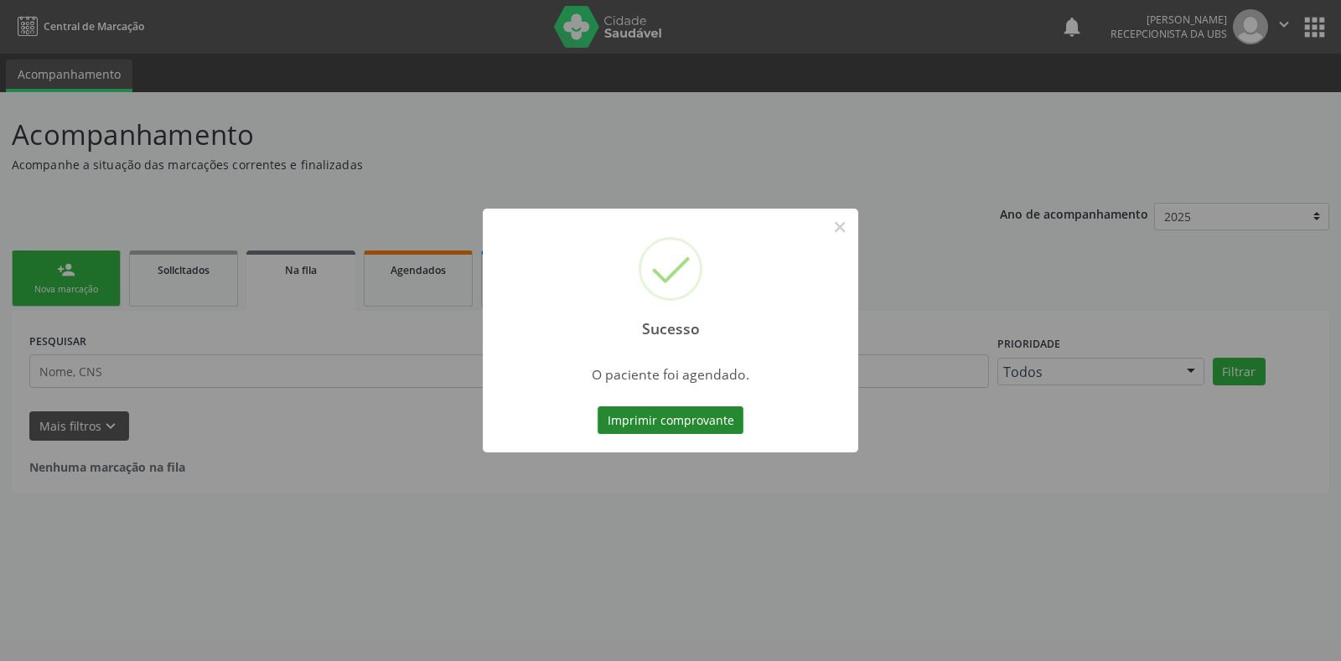
click at [676, 420] on button "Imprimir comprovante" at bounding box center [671, 421] width 146 height 28
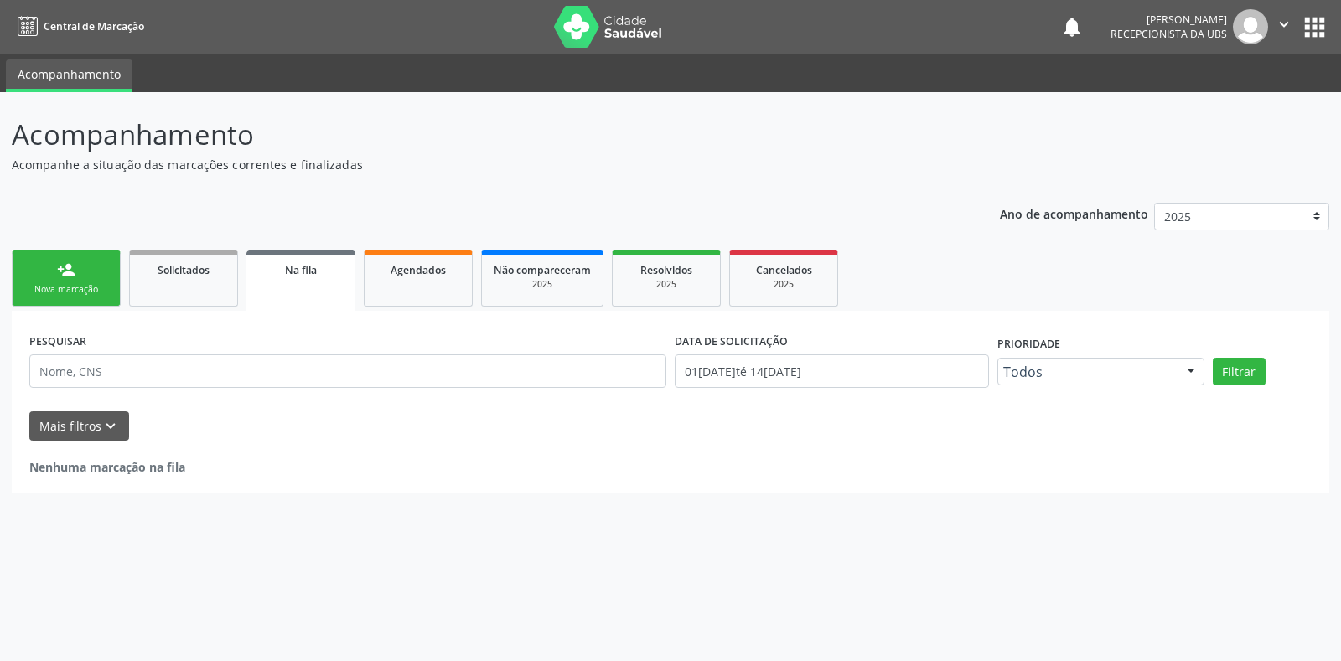
click at [89, 293] on div "Nova marcação" at bounding box center [66, 289] width 84 height 13
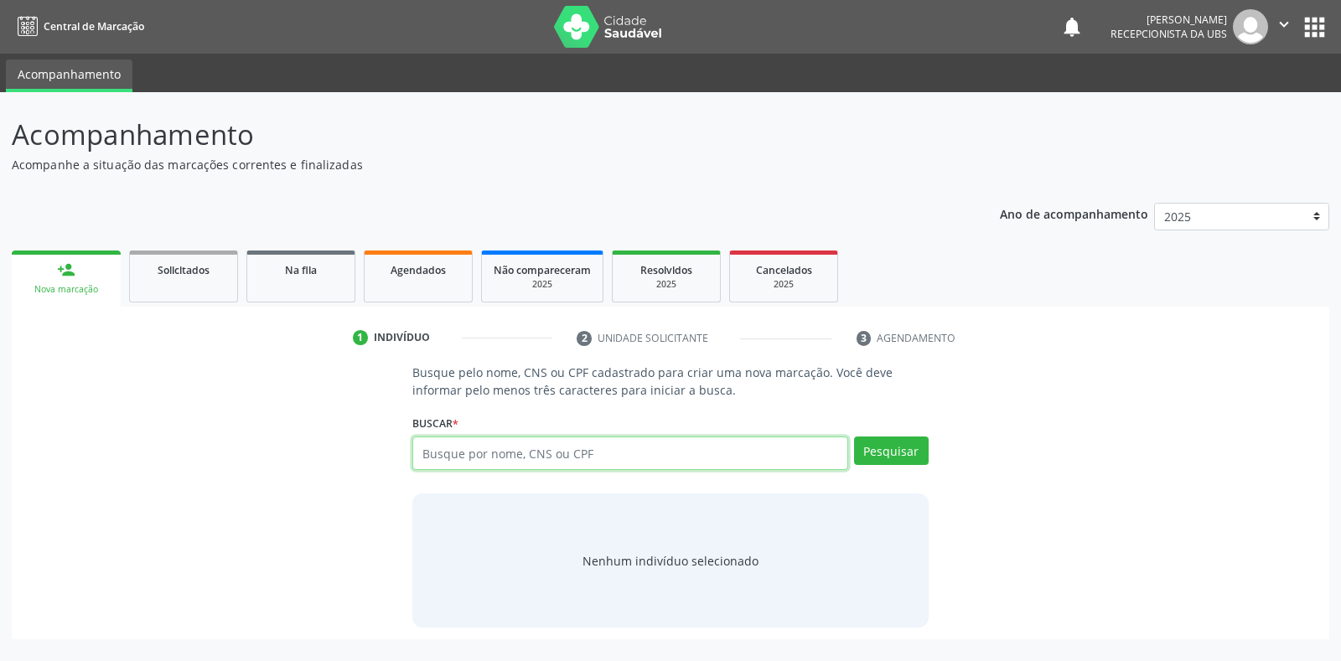
click at [612, 458] on input "text" at bounding box center [629, 454] width 435 height 34
paste input "708608067409484"
type input "708608067409484"
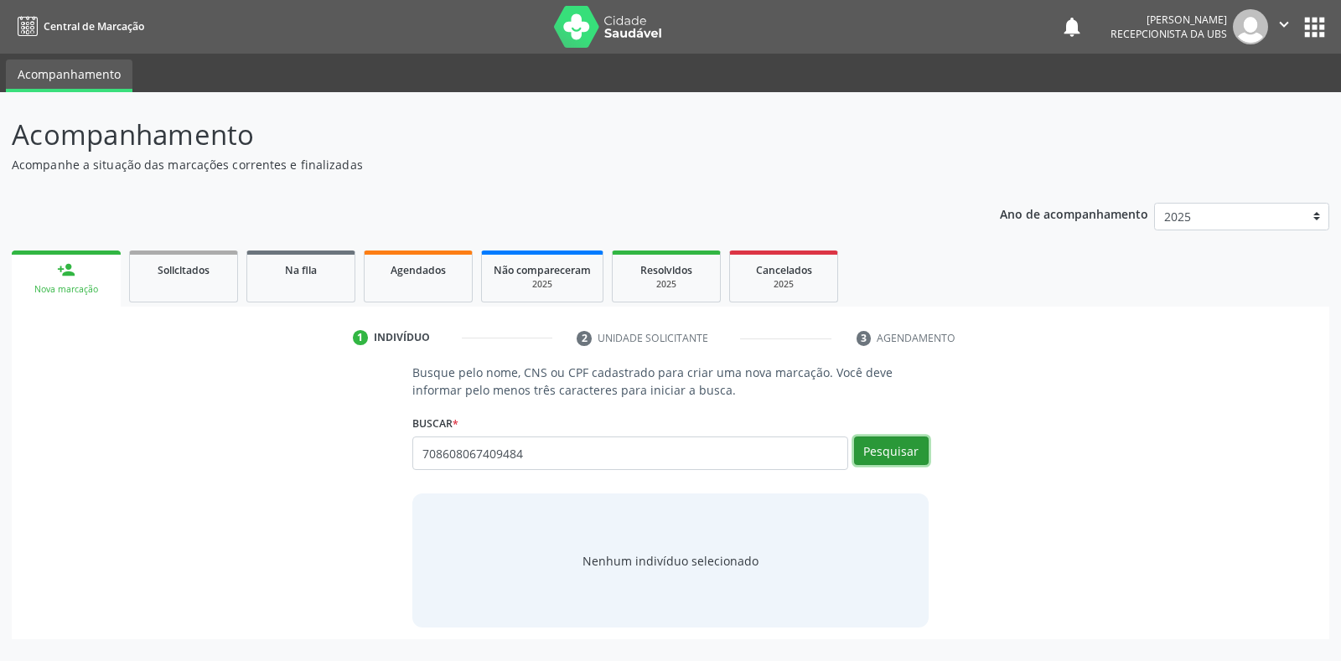
click at [918, 456] on button "Pesquisar" at bounding box center [891, 451] width 75 height 28
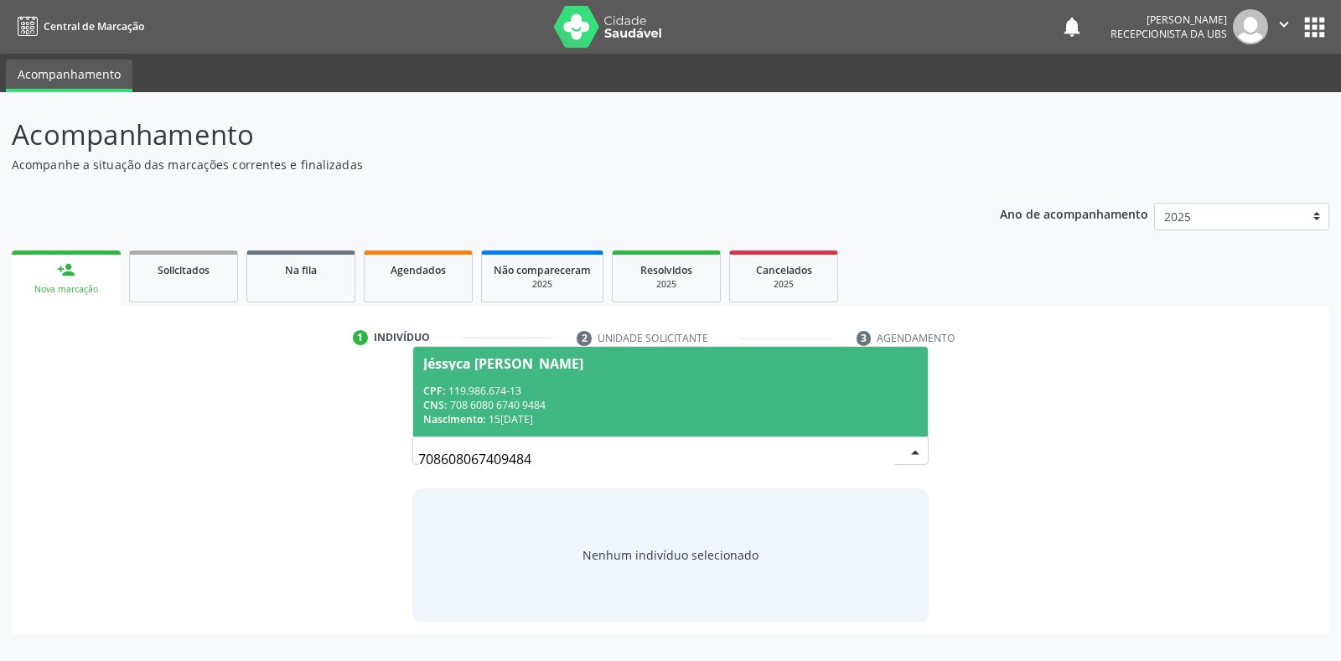
click at [750, 381] on span "Jéssyca [PERSON_NAME] CPF: 119.986.674-13 CNS: 708 6080 6740 9484 Nascimento: 1…" at bounding box center [670, 392] width 514 height 90
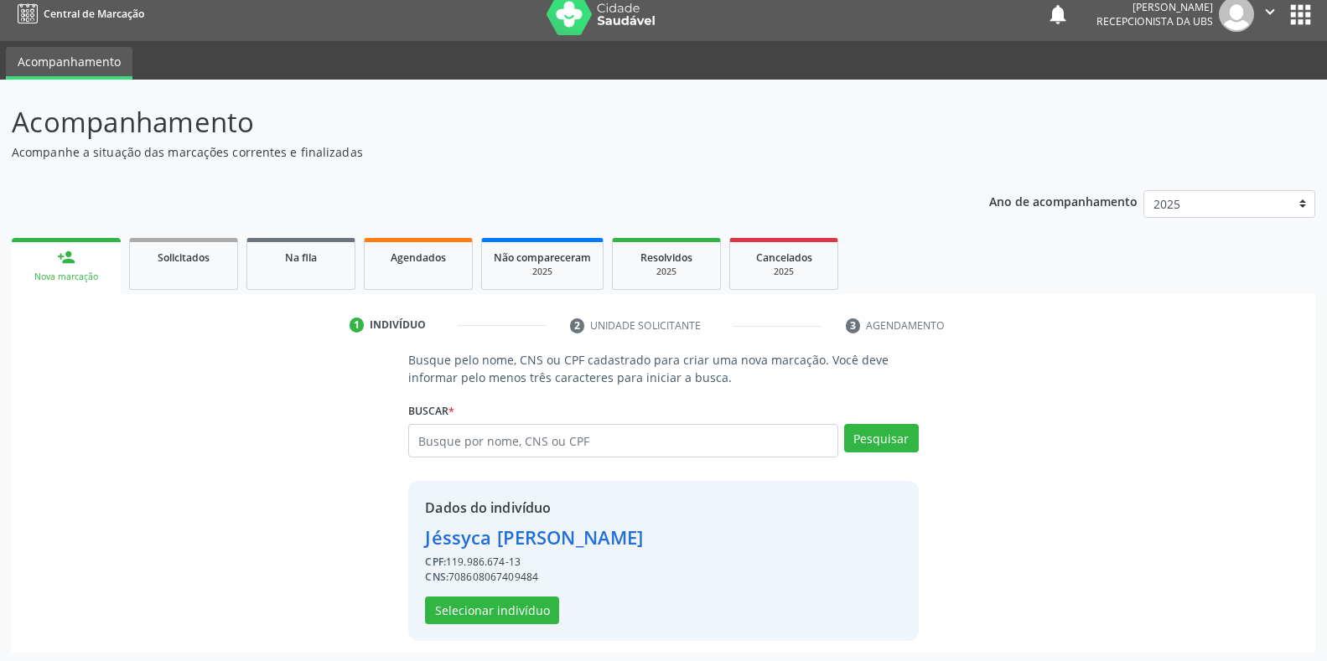
scroll to position [16, 0]
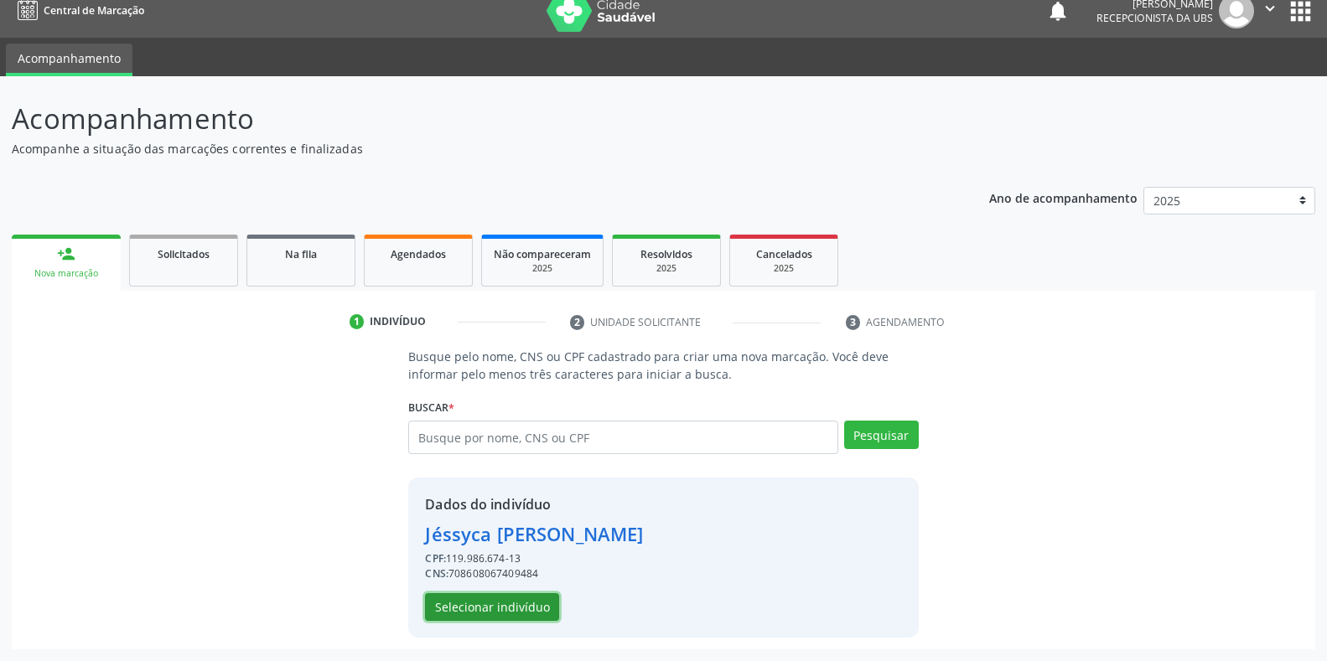
click at [523, 614] on button "Selecionar indivíduo" at bounding box center [492, 607] width 134 height 28
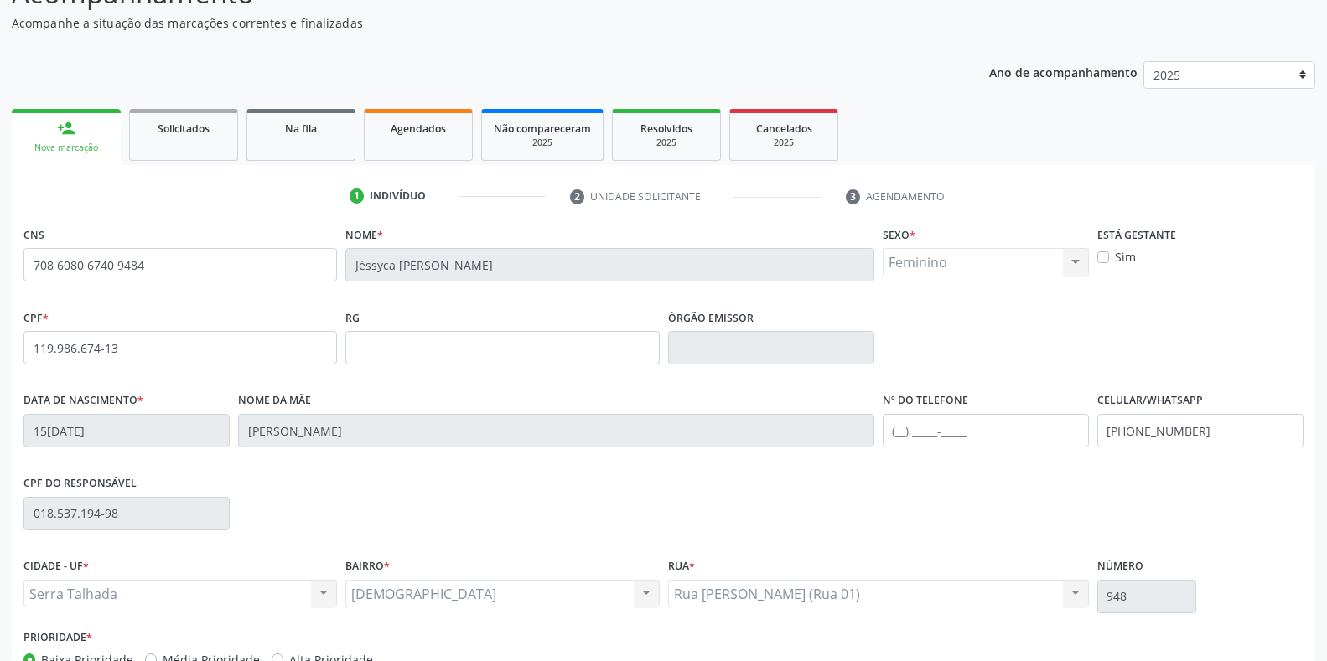
scroll to position [184, 0]
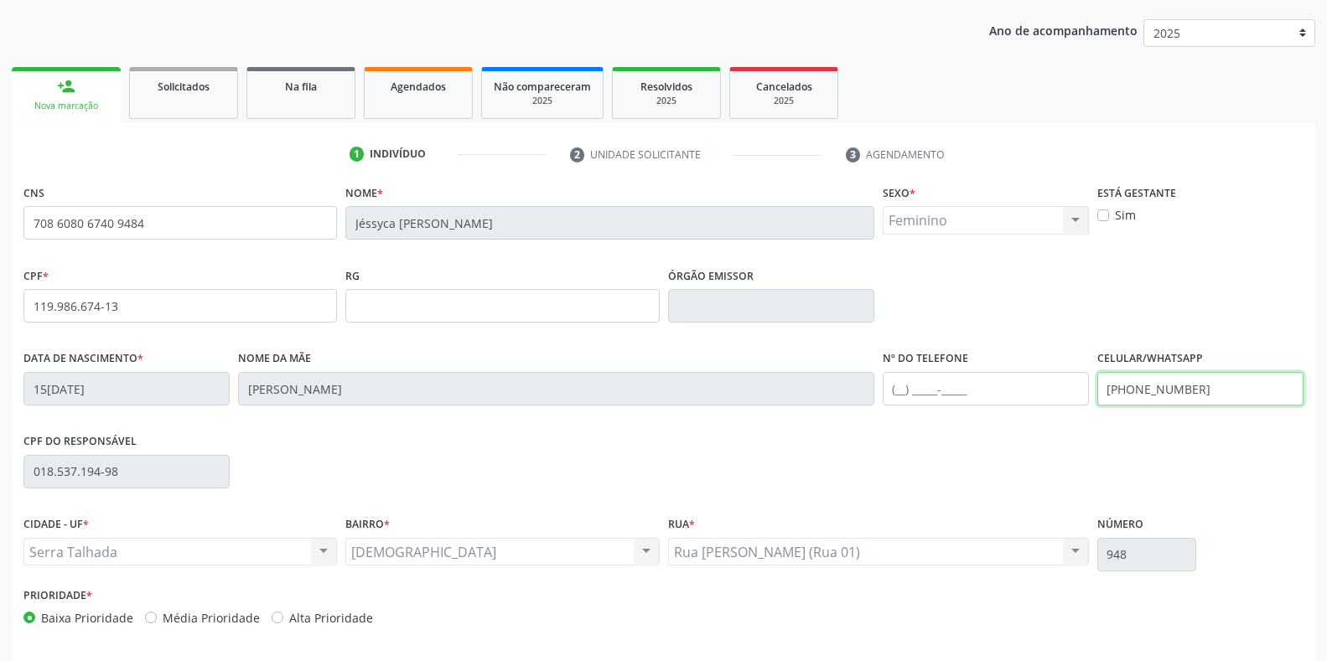
drag, startPoint x: 1206, startPoint y: 375, endPoint x: 1004, endPoint y: 368, distance: 202.1
click at [1004, 368] on div "Data de nascimento * 15[DATE] Nome da mãe [PERSON_NAME] Nº do Telefone Celular/…" at bounding box center [663, 387] width 1288 height 83
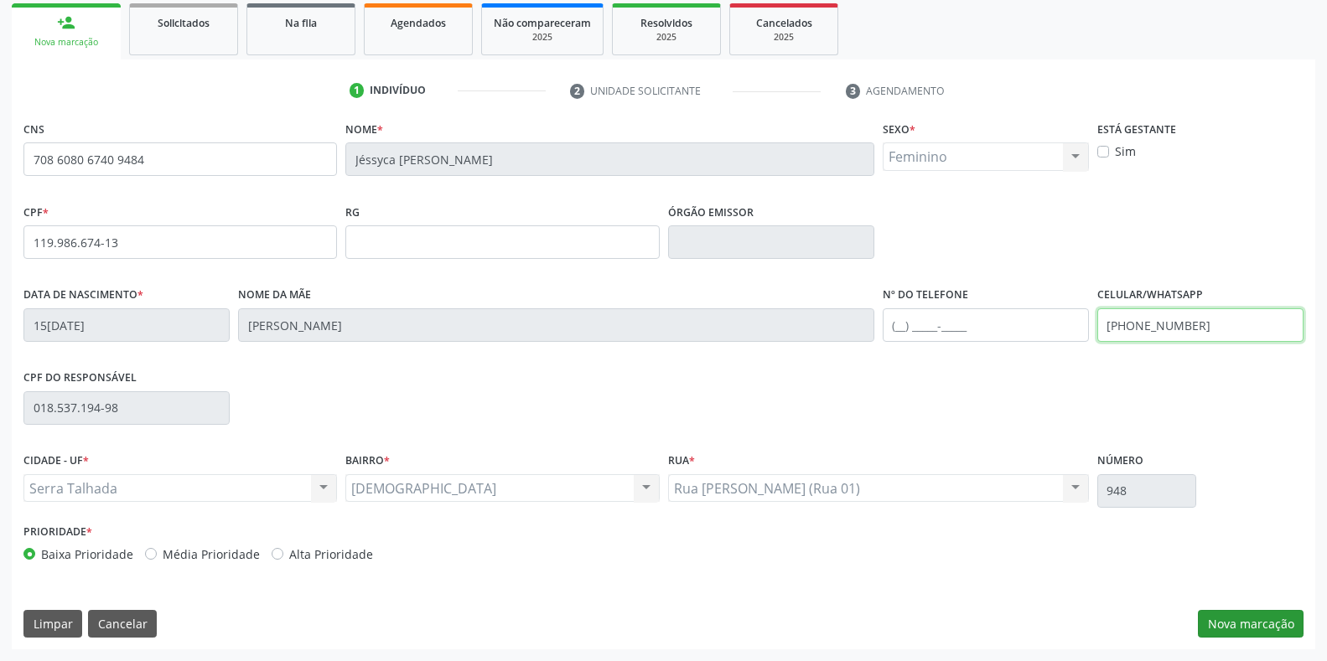
type input "[PHONE_NUMBER]"
click at [1226, 636] on button "Nova marcação" at bounding box center [1251, 624] width 106 height 28
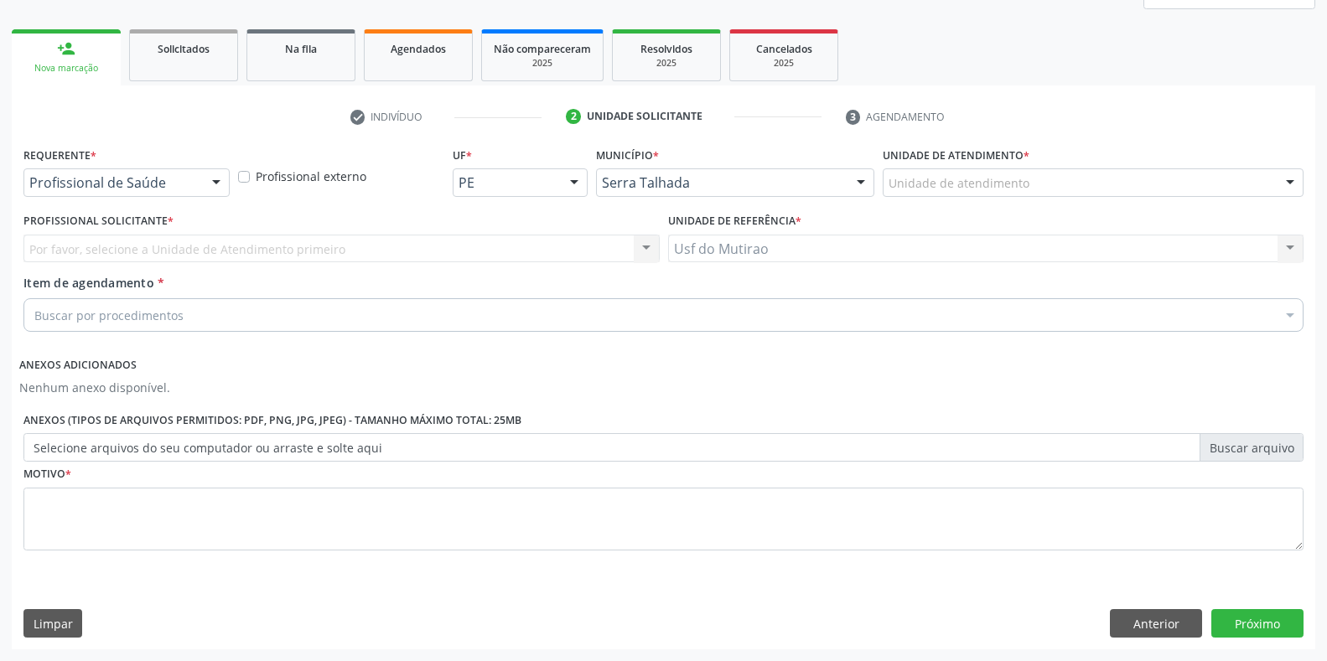
scroll to position [221, 0]
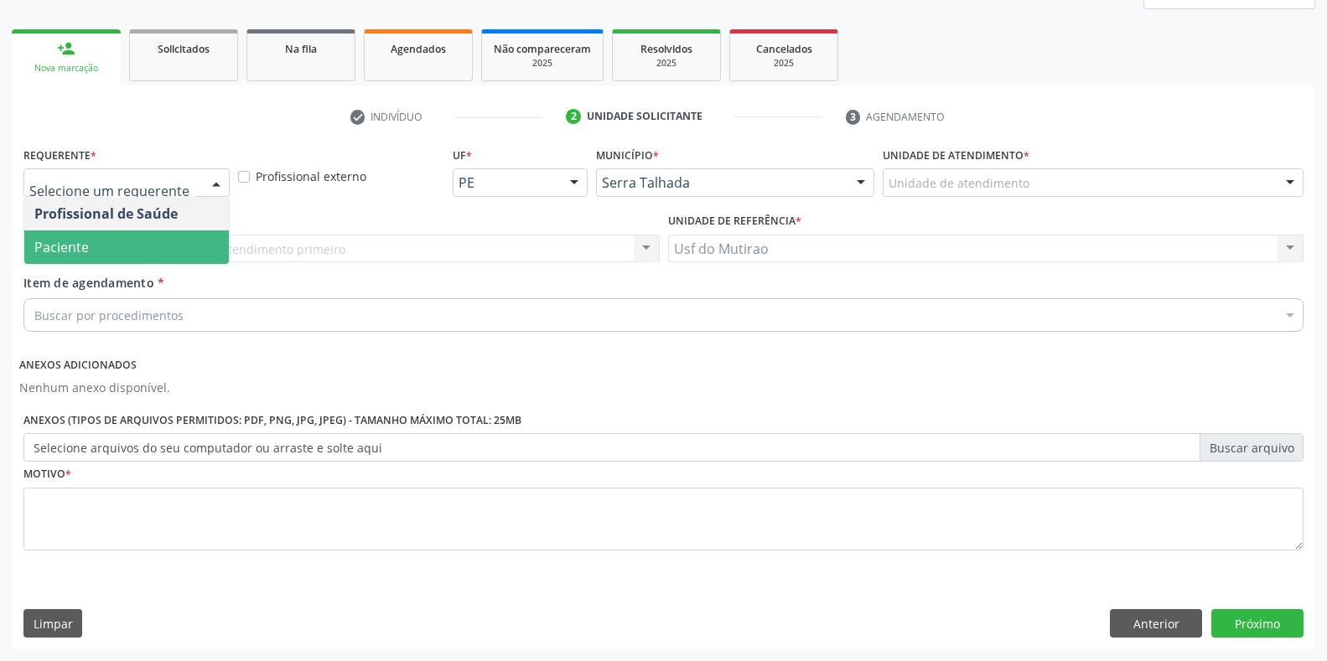
click at [135, 241] on span "Paciente" at bounding box center [126, 247] width 205 height 34
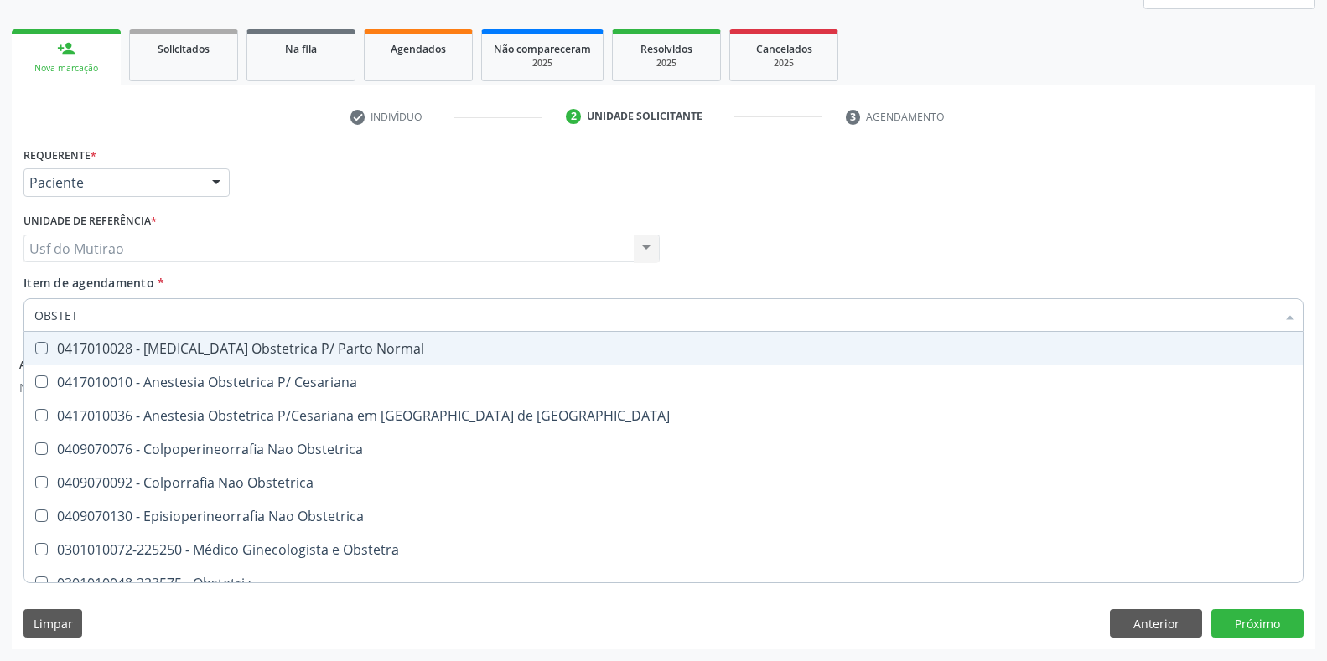
type input "OBSTETR"
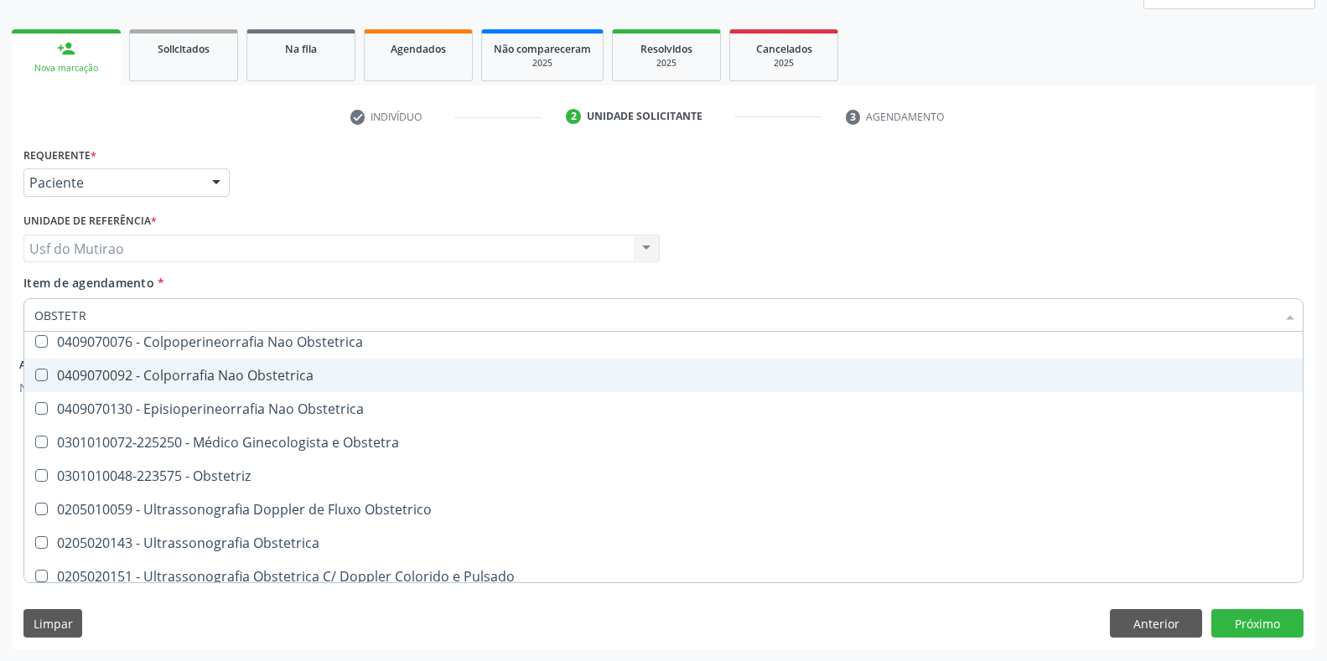
scroll to position [118, 0]
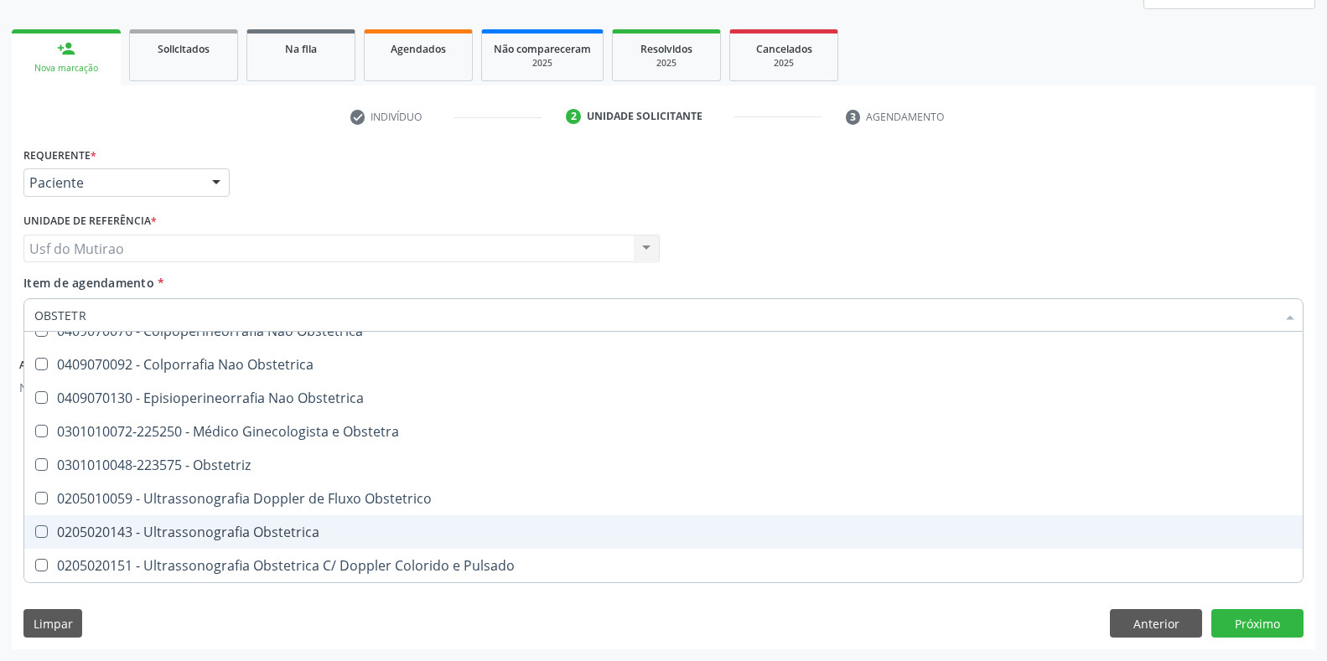
click at [246, 527] on div "0205020143 - Ultrassonografia Obstetrica" at bounding box center [663, 532] width 1258 height 13
checkbox Obstetrica "true"
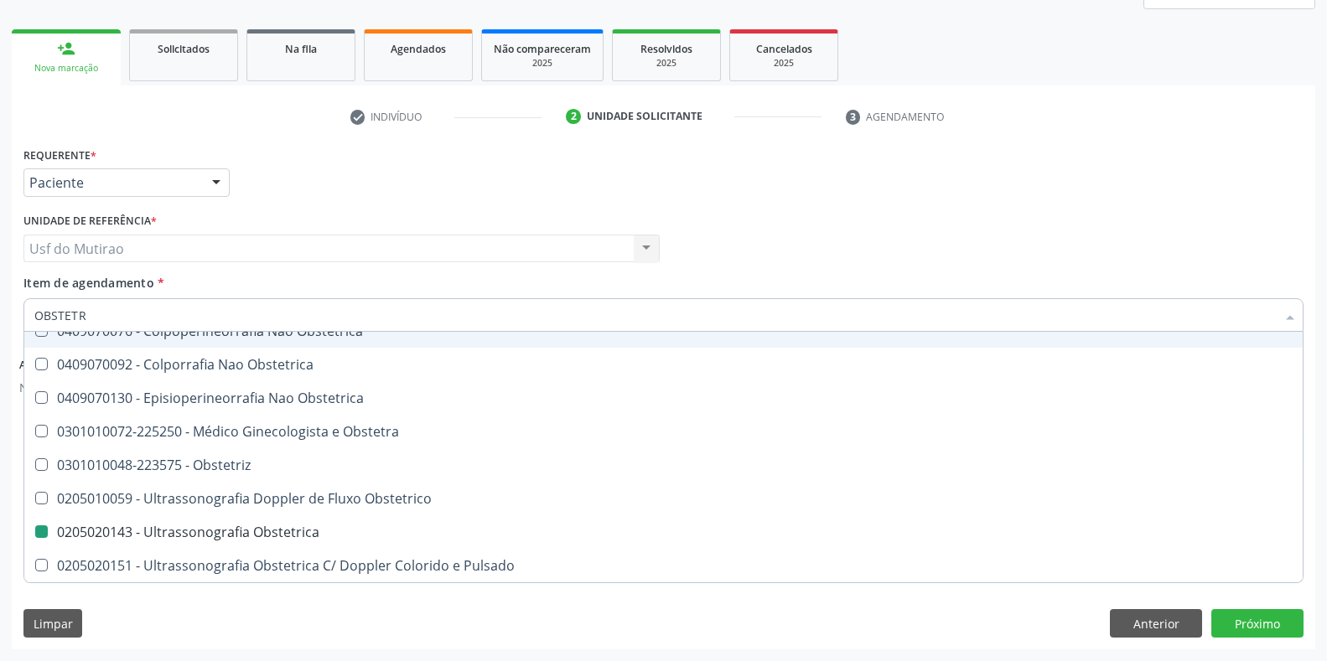
click at [467, 188] on div "Requerente * Paciente Profissional de Saúde Paciente Nenhum resultado encontrad…" at bounding box center [663, 174] width 1288 height 65
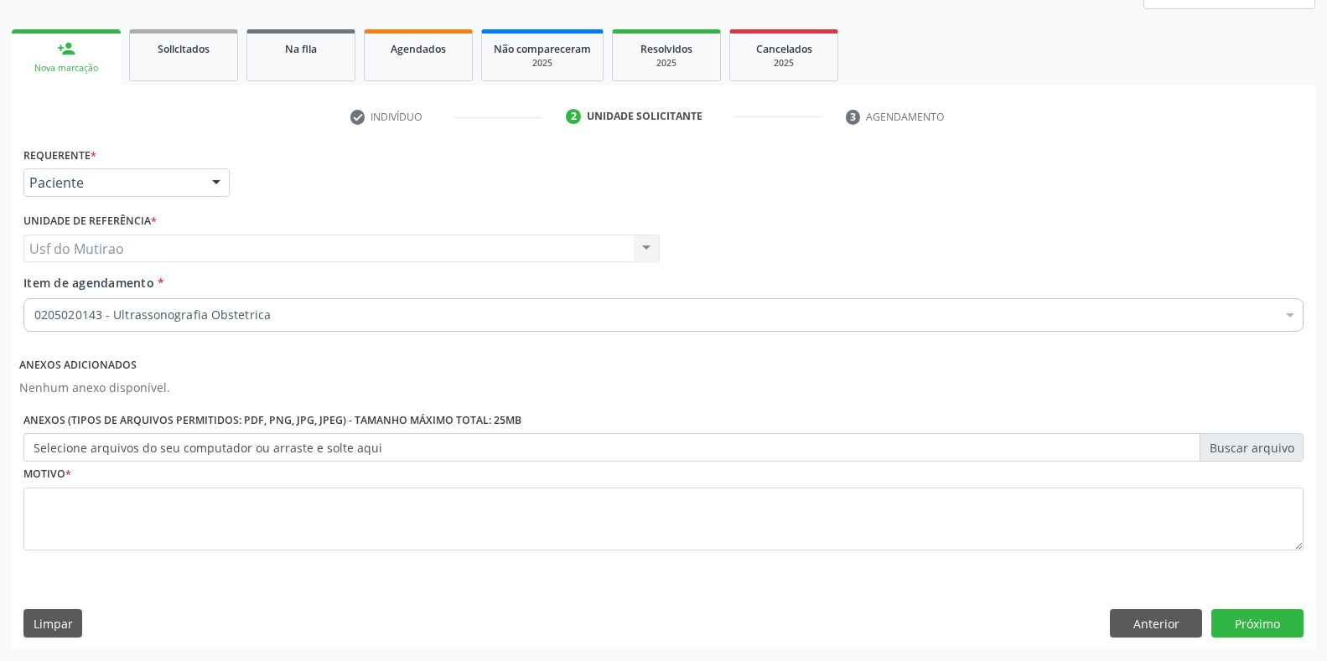
scroll to position [0, 0]
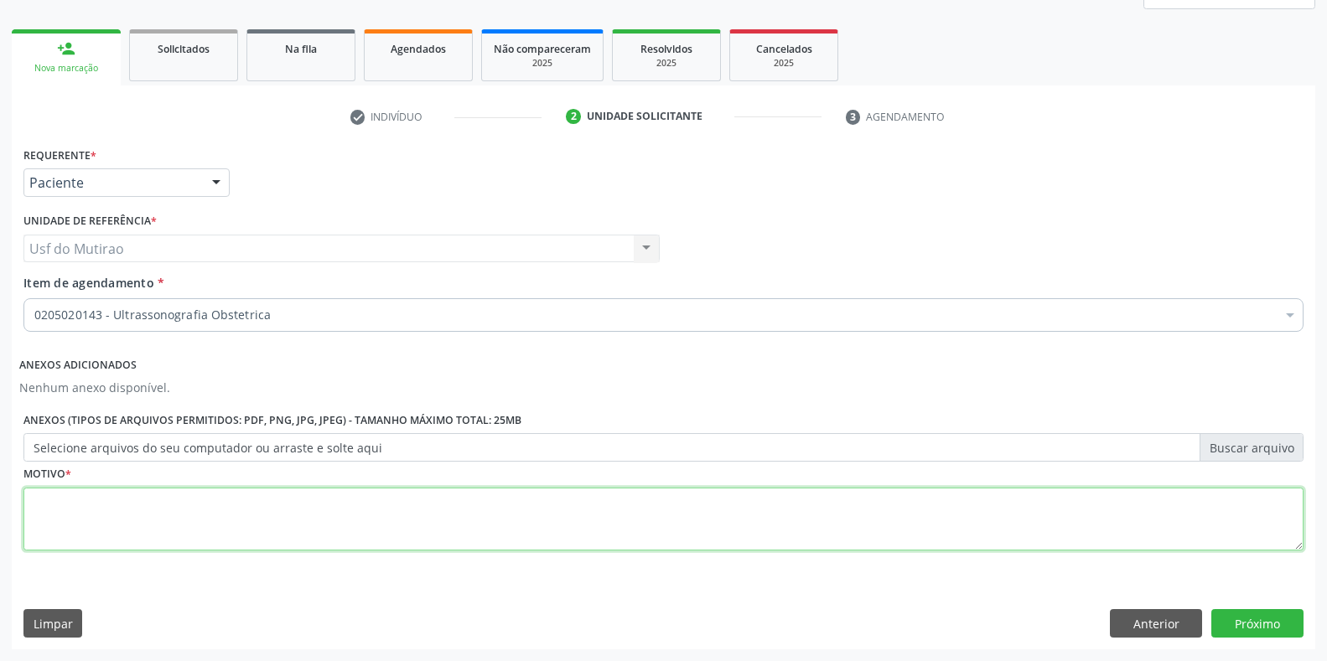
click at [262, 535] on textarea at bounding box center [663, 520] width 1280 height 64
type textarea "ROTINA"
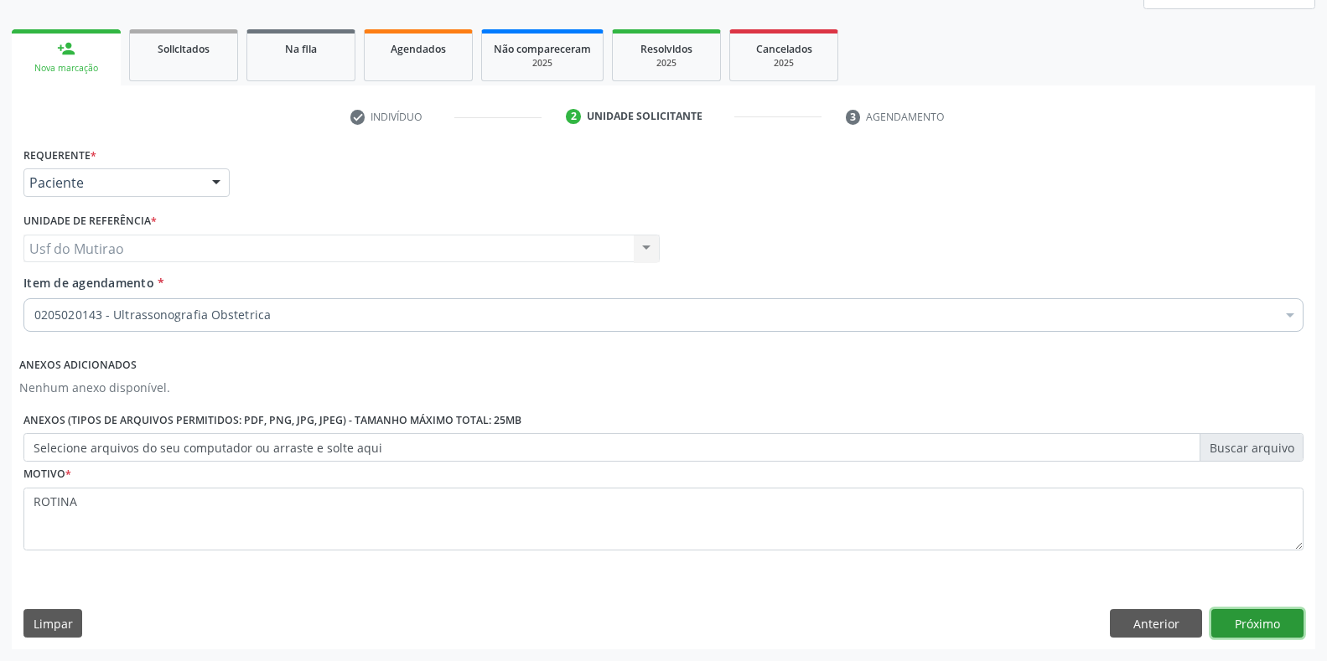
click at [1256, 628] on button "Próximo" at bounding box center [1257, 623] width 92 height 28
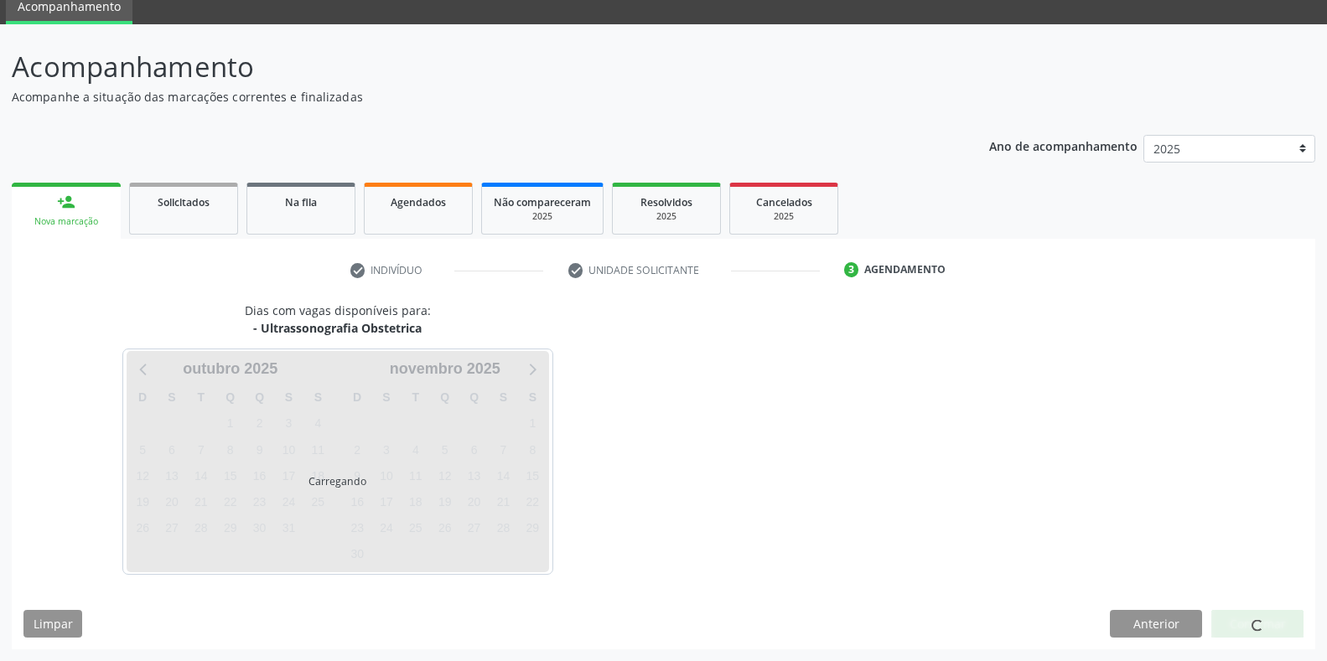
scroll to position [68, 0]
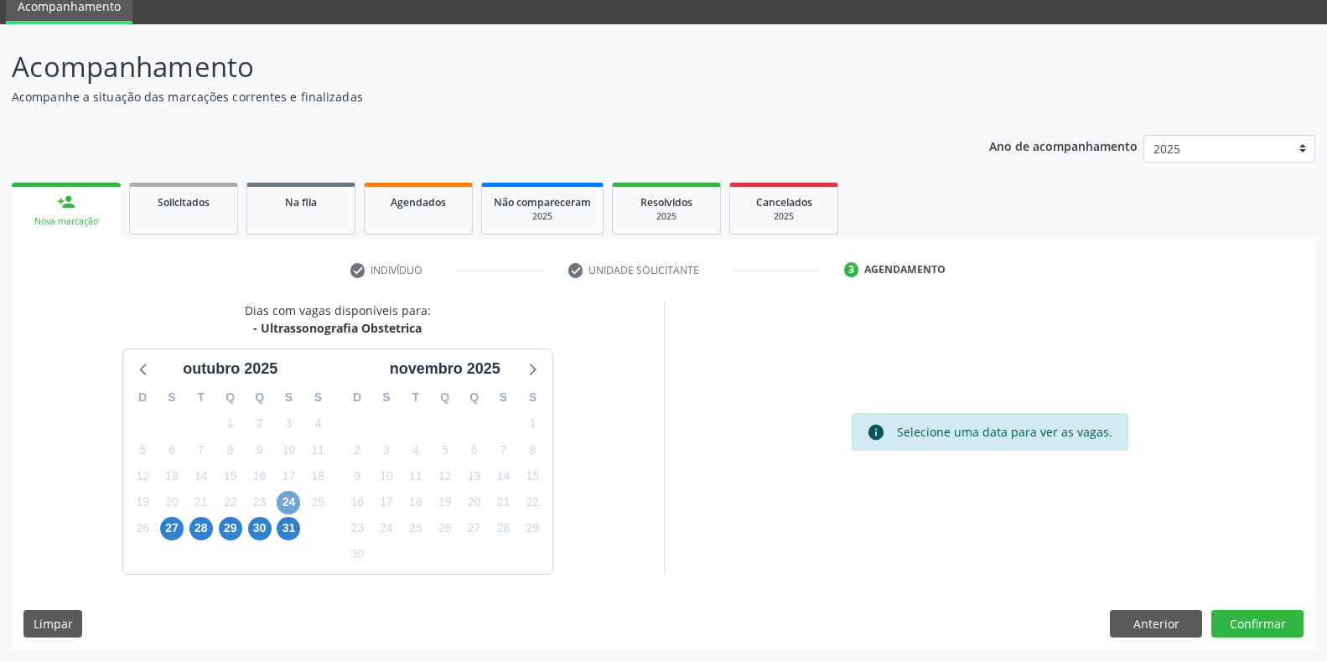
click at [289, 499] on span "24" at bounding box center [288, 502] width 23 height 23
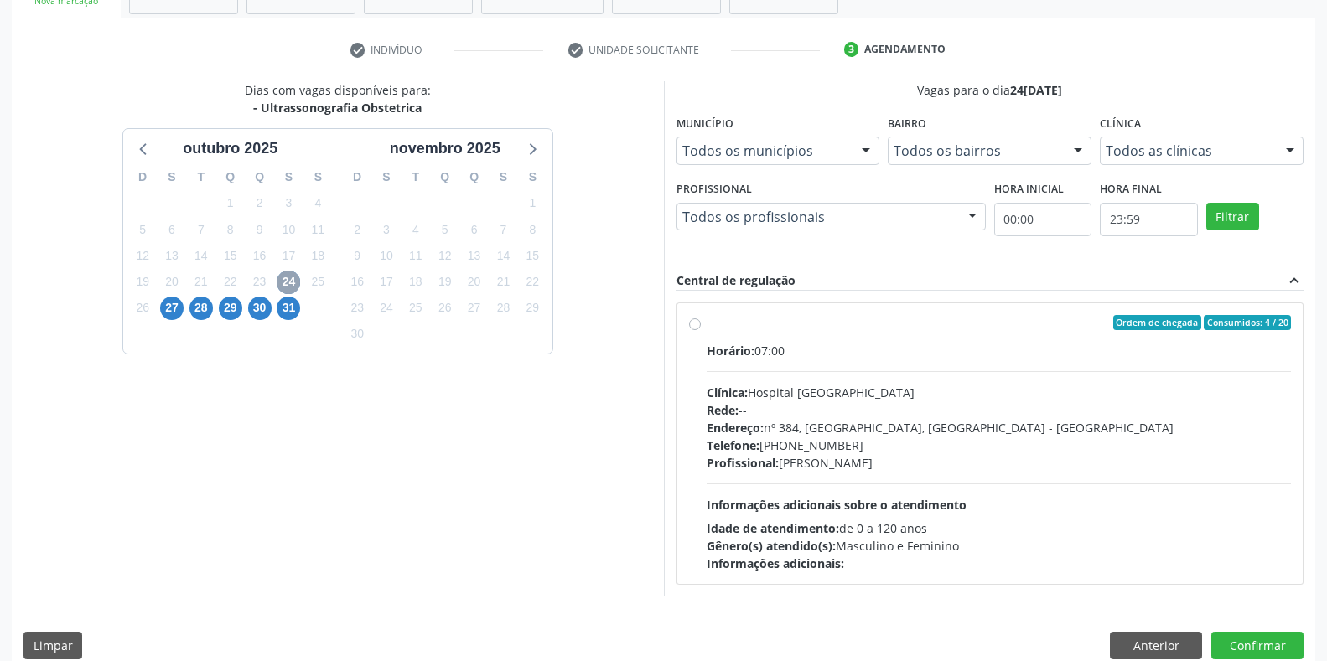
scroll to position [310, 0]
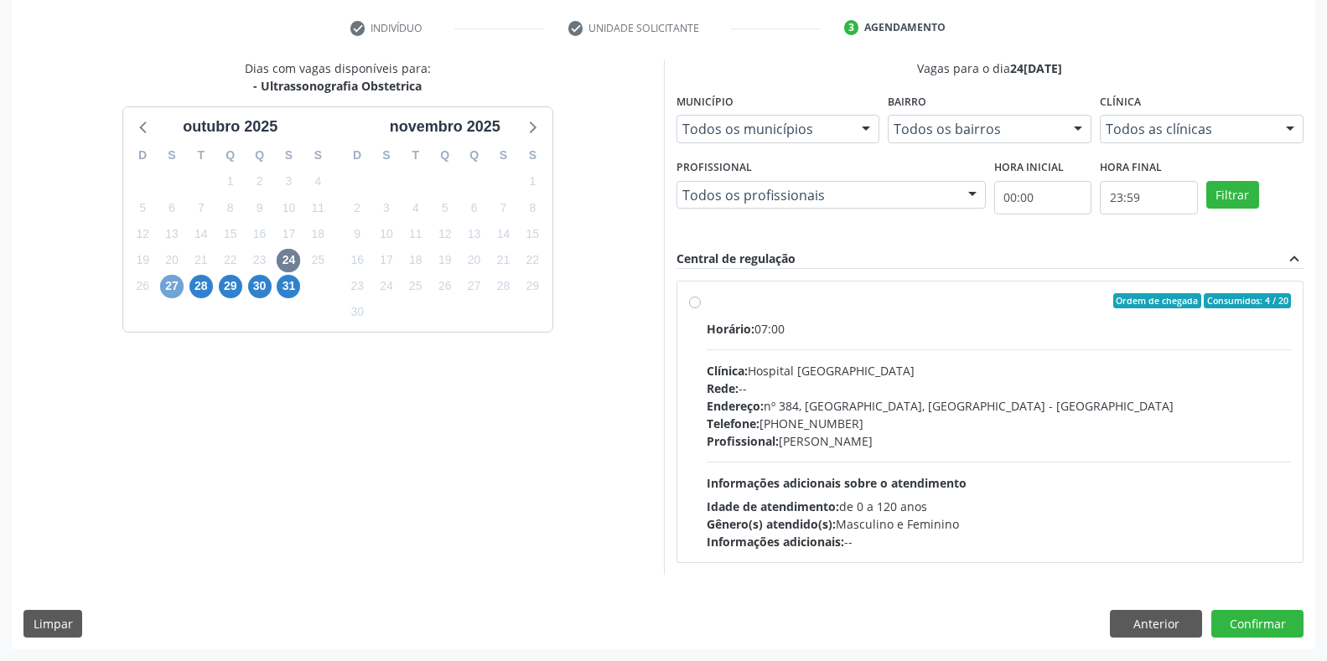
click at [165, 284] on span "27" at bounding box center [171, 286] width 23 height 23
click at [191, 279] on span "28" at bounding box center [200, 286] width 23 height 23
click at [235, 287] on span "29" at bounding box center [230, 286] width 23 height 23
click at [280, 261] on span "24" at bounding box center [288, 260] width 23 height 23
click at [697, 309] on div "Ordem de chegada Consumidos: 4 / 20 Horário: 07:00 Clínica: Hospital [GEOGRAPHI…" at bounding box center [990, 421] width 603 height 257
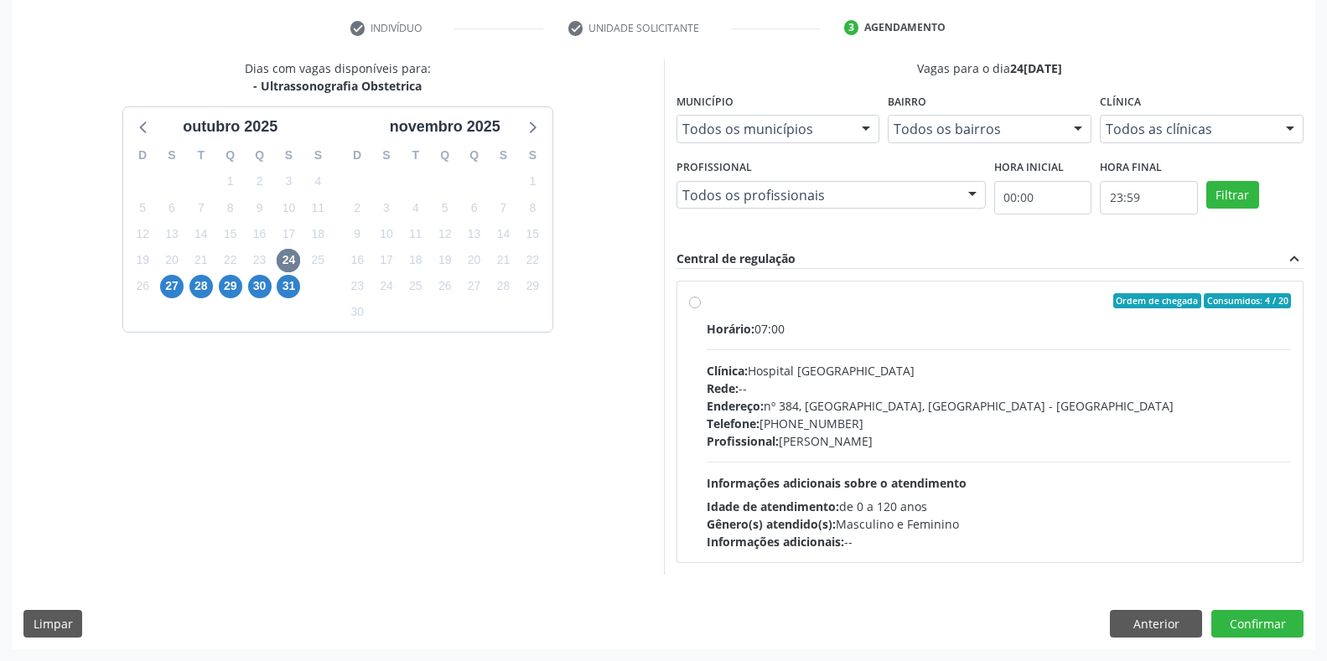
radio input "true"
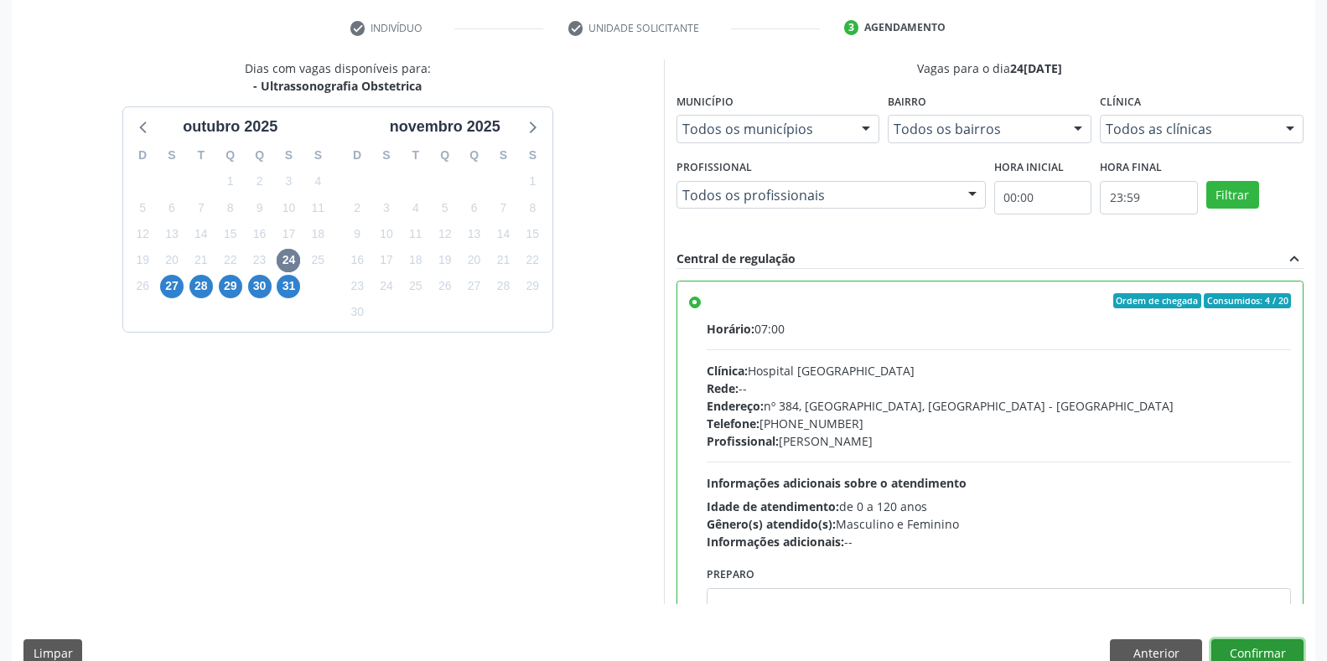
click at [1256, 660] on button "Confirmar" at bounding box center [1257, 654] width 92 height 28
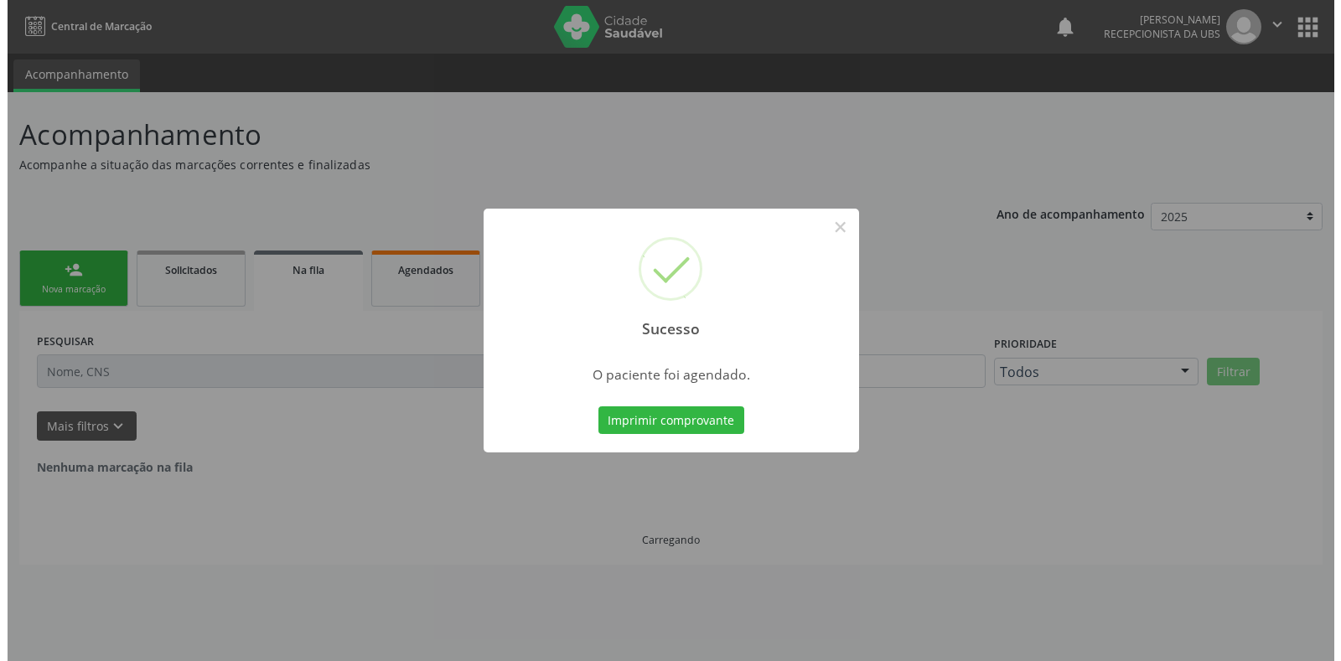
scroll to position [0, 0]
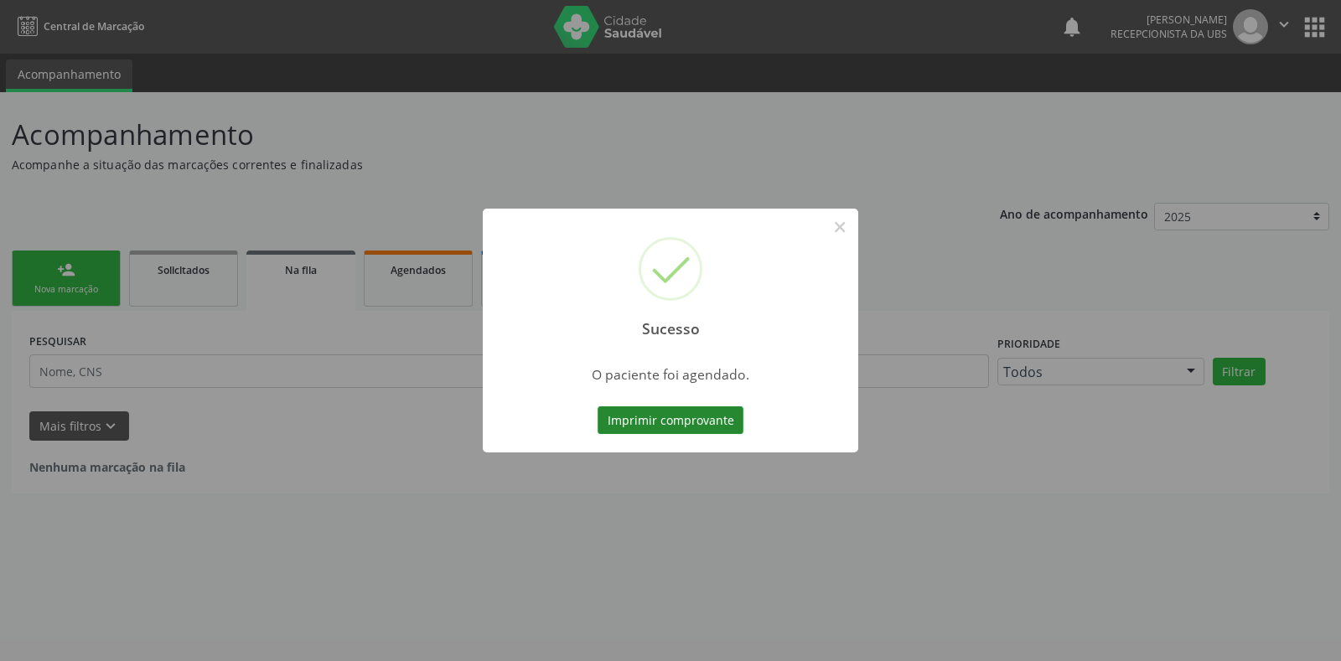
click at [716, 417] on button "Imprimir comprovante" at bounding box center [671, 421] width 146 height 28
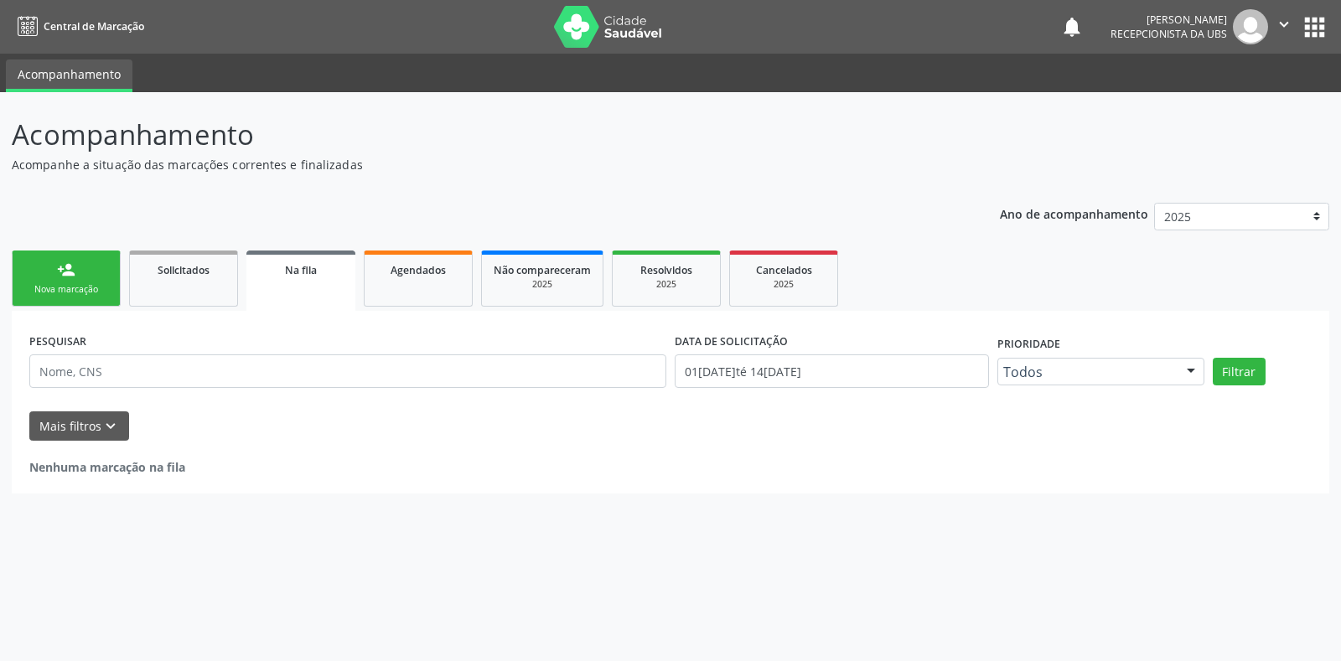
click at [70, 298] on div "Sucesso × O paciente foi agendado. Imprimir comprovante Cancel" at bounding box center [670, 330] width 1341 height 661
